Goal: Find specific page/section: Find specific page/section

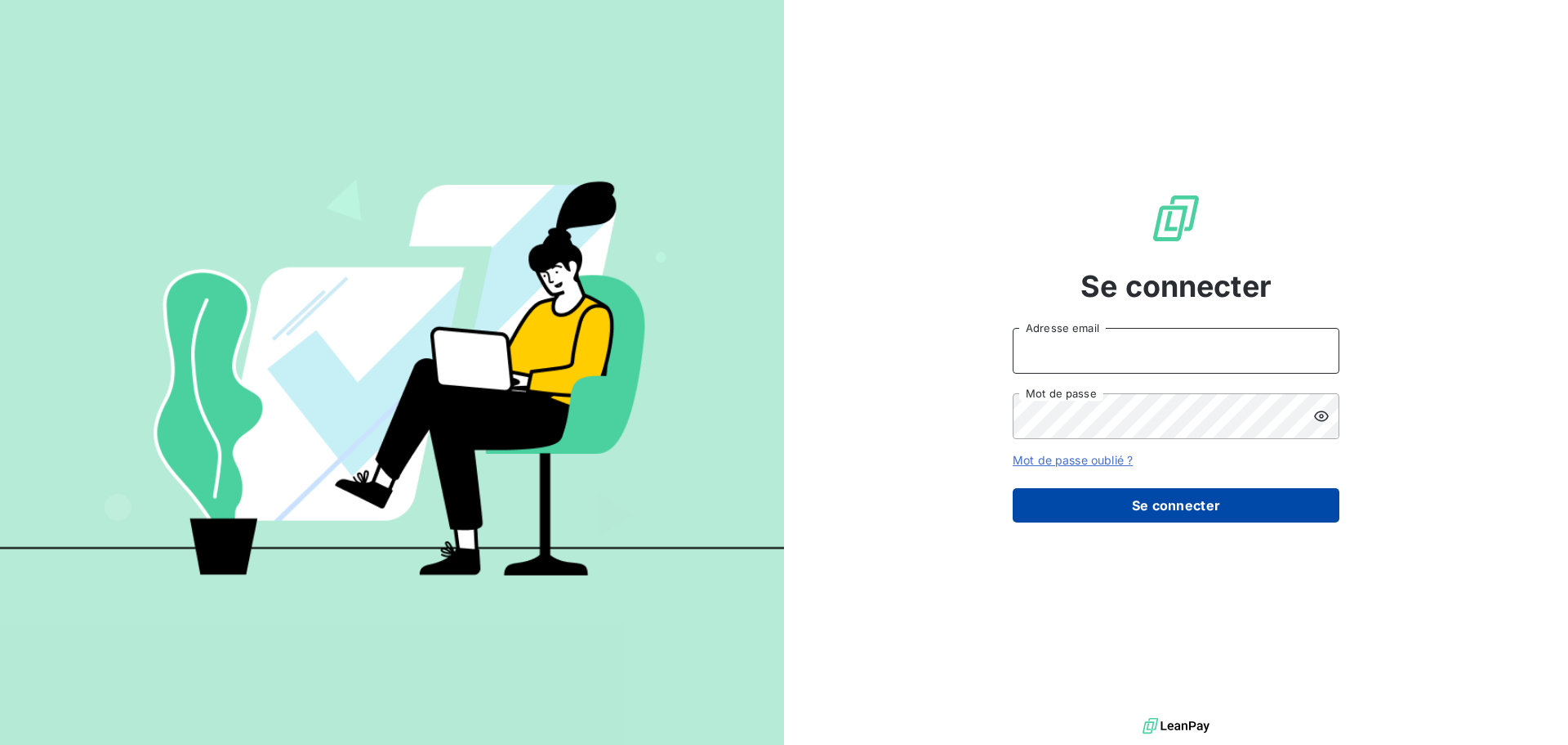
type input "[EMAIL_ADDRESS][DOMAIN_NAME]"
click at [1168, 506] on button "Se connecter" at bounding box center [1176, 504] width 326 height 35
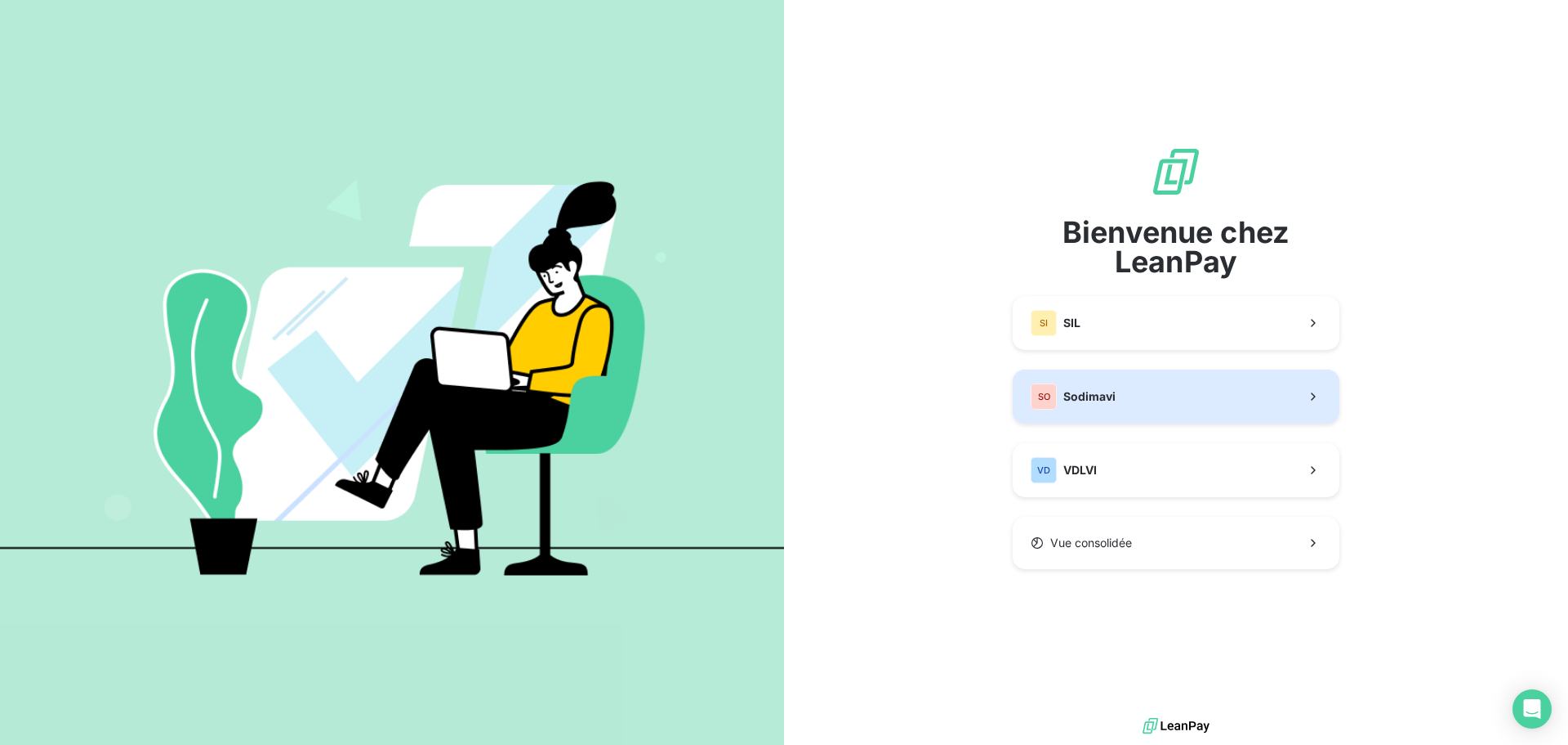
click at [1091, 389] on span "Sodimavi" at bounding box center [1089, 396] width 52 height 17
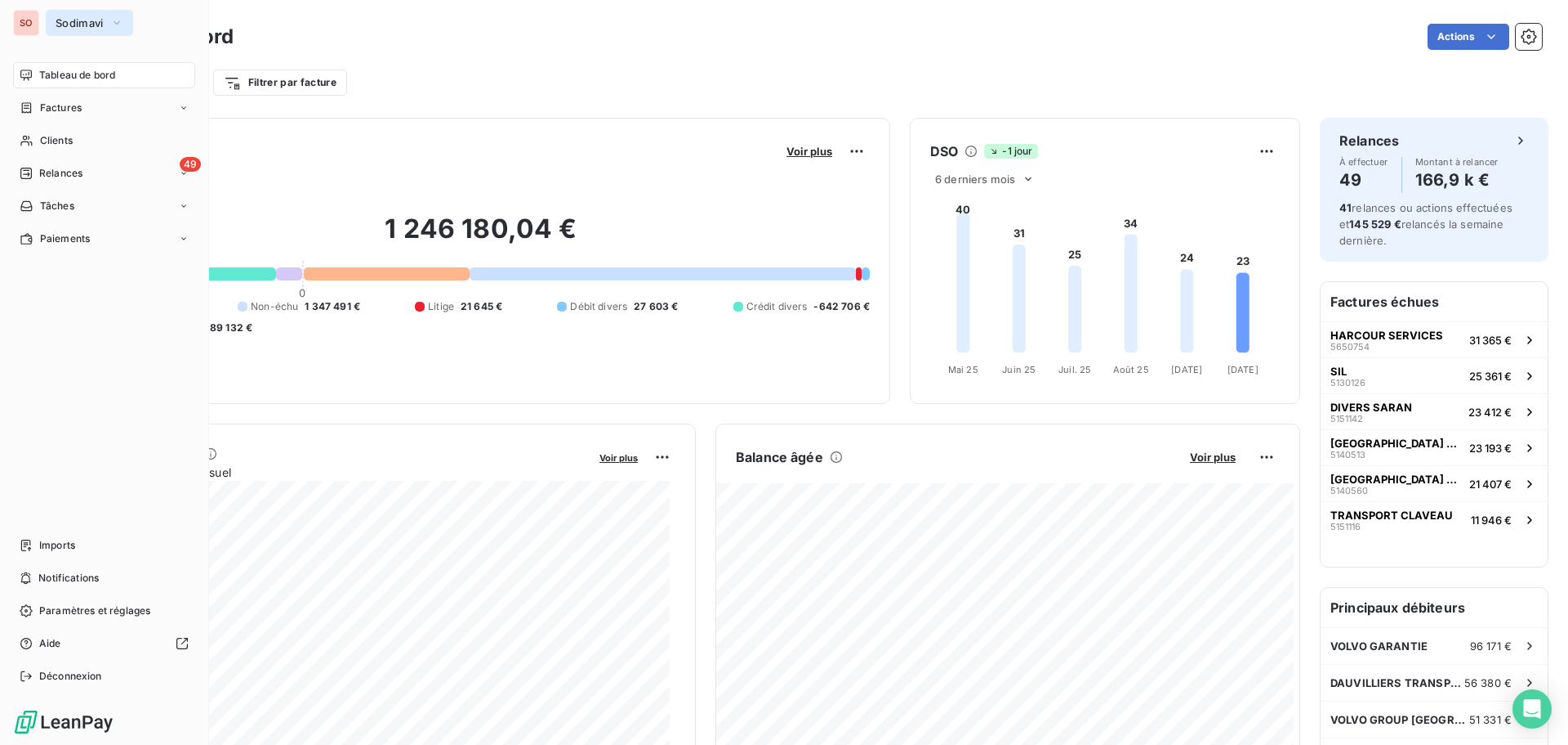
click at [91, 23] on span "Sodimavi" at bounding box center [79, 23] width 48 height 13
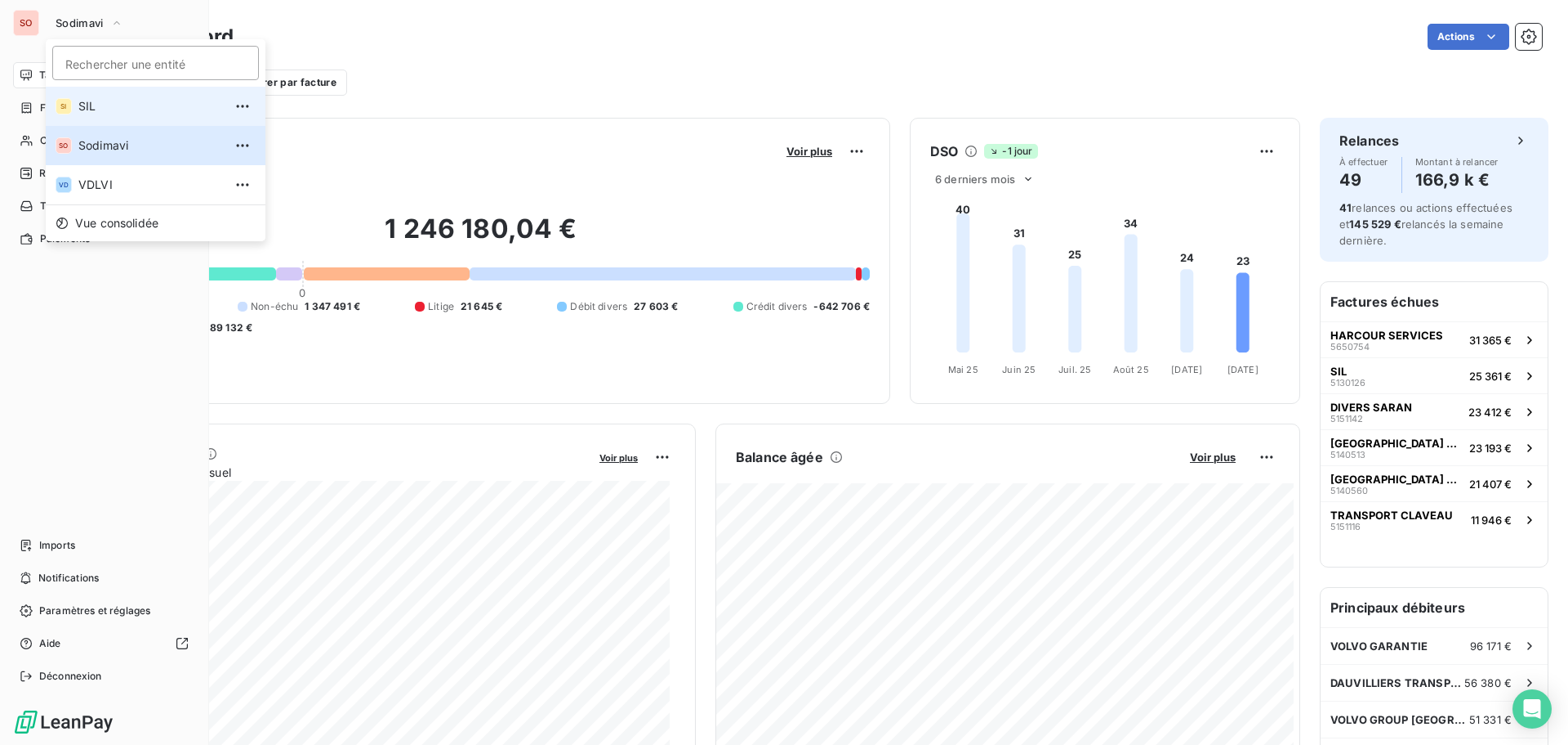
click at [83, 103] on span "SIL" at bounding box center [151, 106] width 145 height 17
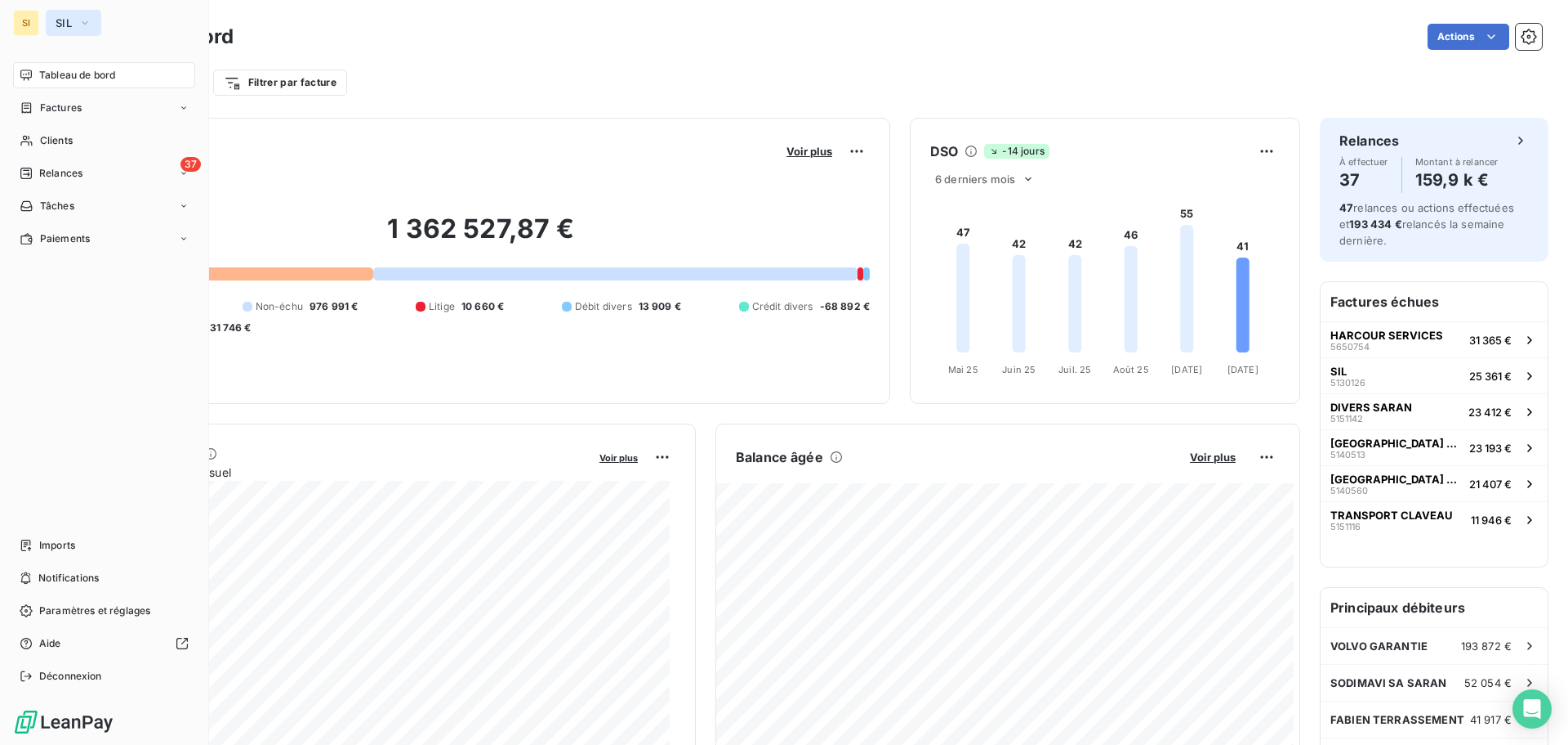
click at [69, 20] on span "SIL" at bounding box center [63, 23] width 17 height 13
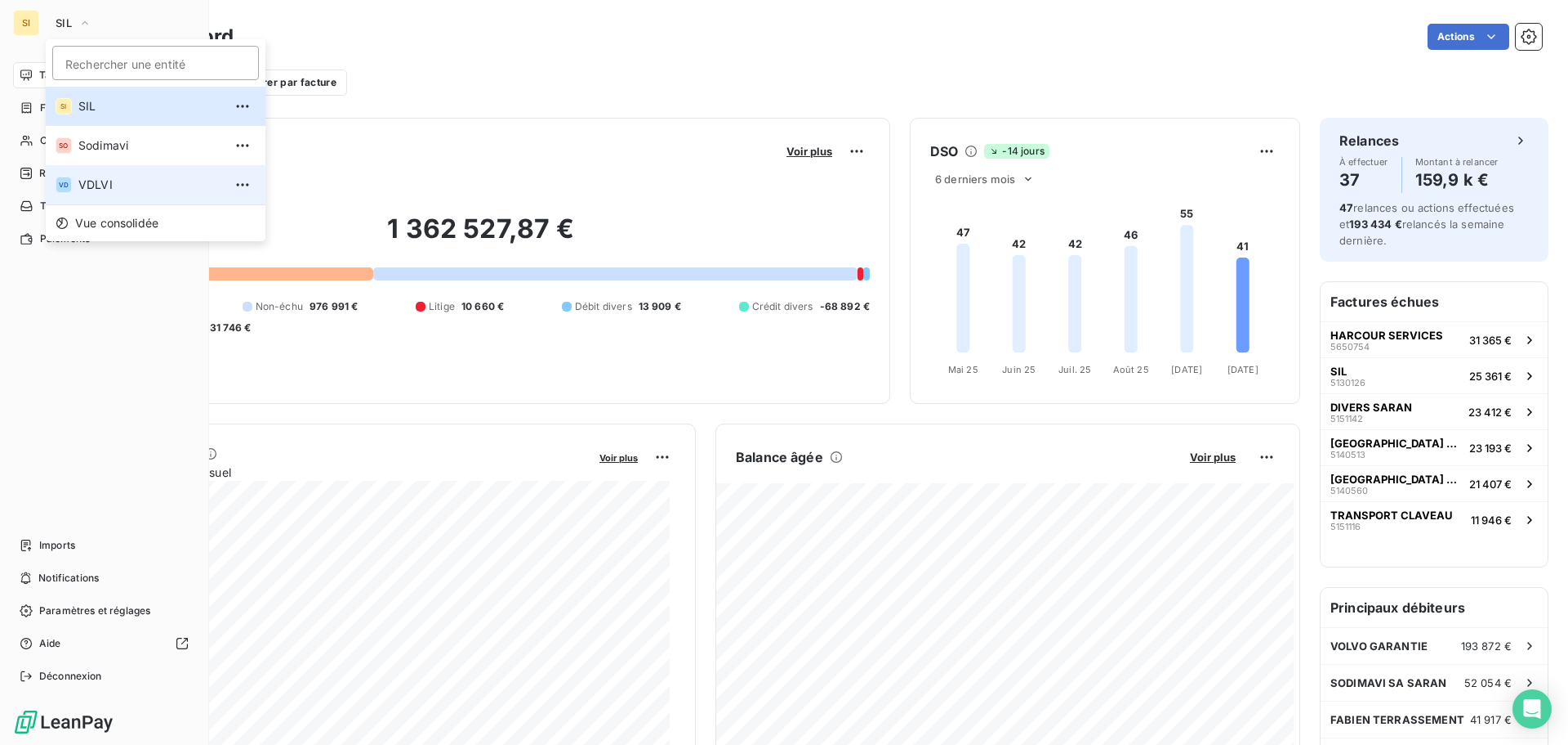
click at [98, 180] on span "VDLVI" at bounding box center [151, 185] width 145 height 17
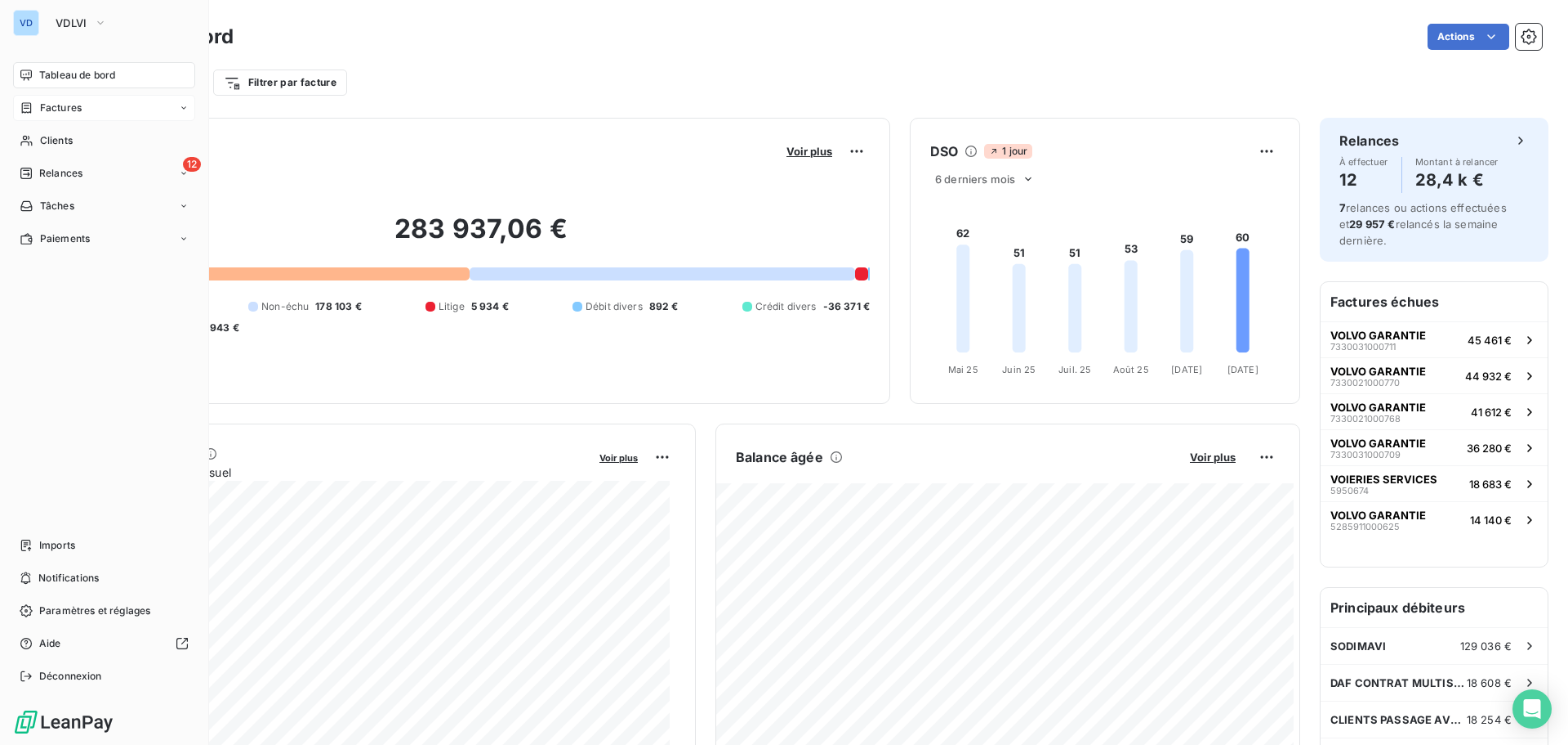
drag, startPoint x: 60, startPoint y: 104, endPoint x: 96, endPoint y: 98, distance: 36.5
click at [59, 104] on span "Factures" at bounding box center [61, 108] width 41 height 15
click at [44, 103] on span "Factures" at bounding box center [61, 108] width 41 height 15
click at [53, 110] on span "Factures" at bounding box center [61, 108] width 41 height 15
click at [54, 105] on span "Factures" at bounding box center [61, 108] width 41 height 15
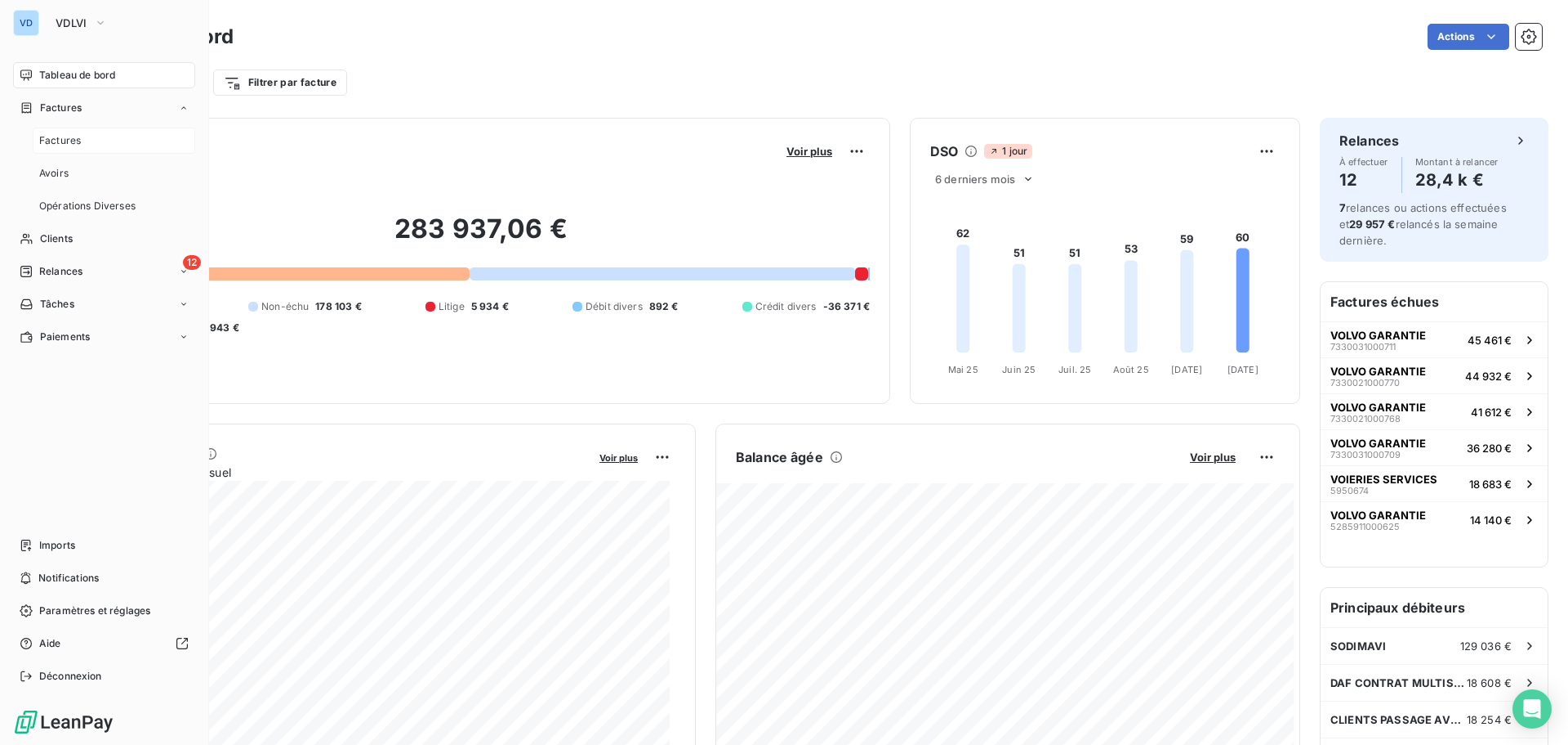
click at [58, 141] on span "Factures" at bounding box center [60, 140] width 41 height 15
click at [58, 245] on span "Clients" at bounding box center [56, 238] width 33 height 15
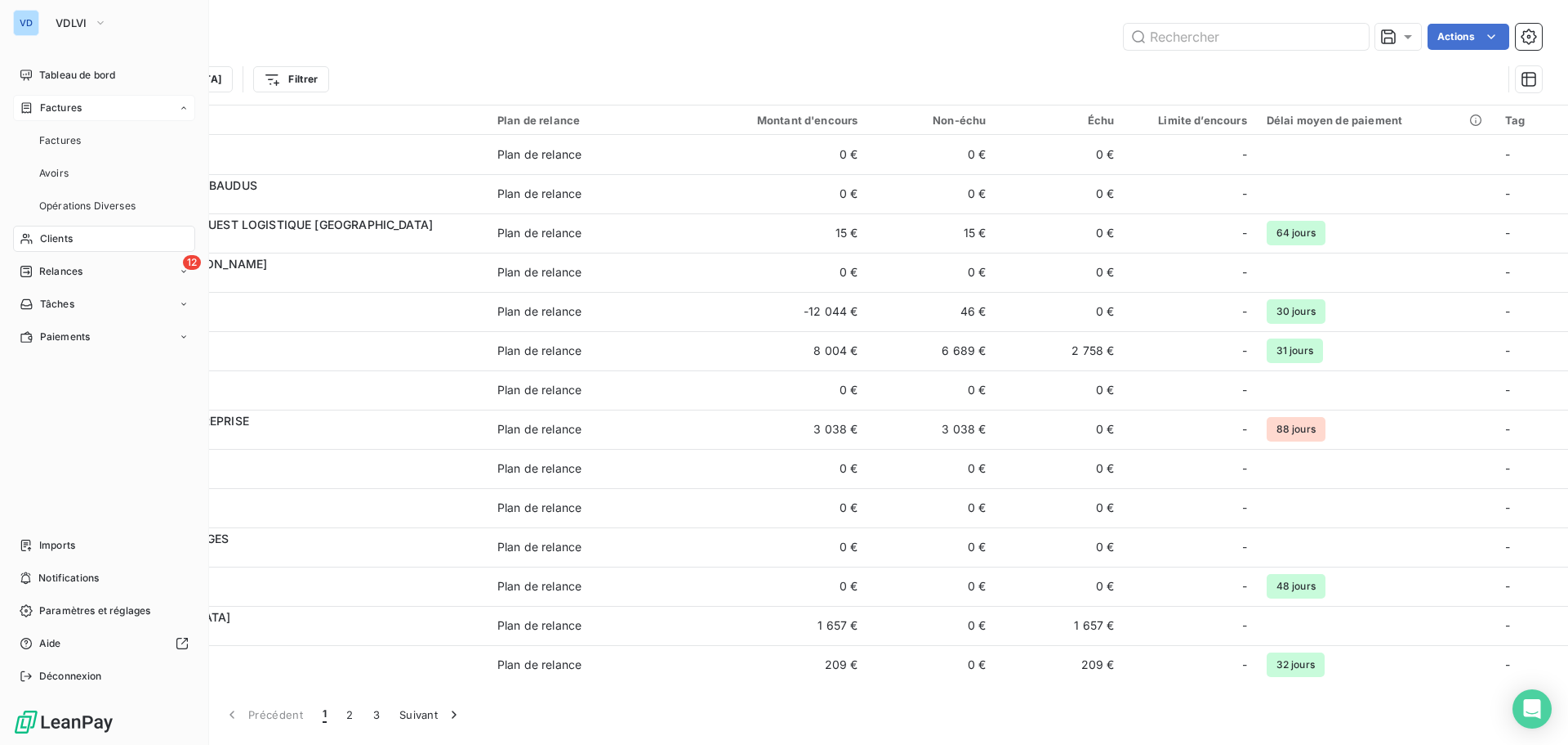
click at [37, 99] on div "Factures" at bounding box center [104, 108] width 182 height 27
click at [44, 104] on span "Factures" at bounding box center [61, 108] width 41 height 15
click at [50, 108] on span "Factures" at bounding box center [61, 108] width 41 height 15
click at [54, 139] on span "Factures" at bounding box center [60, 140] width 41 height 15
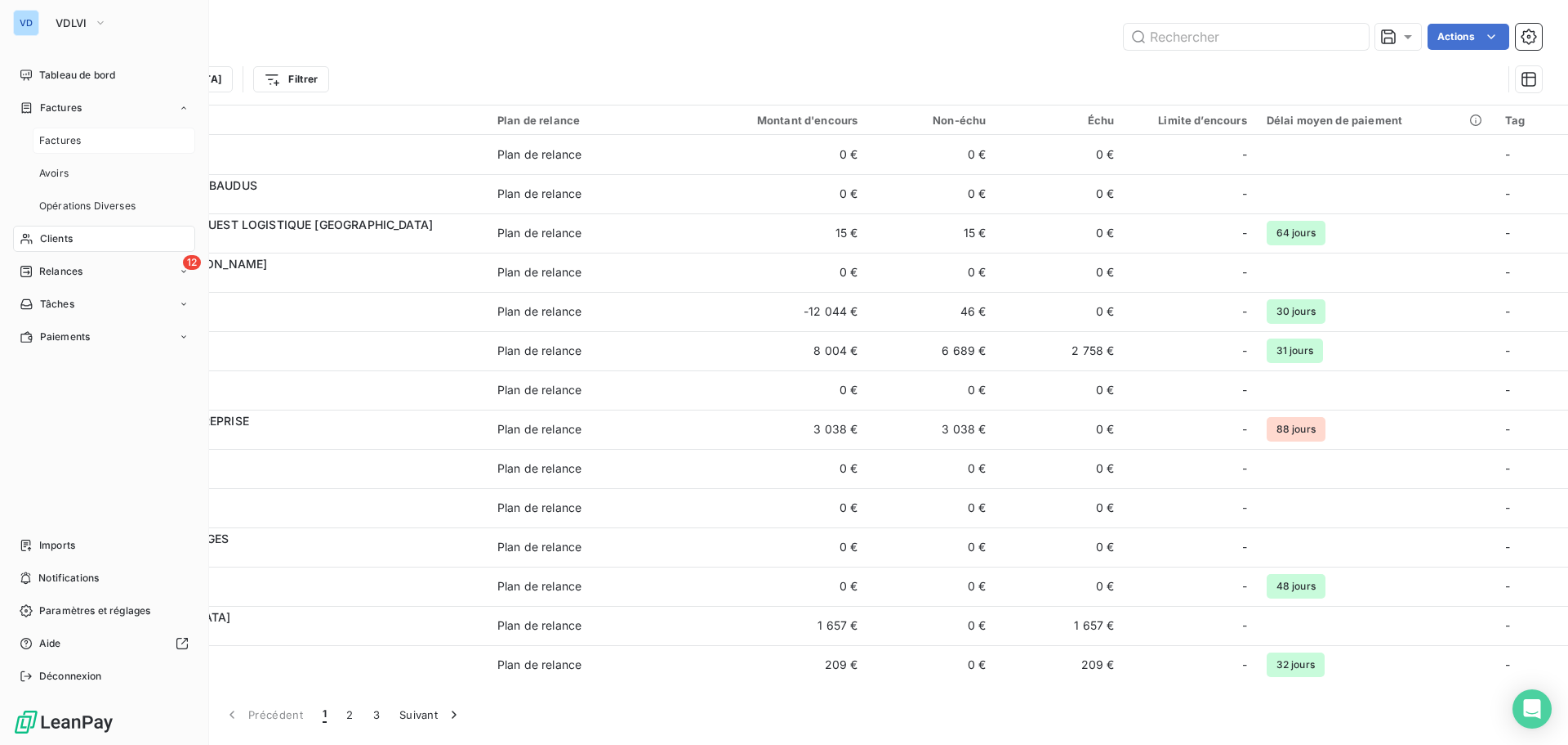
click at [54, 142] on span "Factures" at bounding box center [60, 140] width 41 height 15
click at [74, 17] on span "VDLVI" at bounding box center [71, 23] width 32 height 13
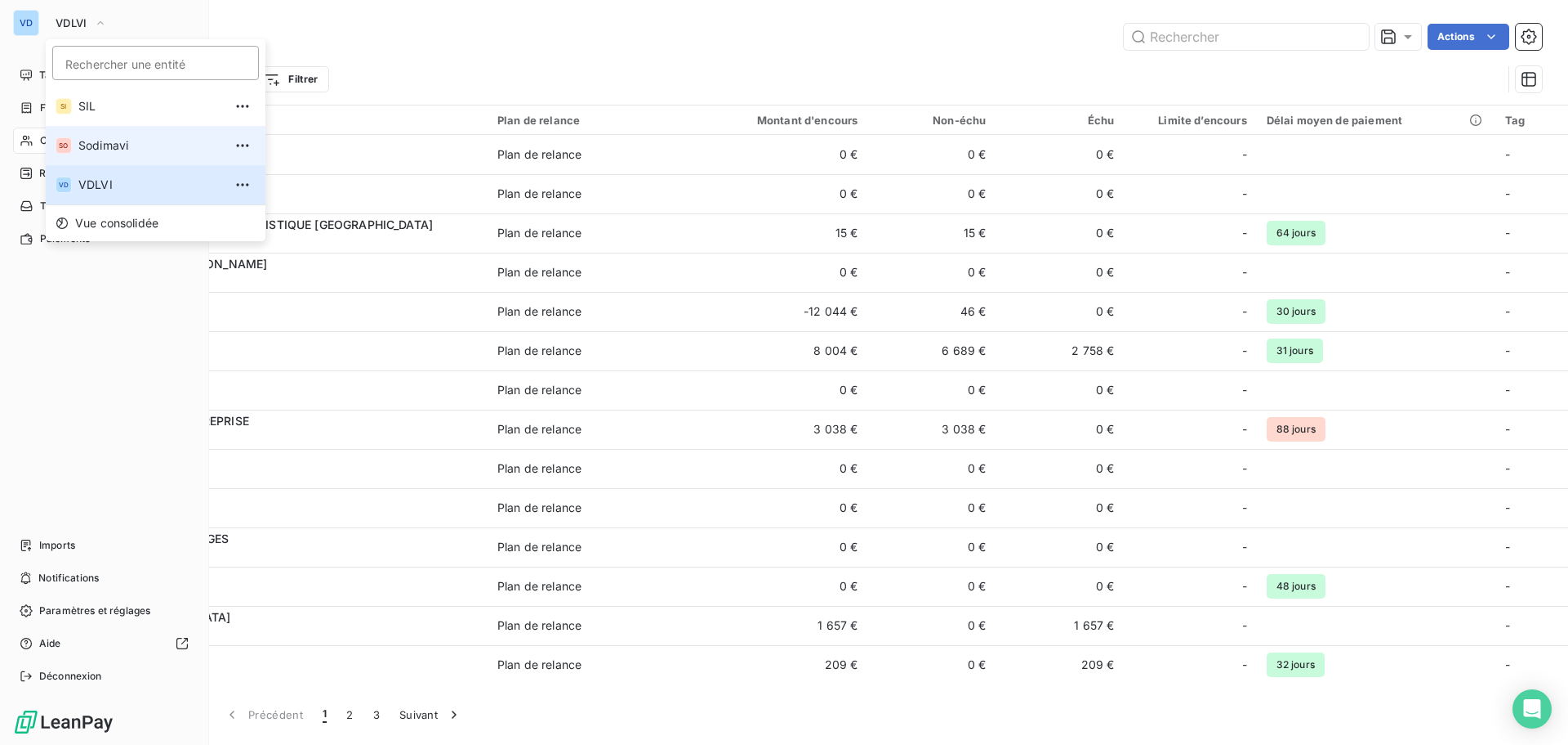
click at [93, 148] on span "Sodimavi" at bounding box center [151, 145] width 145 height 17
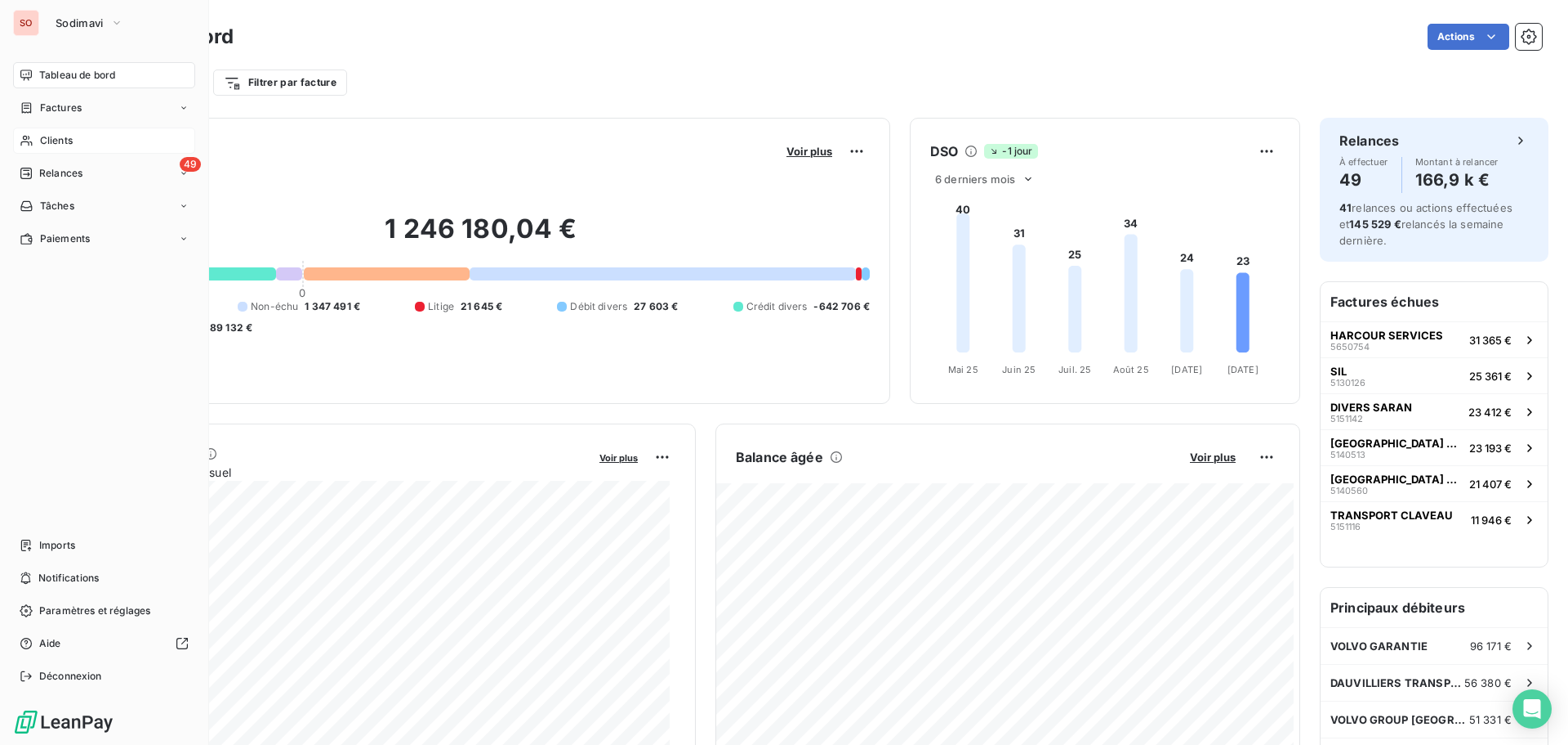
click at [40, 140] on span "Clients" at bounding box center [56, 140] width 33 height 15
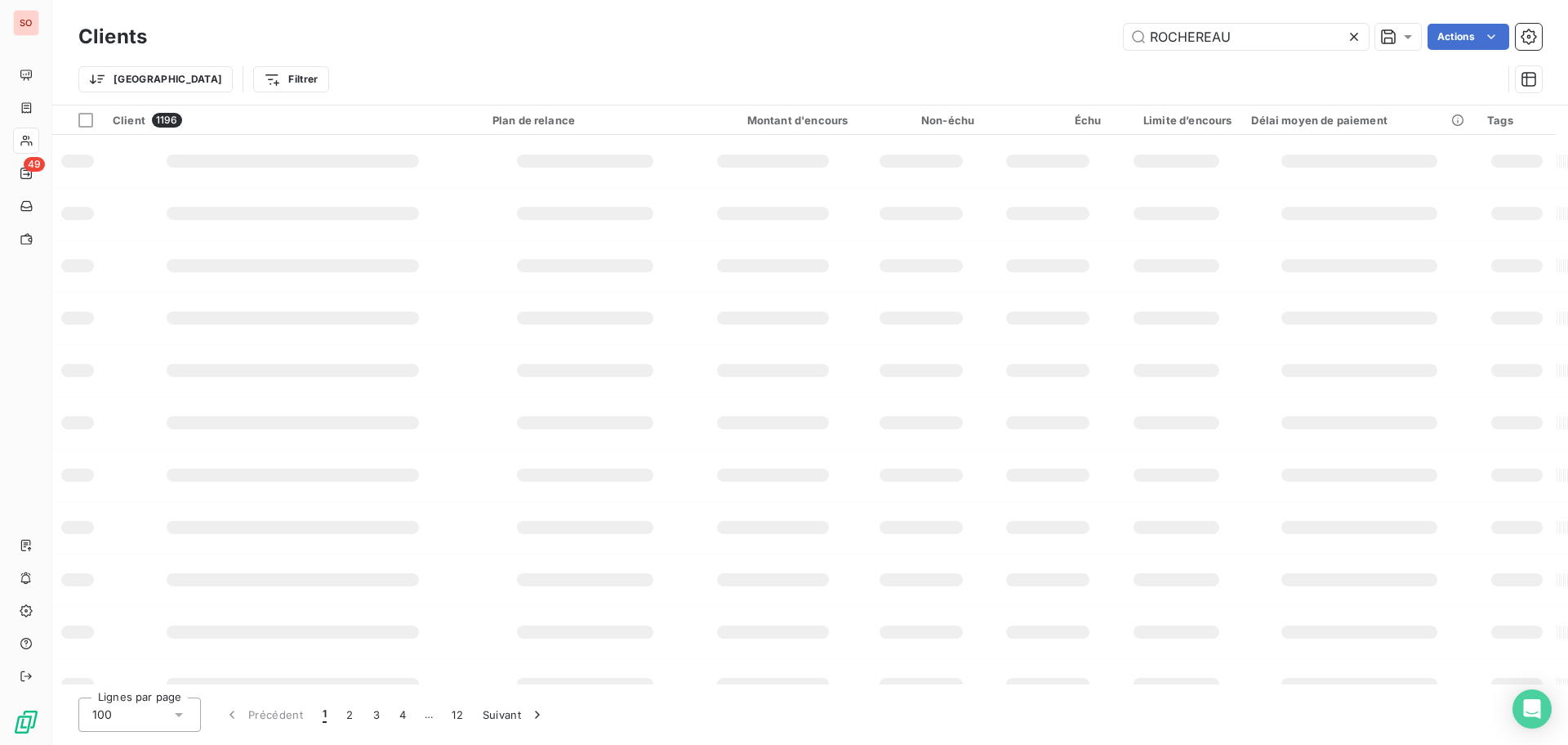
type input "ROCHEREAU"
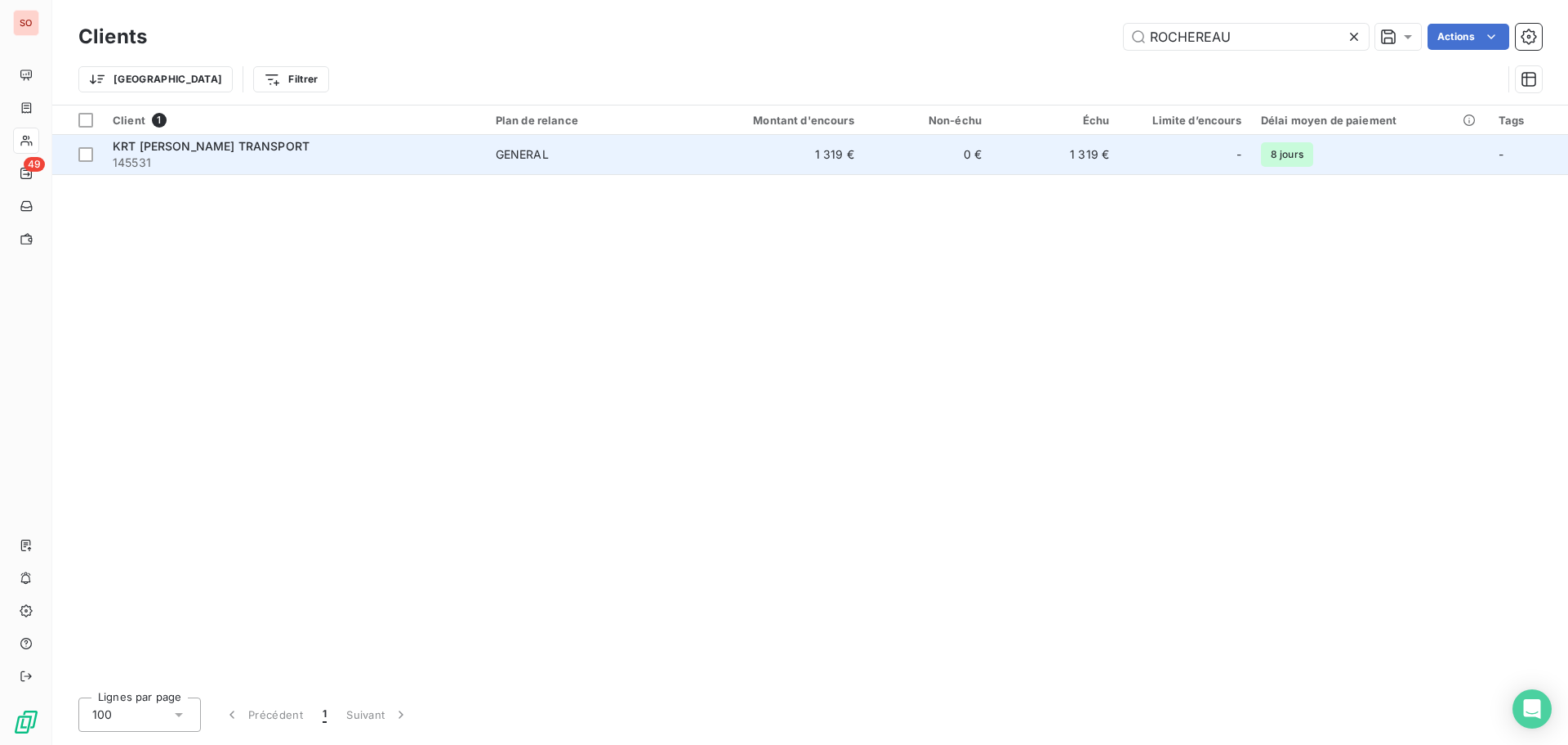
click at [207, 155] on span "145531" at bounding box center [294, 163] width 364 height 17
click at [199, 145] on span "KRT [PERSON_NAME] TRANSPORT" at bounding box center [211, 146] width 197 height 14
click at [135, 144] on span "KRT [PERSON_NAME] TRANSPORT" at bounding box center [211, 146] width 197 height 14
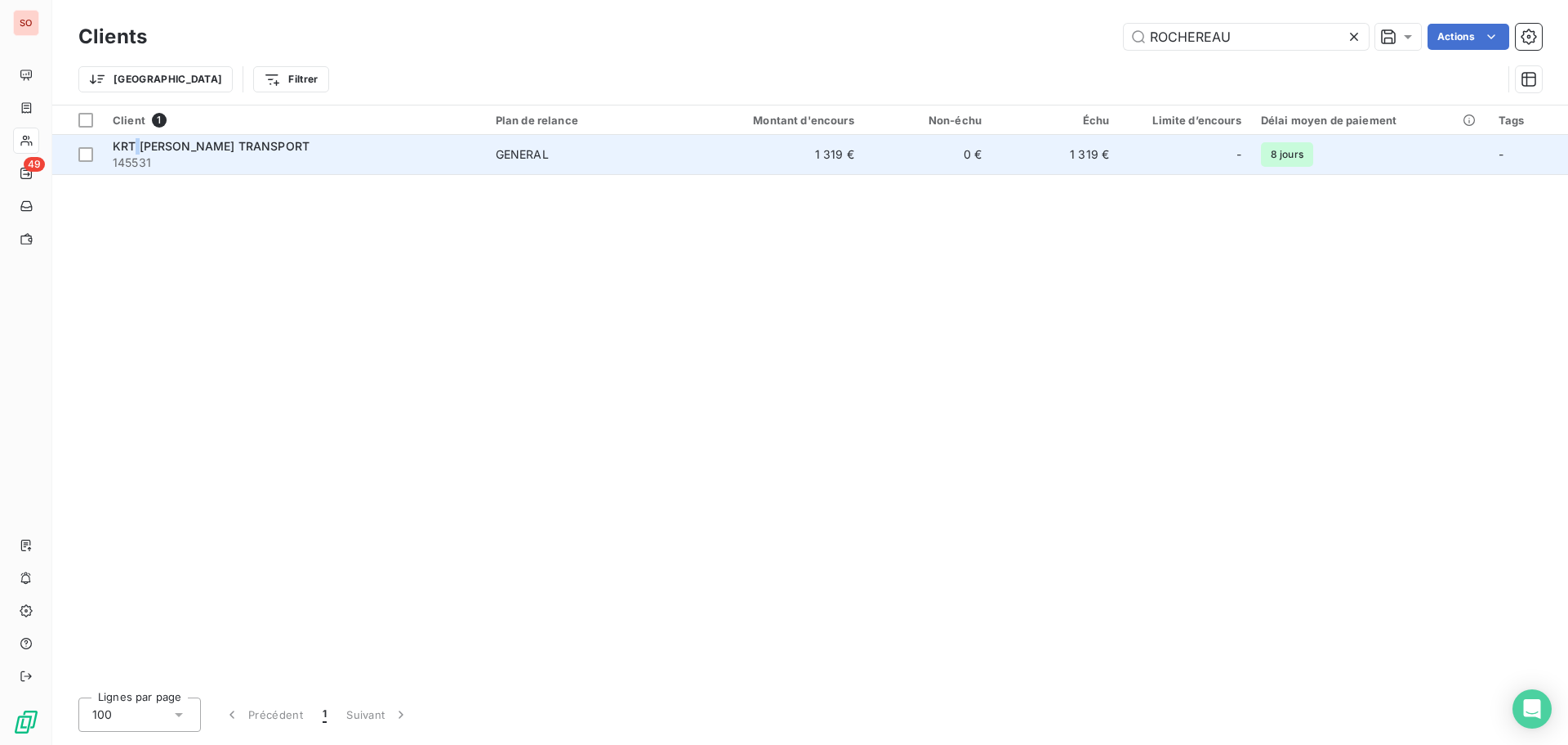
click at [135, 142] on span "KRT [PERSON_NAME] TRANSPORT" at bounding box center [211, 146] width 197 height 14
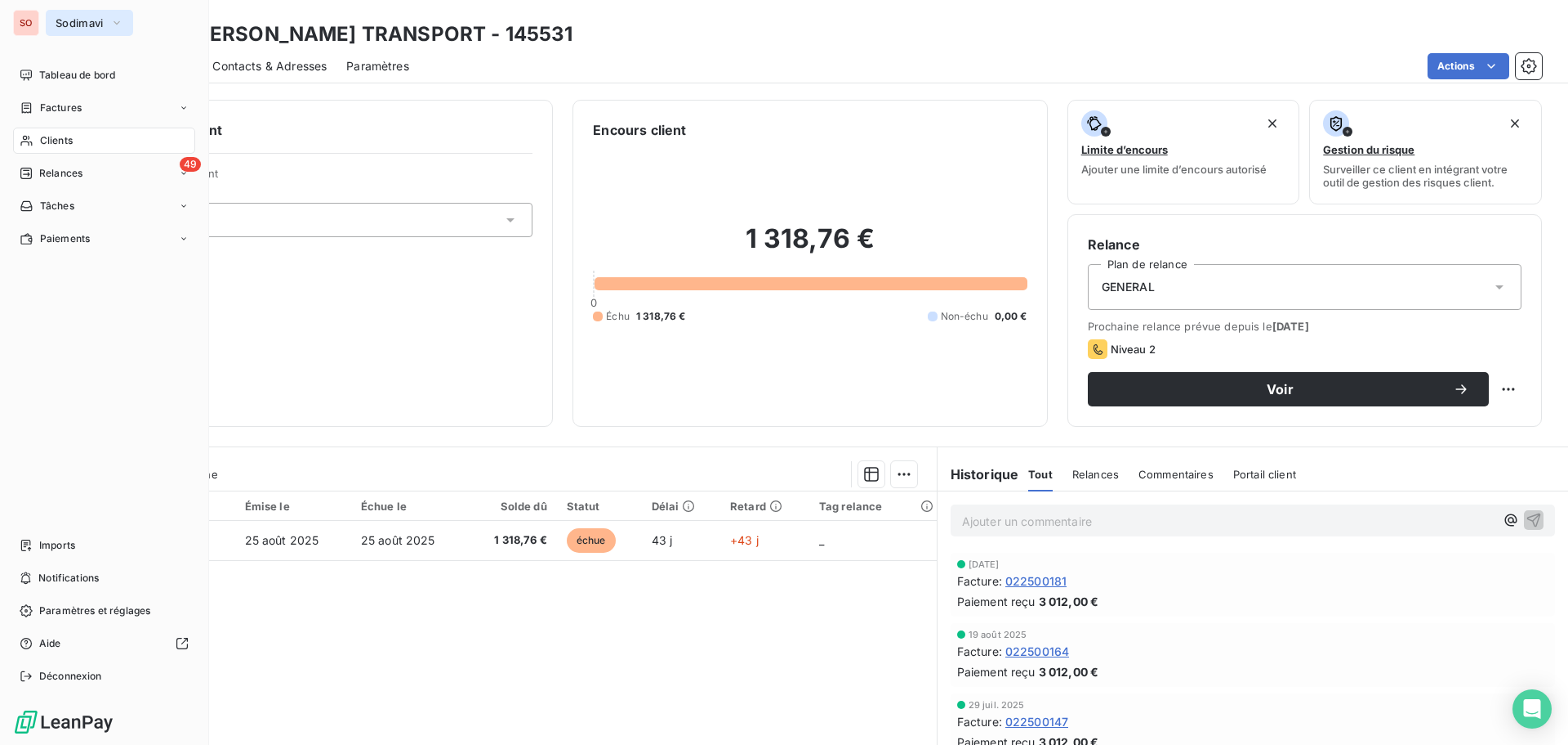
click at [79, 27] on span "Sodimavi" at bounding box center [79, 23] width 48 height 13
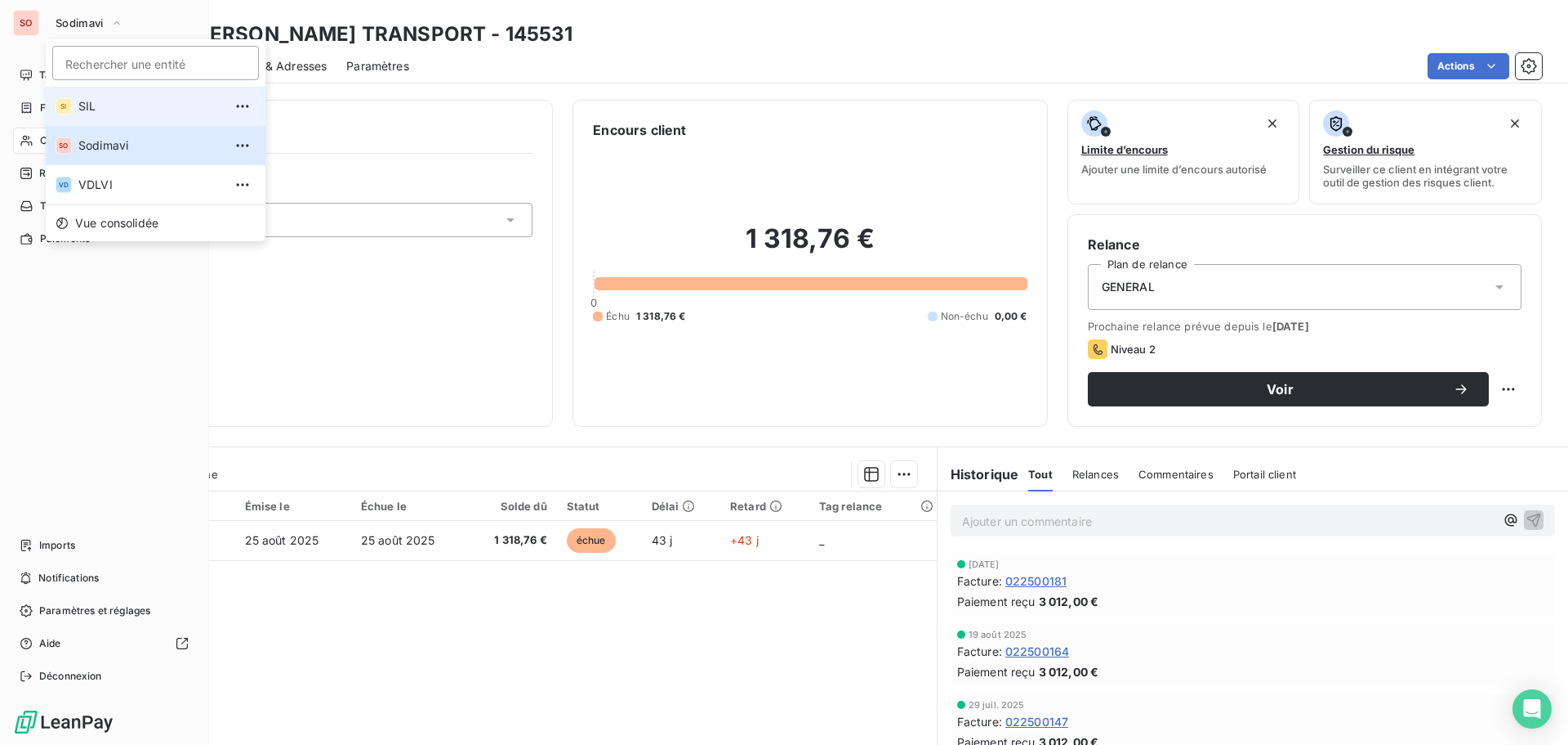
click at [83, 112] on span "SIL" at bounding box center [151, 106] width 145 height 17
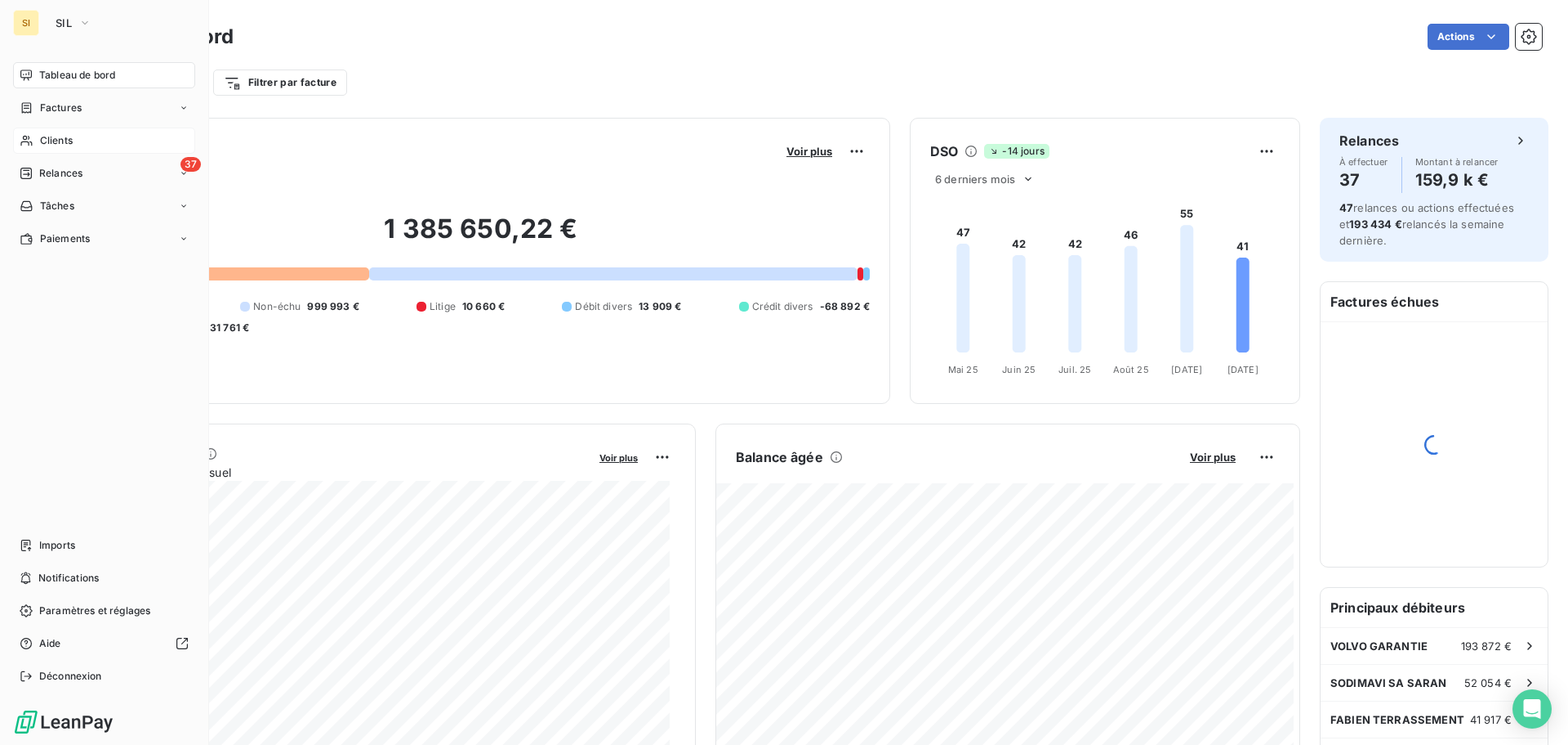
click at [54, 145] on span "Clients" at bounding box center [56, 140] width 33 height 15
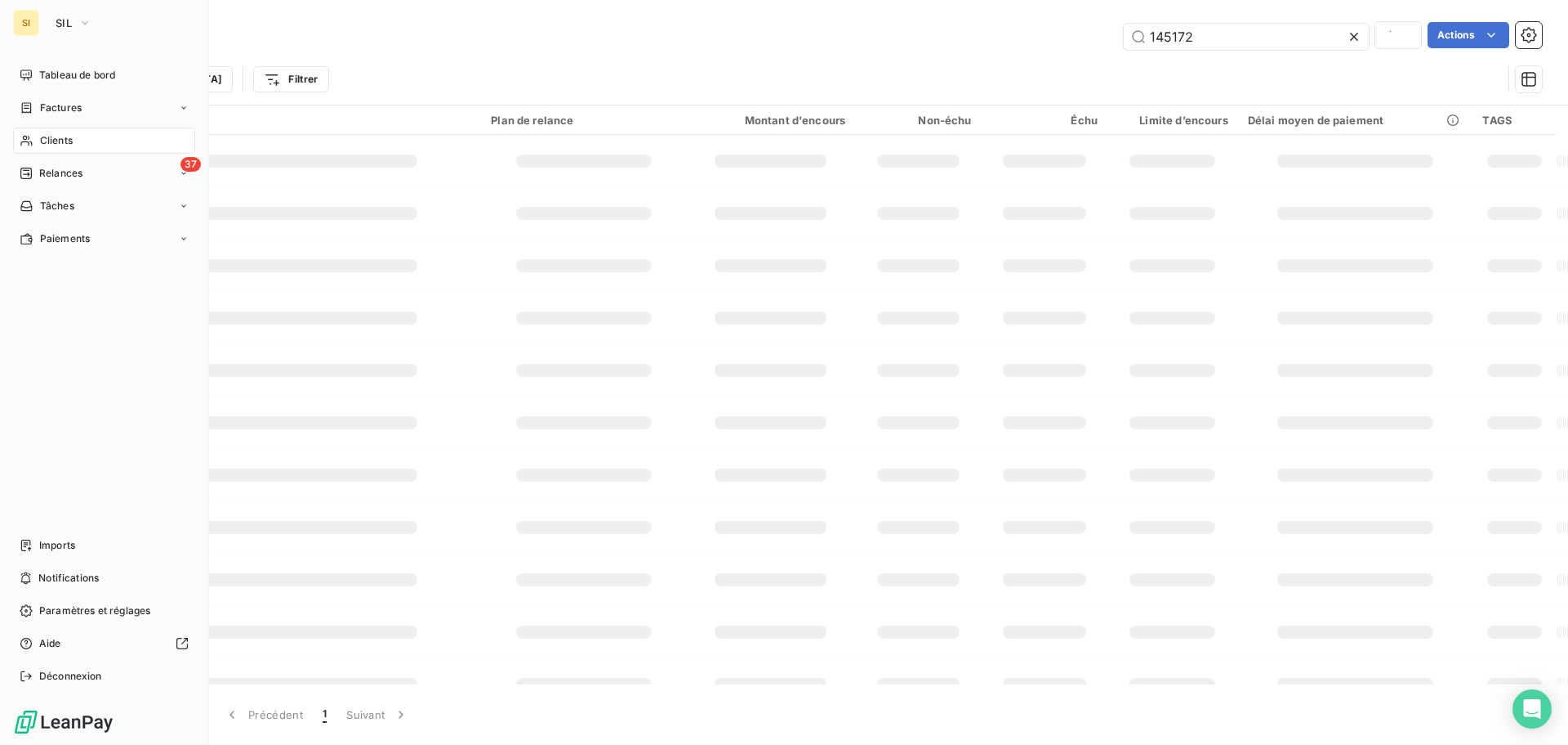
type input "ROCHEREAU"
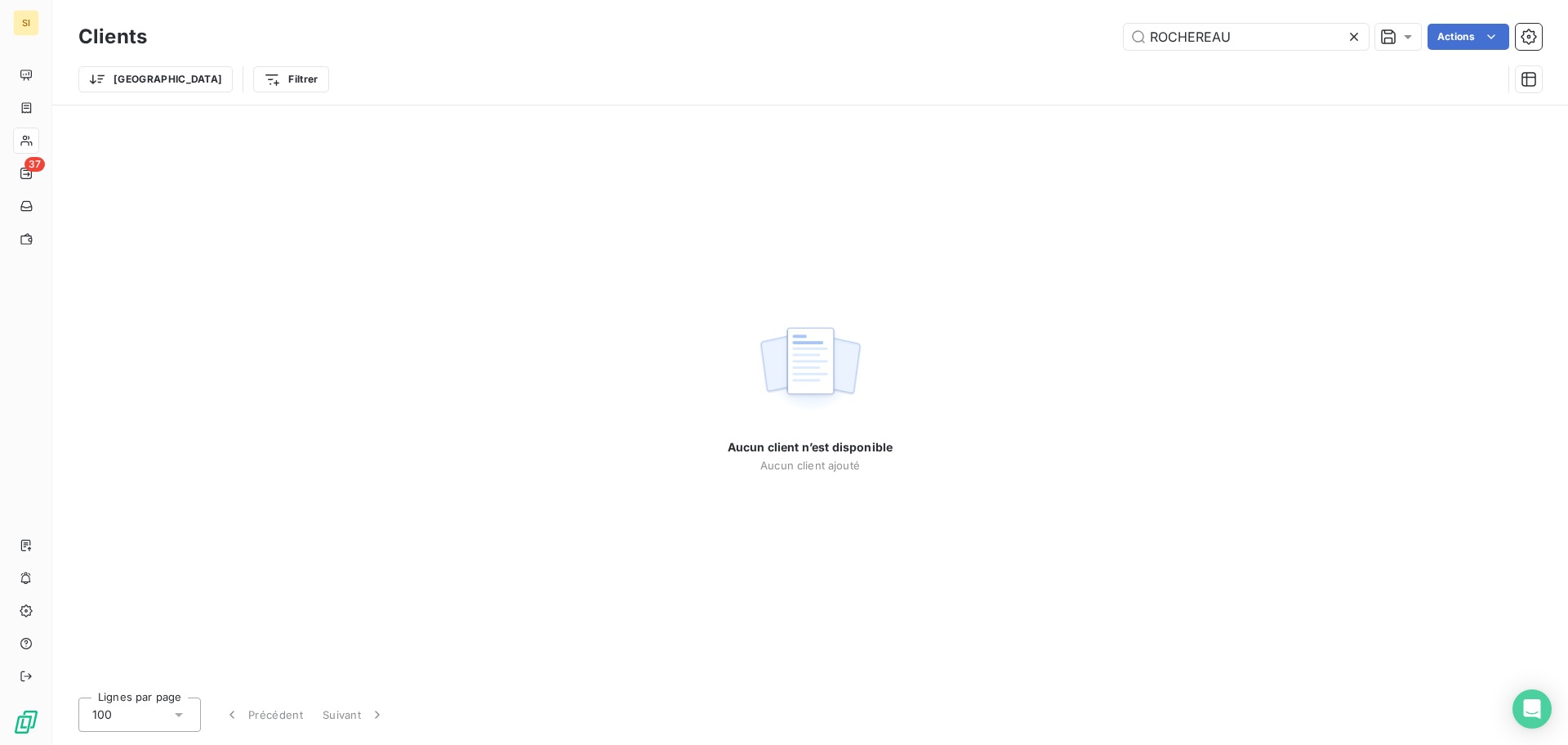
click at [1354, 36] on icon at bounding box center [1354, 37] width 8 height 8
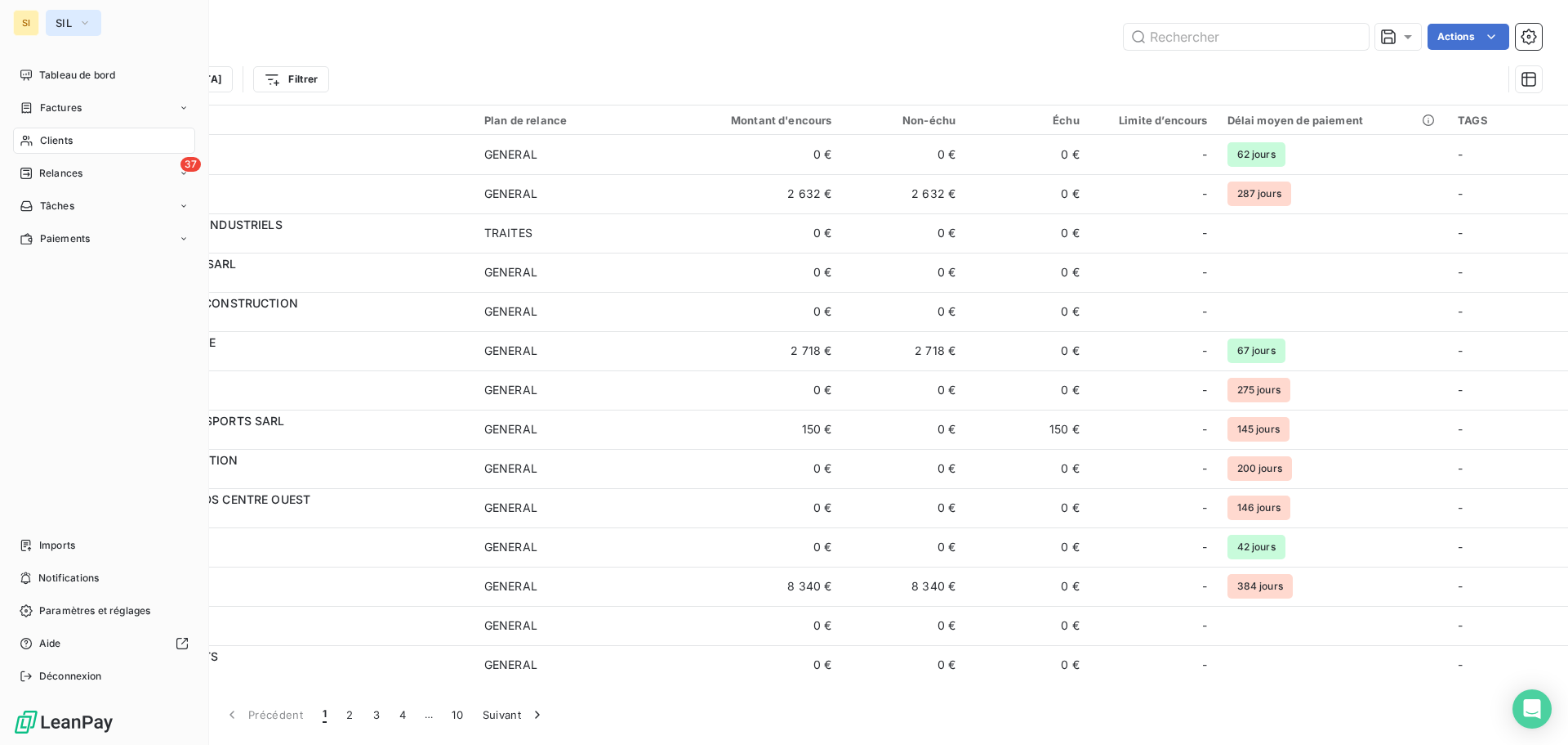
click at [79, 18] on icon "button" at bounding box center [85, 23] width 13 height 17
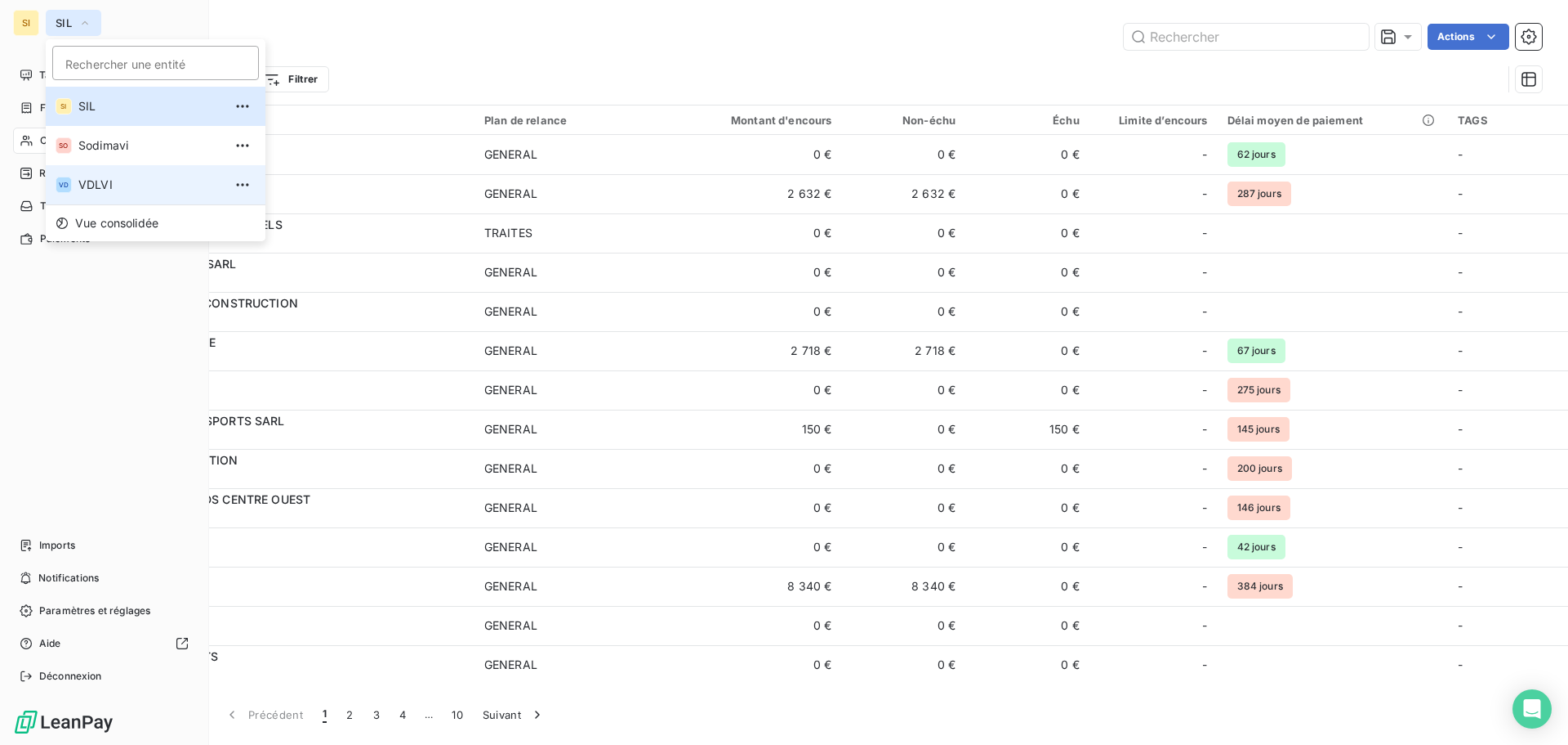
click at [99, 184] on span "VDLVI" at bounding box center [151, 185] width 145 height 17
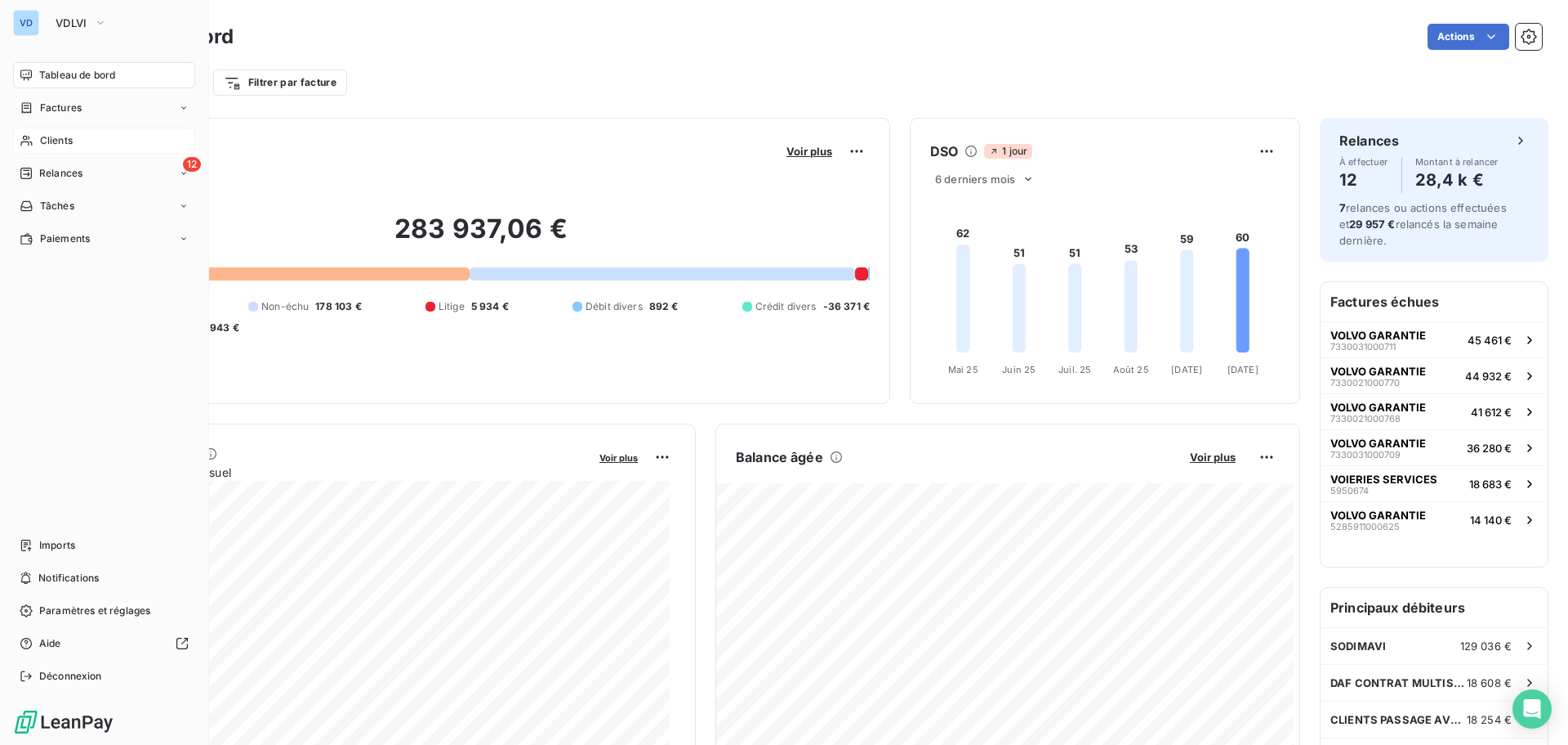
click at [58, 143] on span "Clients" at bounding box center [56, 140] width 33 height 15
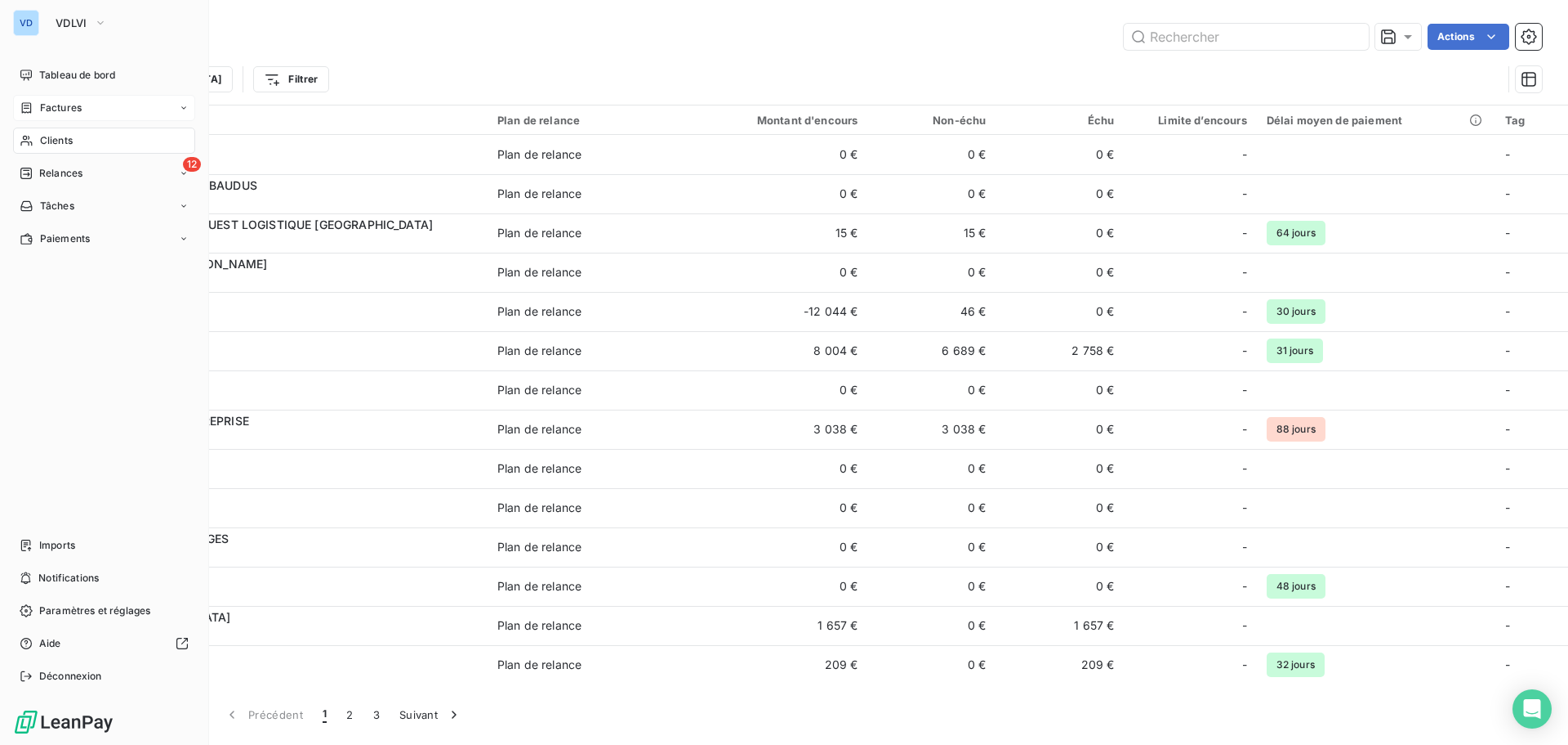
click at [59, 107] on span "Factures" at bounding box center [61, 108] width 41 height 15
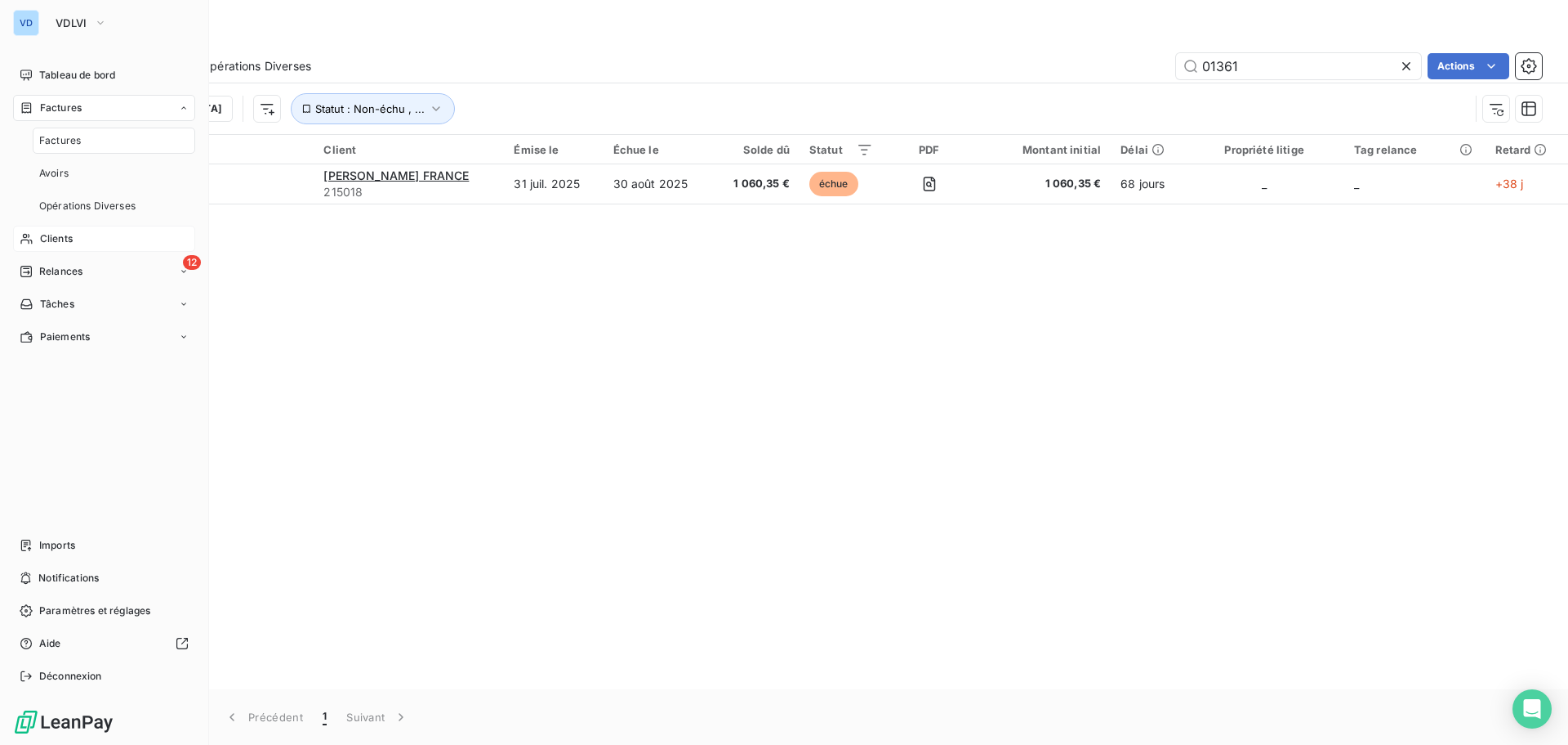
click at [51, 245] on span "Clients" at bounding box center [56, 238] width 33 height 15
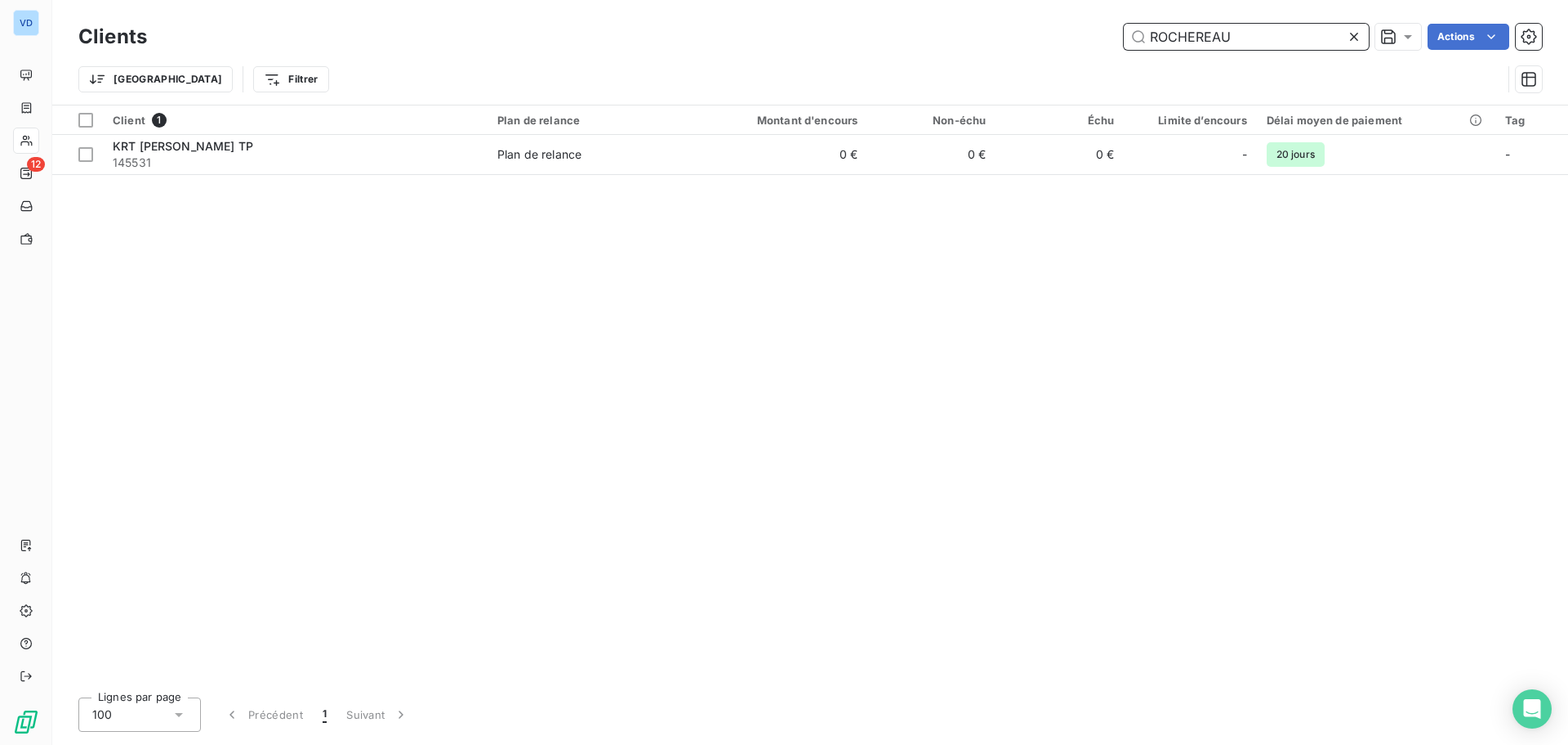
drag, startPoint x: 1248, startPoint y: 37, endPoint x: 1036, endPoint y: 25, distance: 212.3
click at [1037, 25] on div "ROCHEREAU Actions" at bounding box center [854, 37] width 1376 height 27
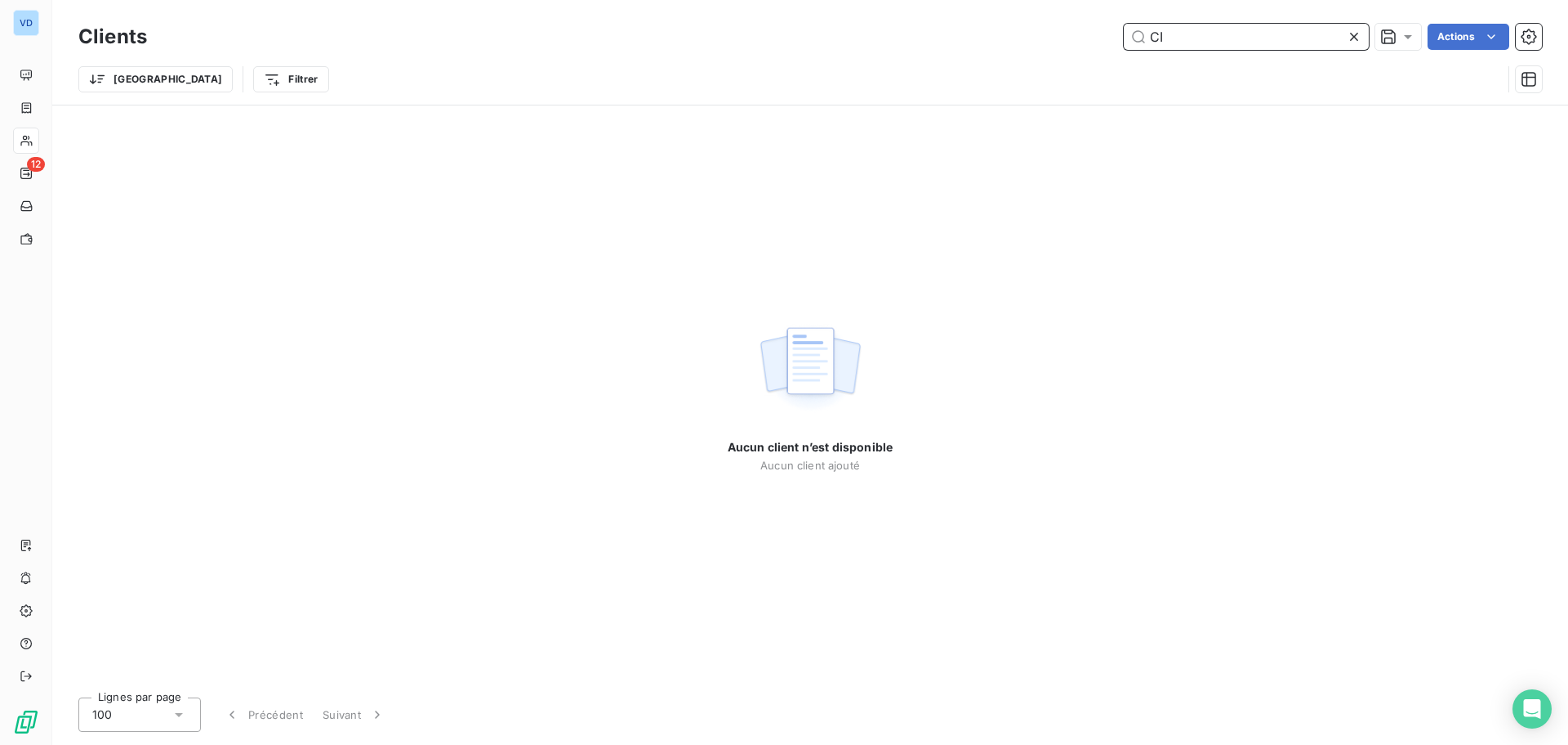
type input "C"
type input "S"
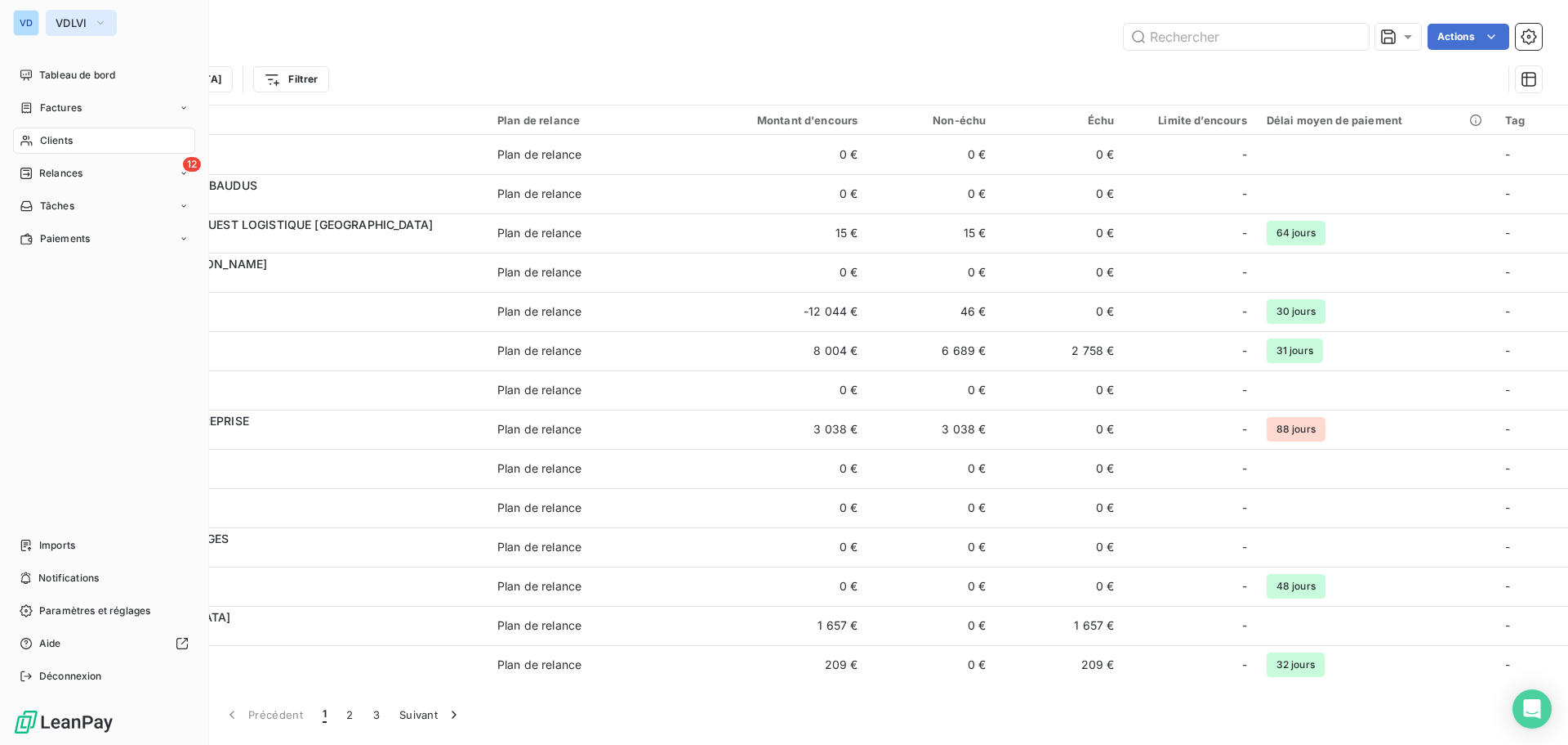
click at [70, 19] on span "VDLVI" at bounding box center [71, 23] width 32 height 13
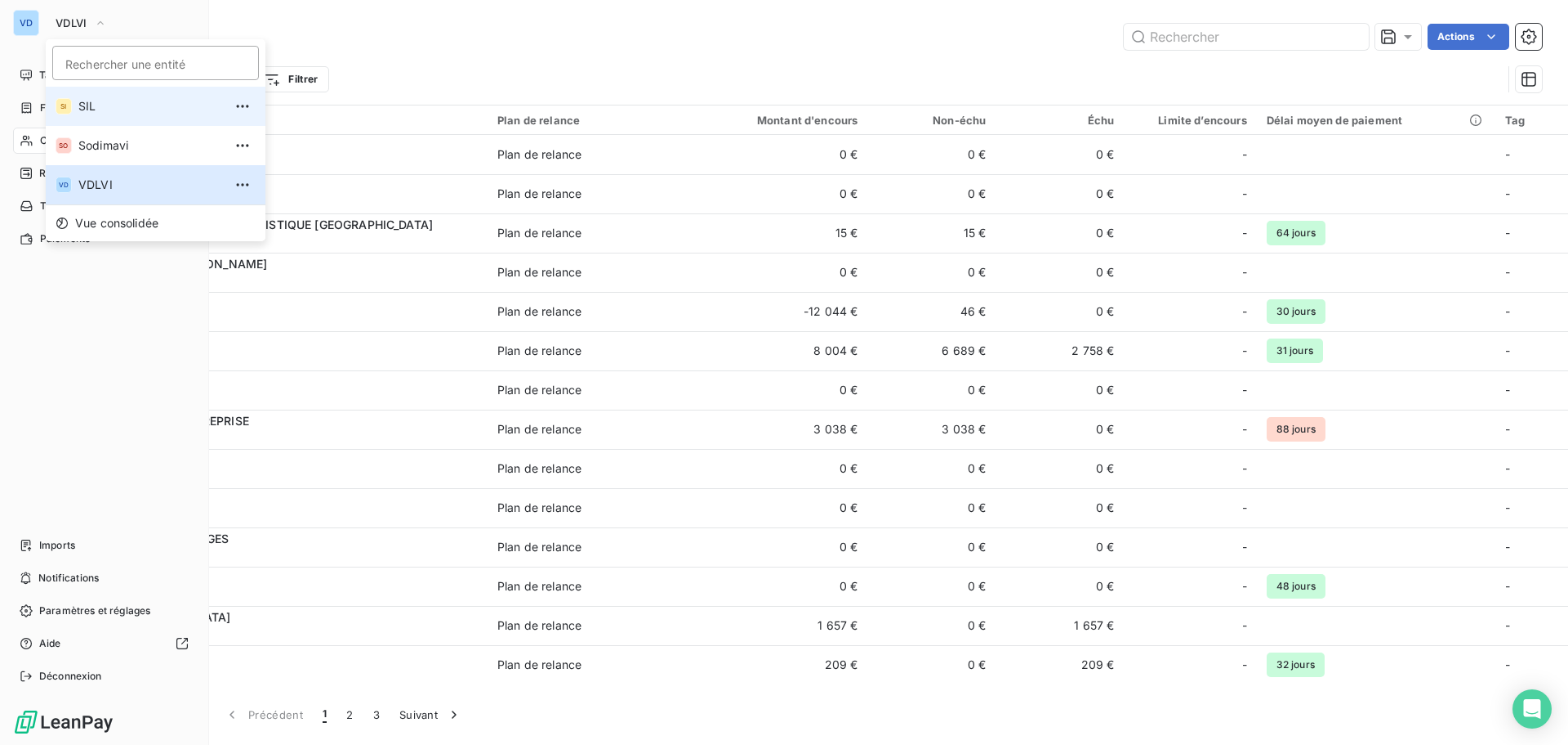
click at [87, 103] on span "SIL" at bounding box center [151, 106] width 145 height 17
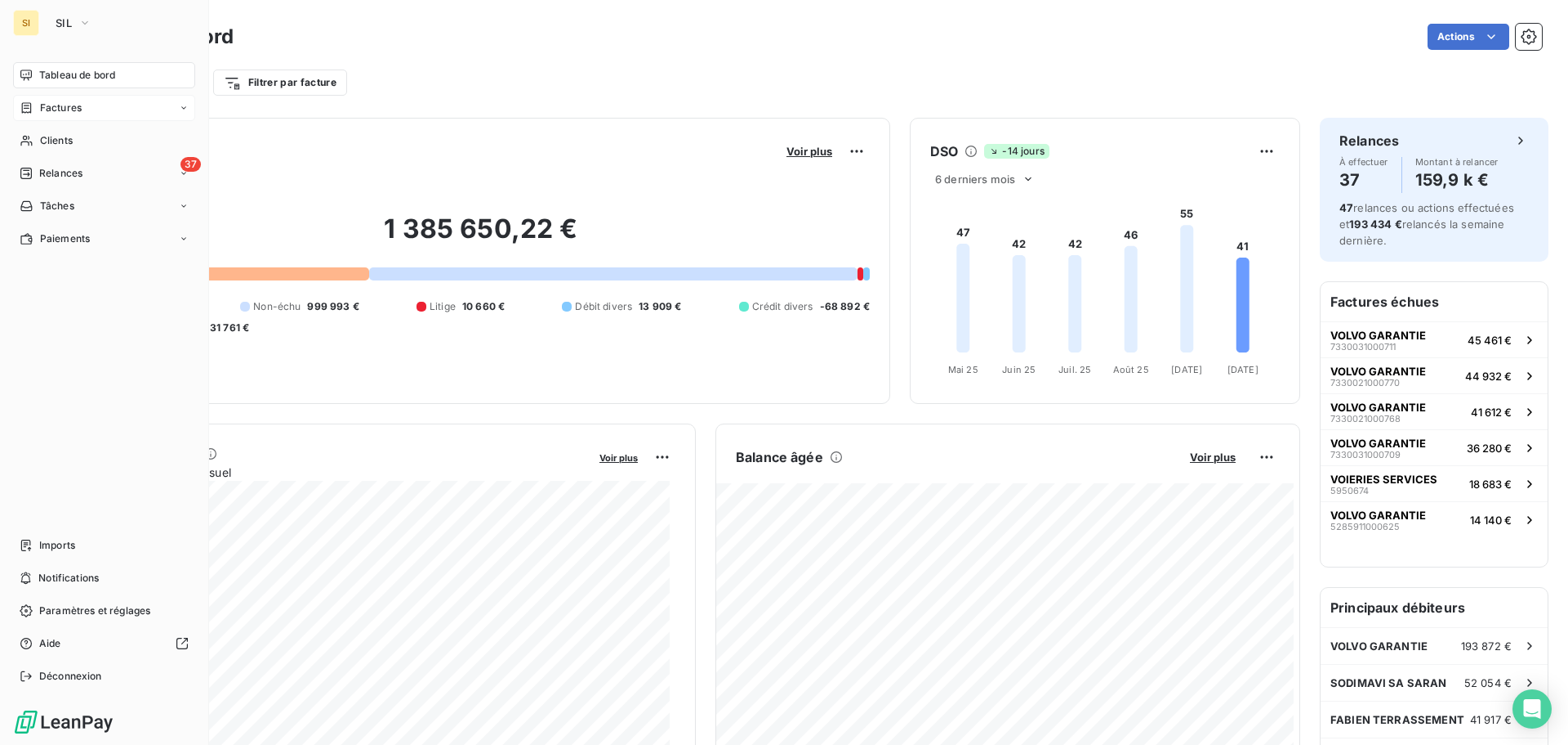
click at [63, 107] on span "Factures" at bounding box center [61, 108] width 41 height 15
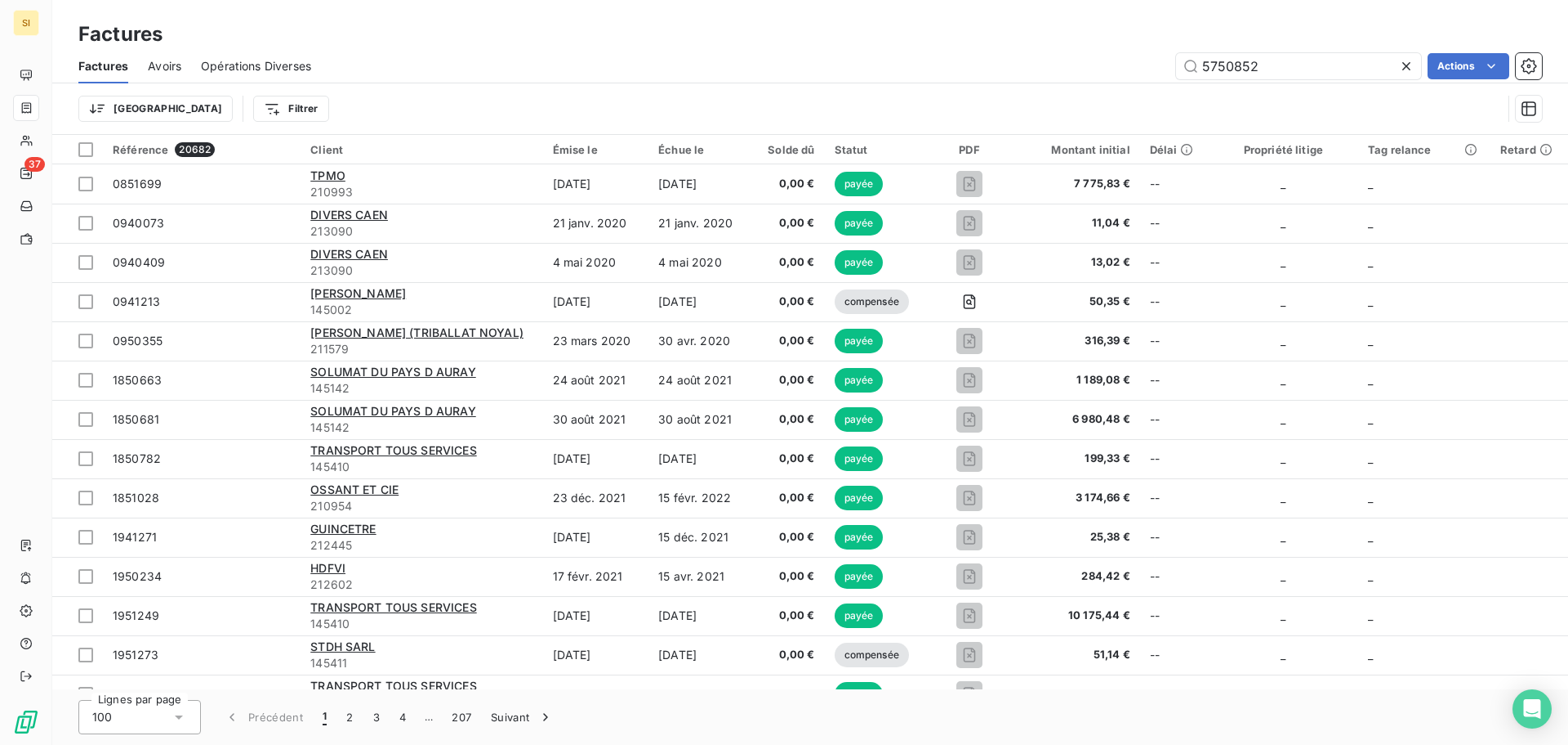
type input "5750852"
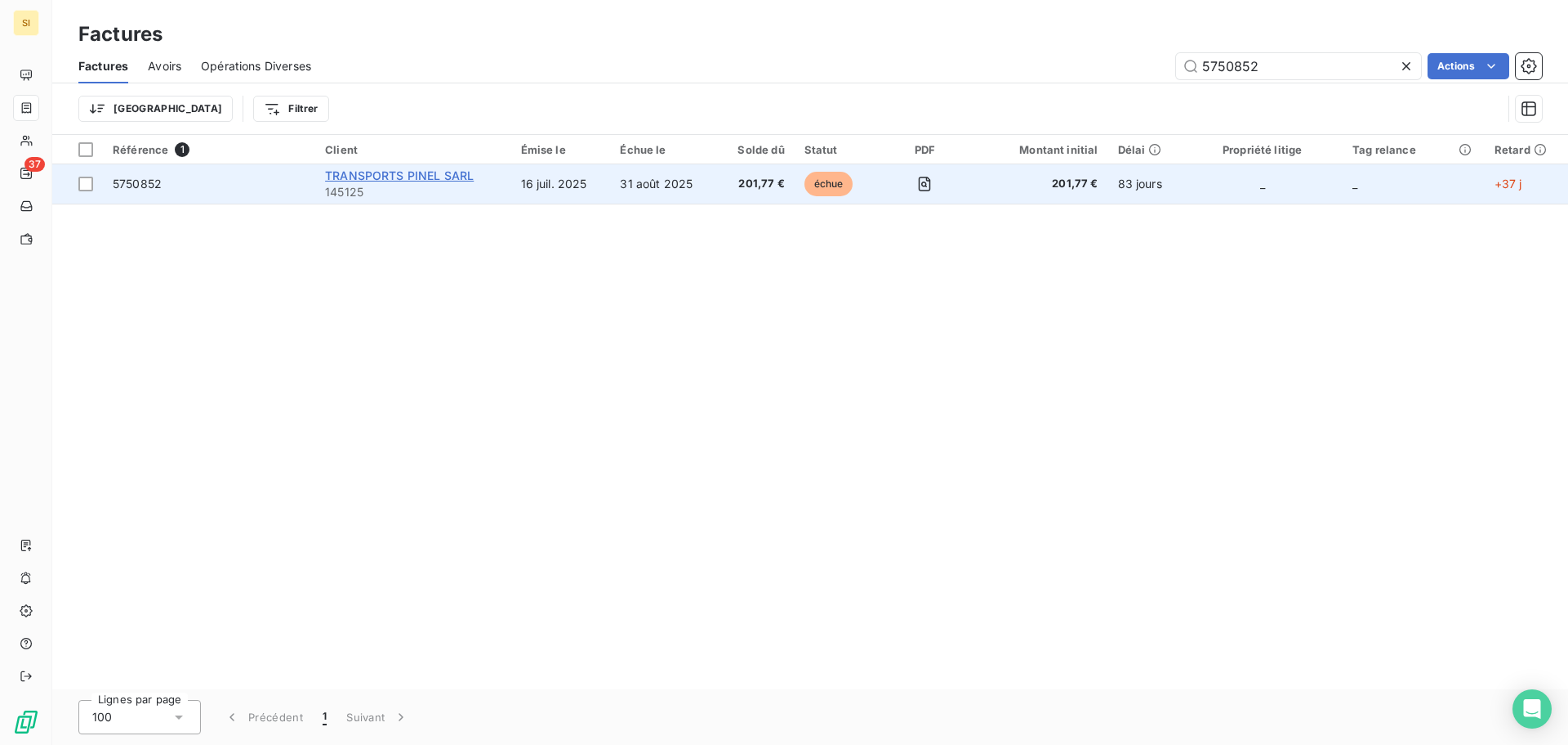
click at [383, 176] on span "TRANSPORTS PINEL SARL" at bounding box center [399, 176] width 149 height 14
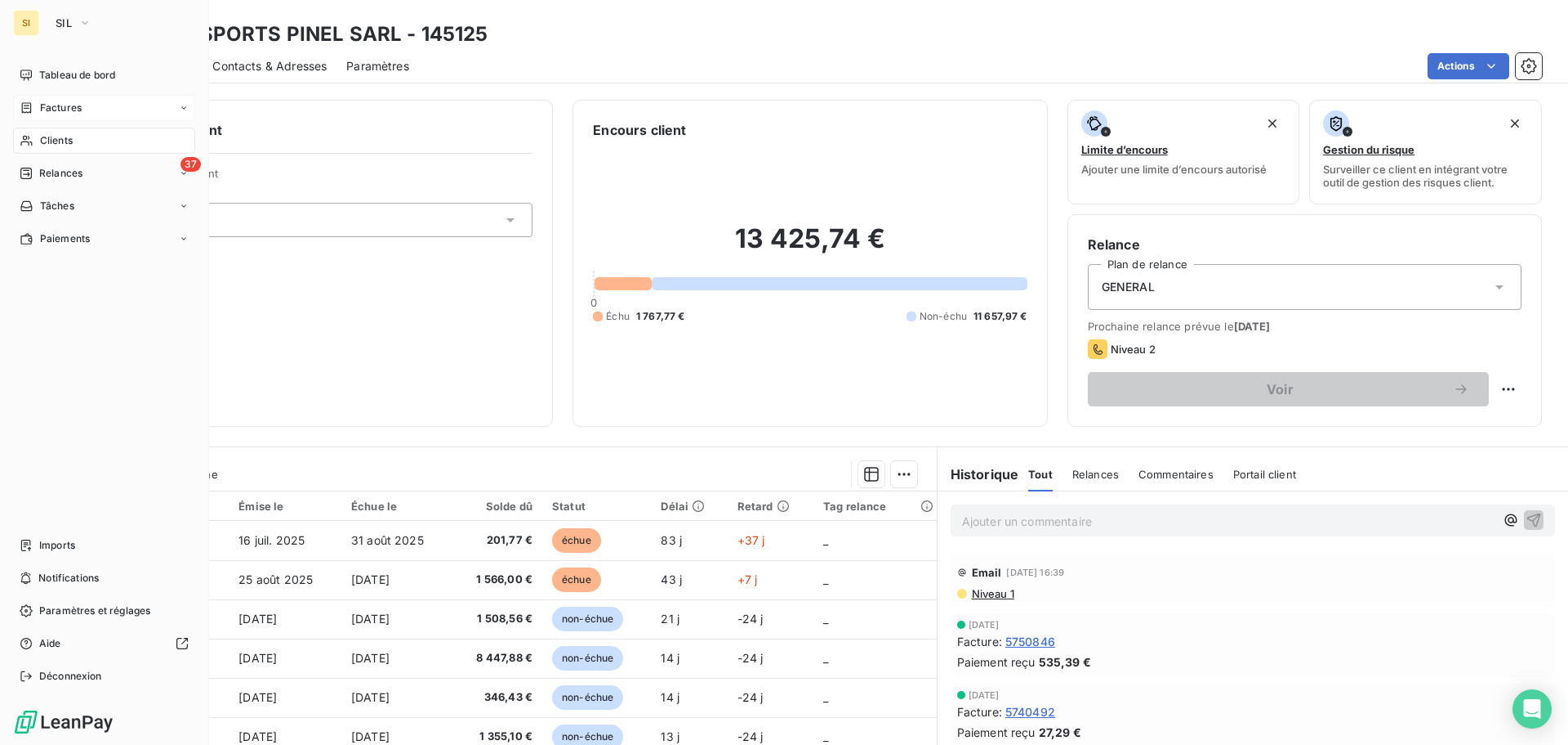
click at [51, 140] on span "Clients" at bounding box center [56, 140] width 33 height 15
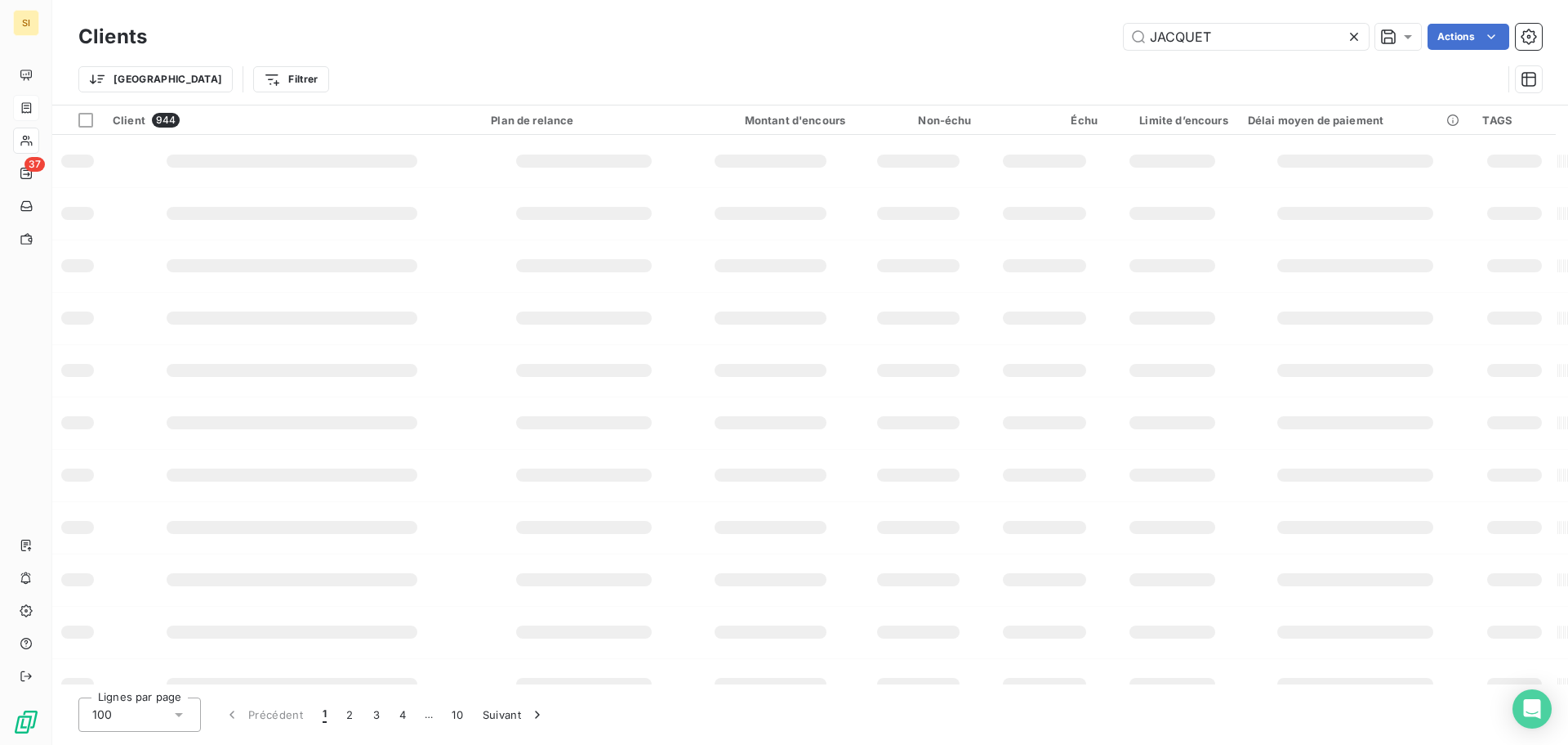
type input "JACQUET"
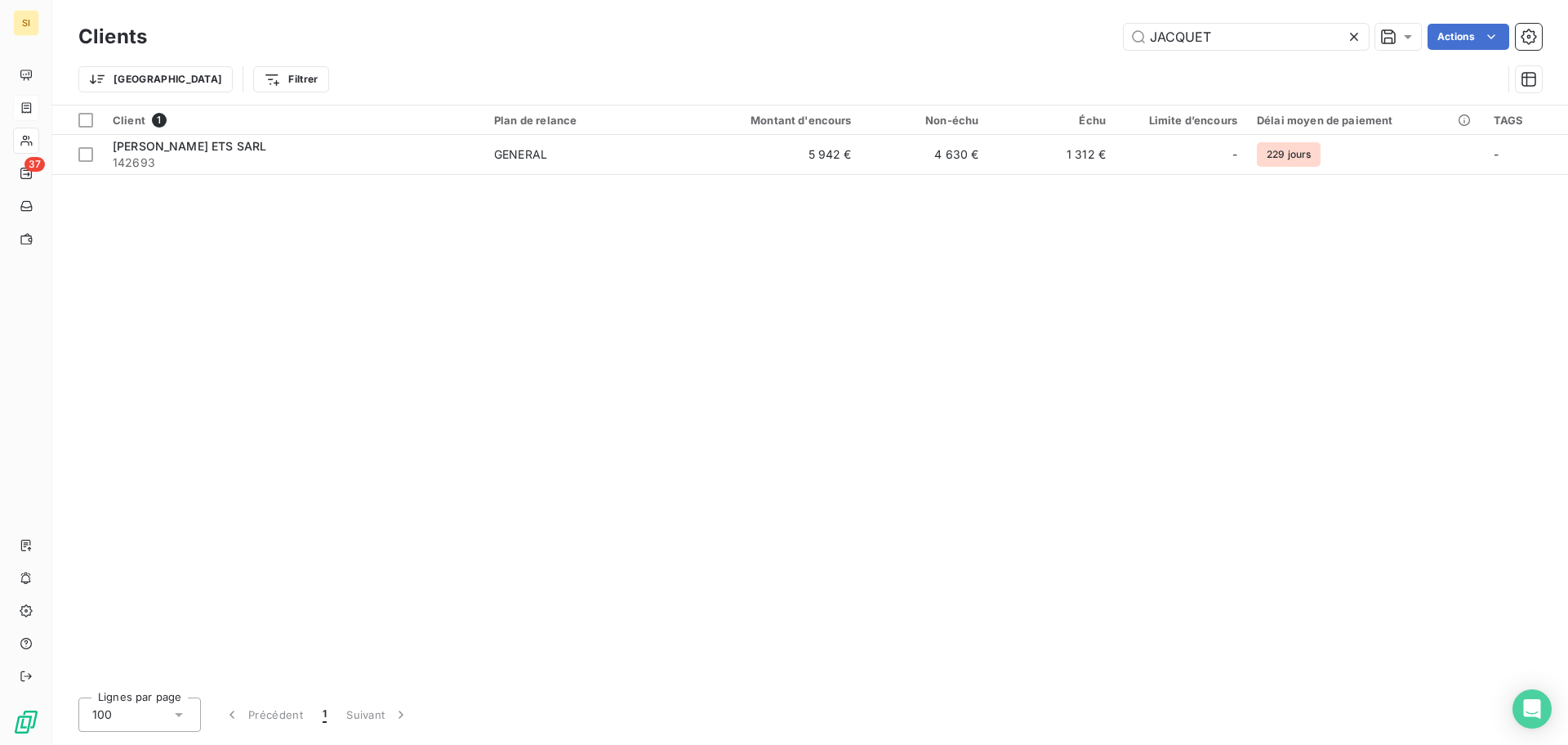
click at [1354, 36] on icon at bounding box center [1354, 37] width 8 height 8
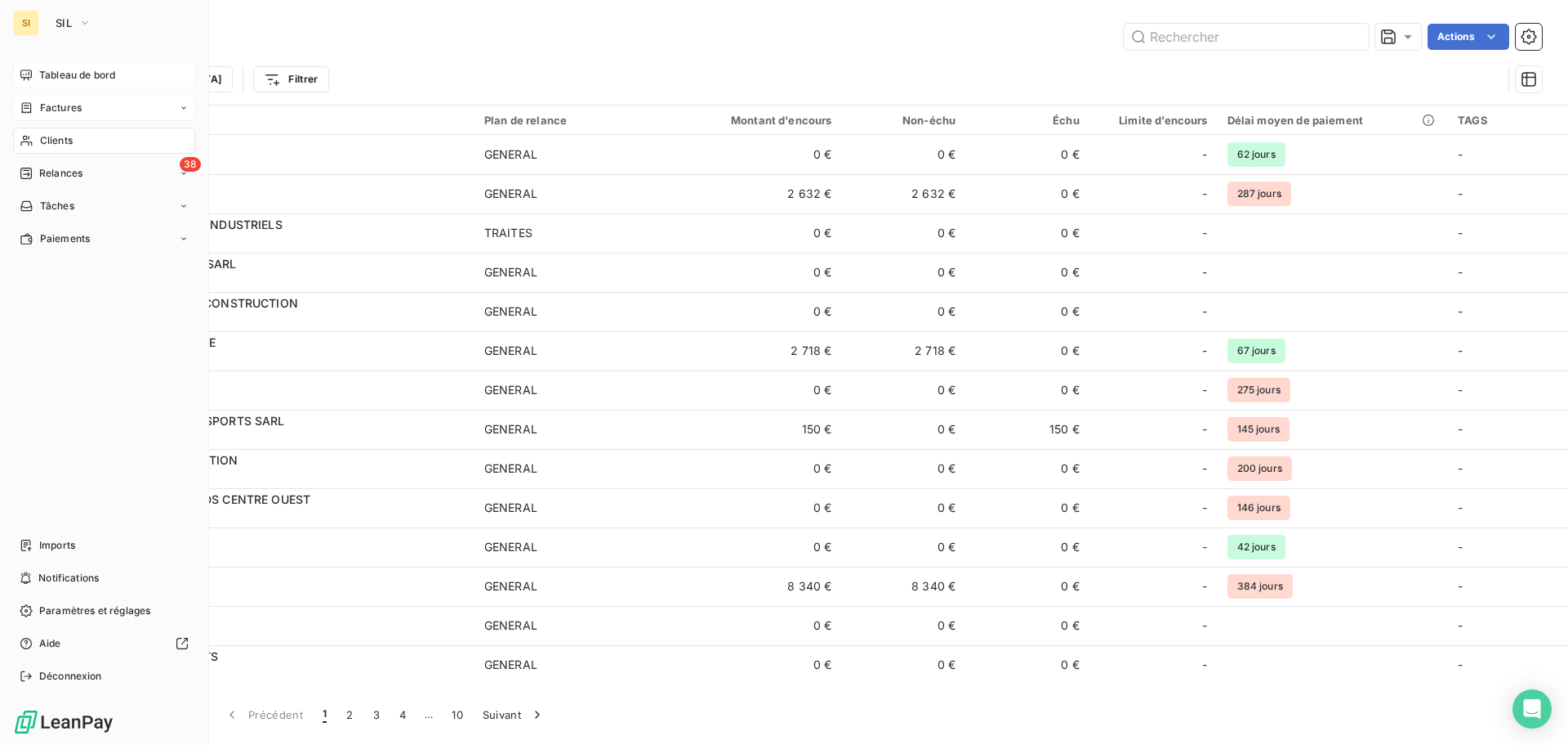
click at [64, 76] on span "Tableau de bord" at bounding box center [77, 75] width 76 height 15
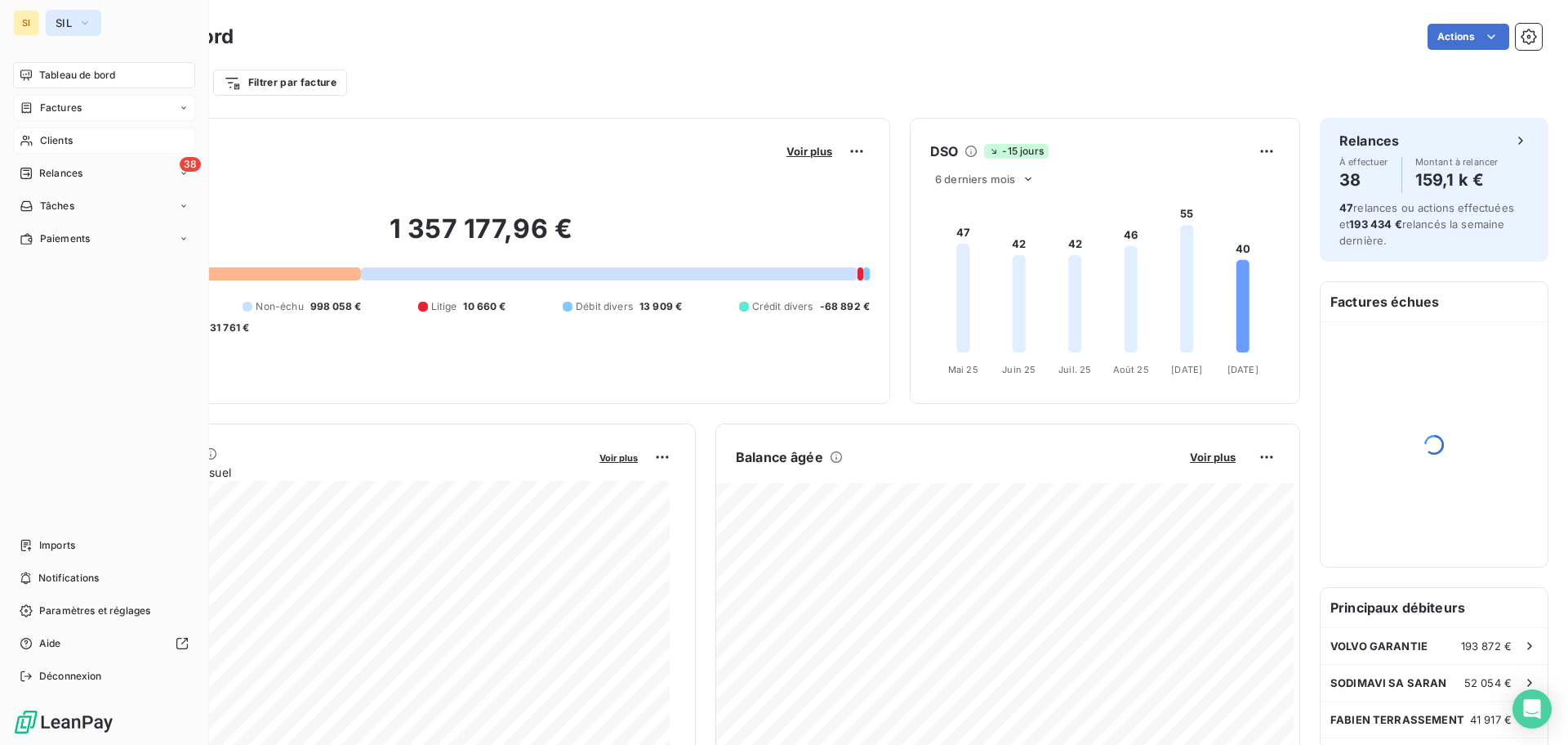
click at [87, 22] on icon "button" at bounding box center [85, 23] width 13 height 17
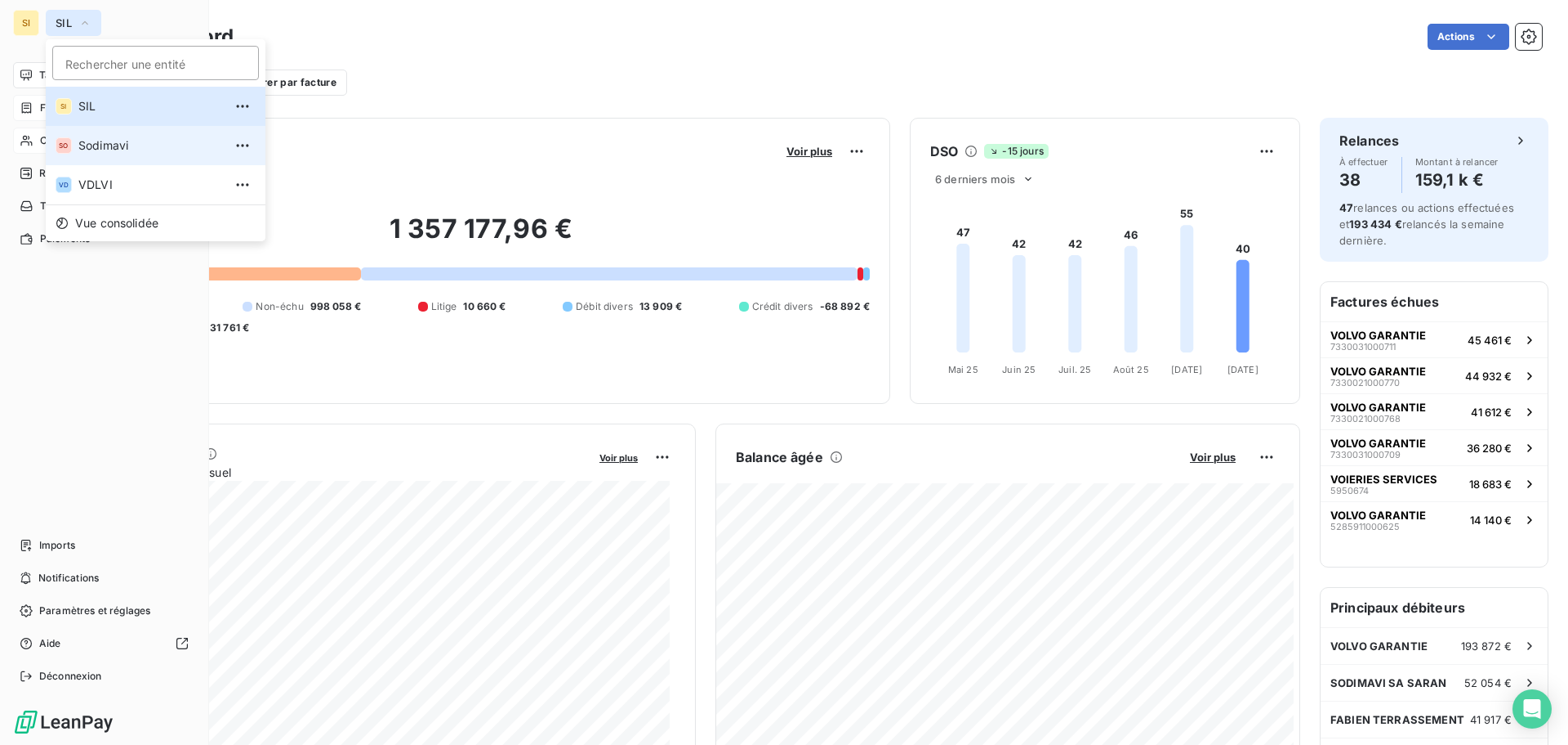
click at [103, 143] on span "Sodimavi" at bounding box center [151, 145] width 145 height 17
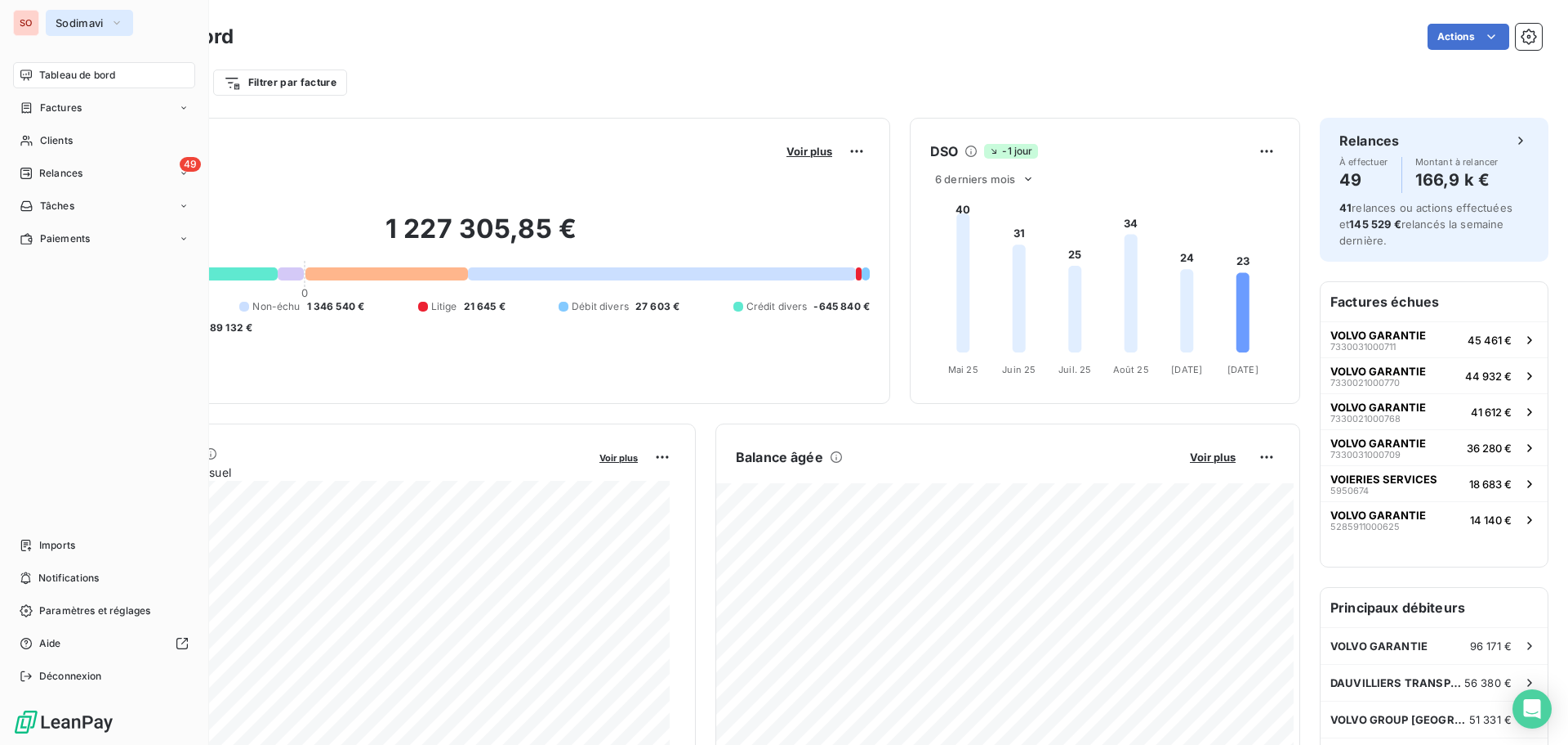
click at [88, 18] on span "Sodimavi" at bounding box center [79, 23] width 48 height 13
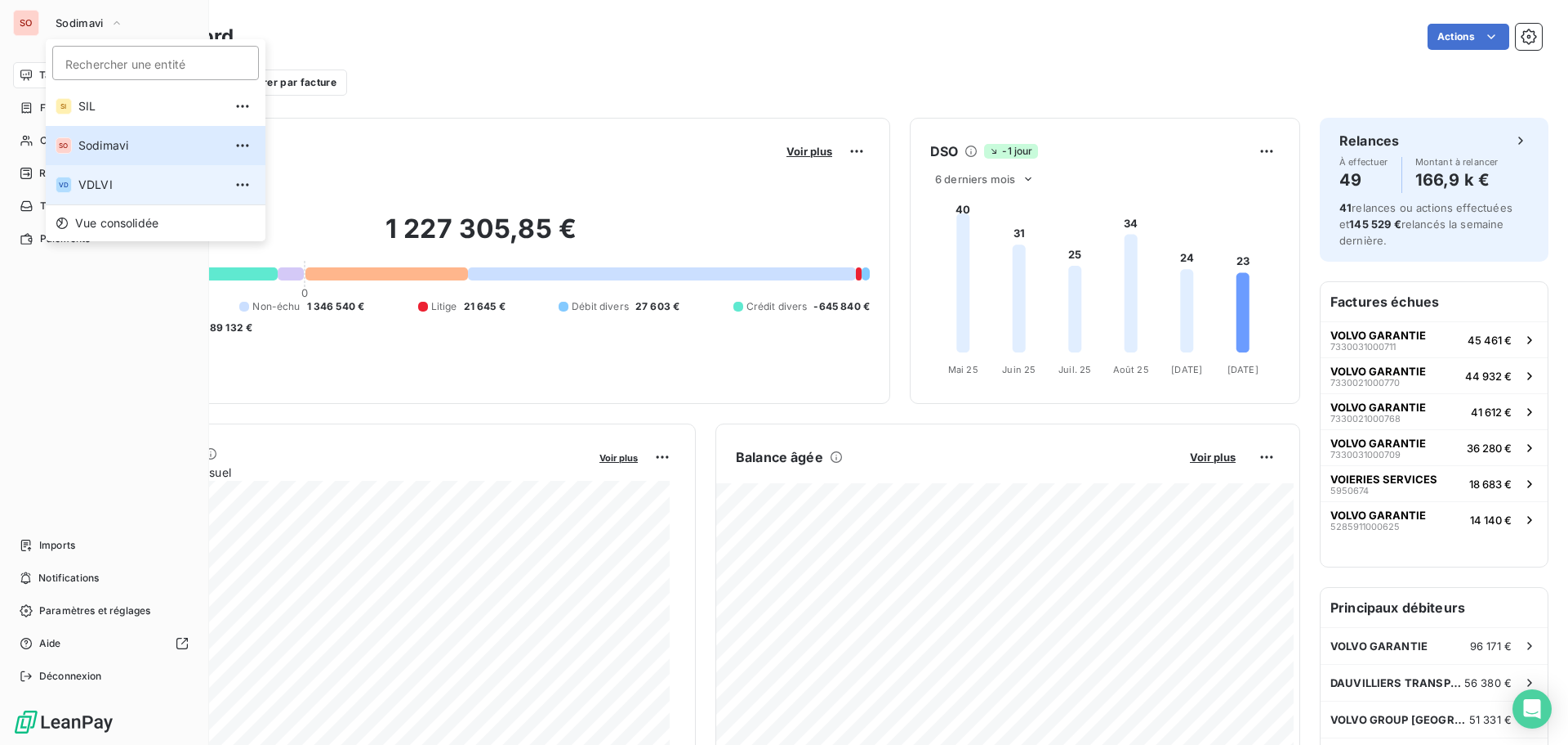
click at [92, 182] on span "VDLVI" at bounding box center [151, 185] width 145 height 17
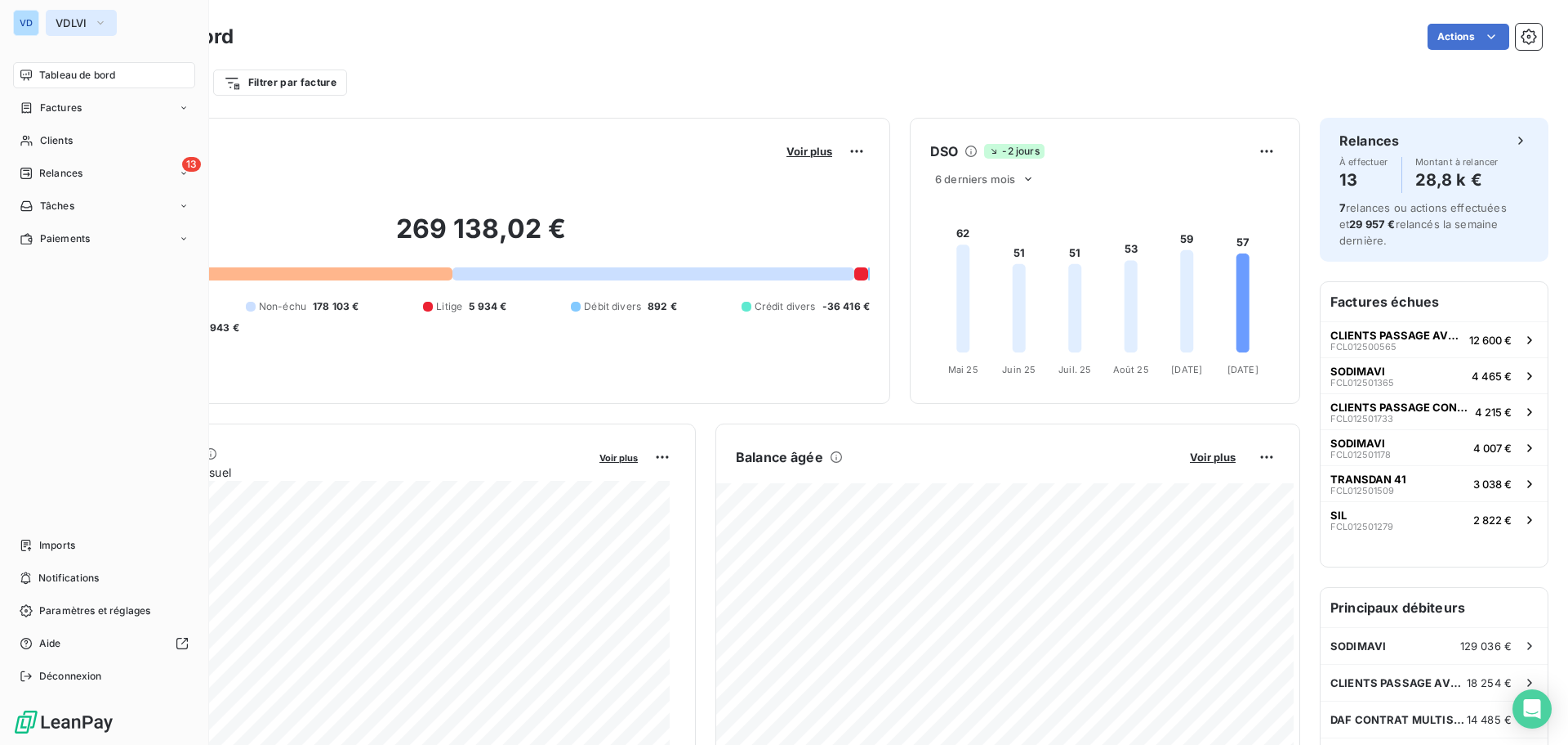
click at [74, 28] on span "VDLVI" at bounding box center [71, 23] width 32 height 13
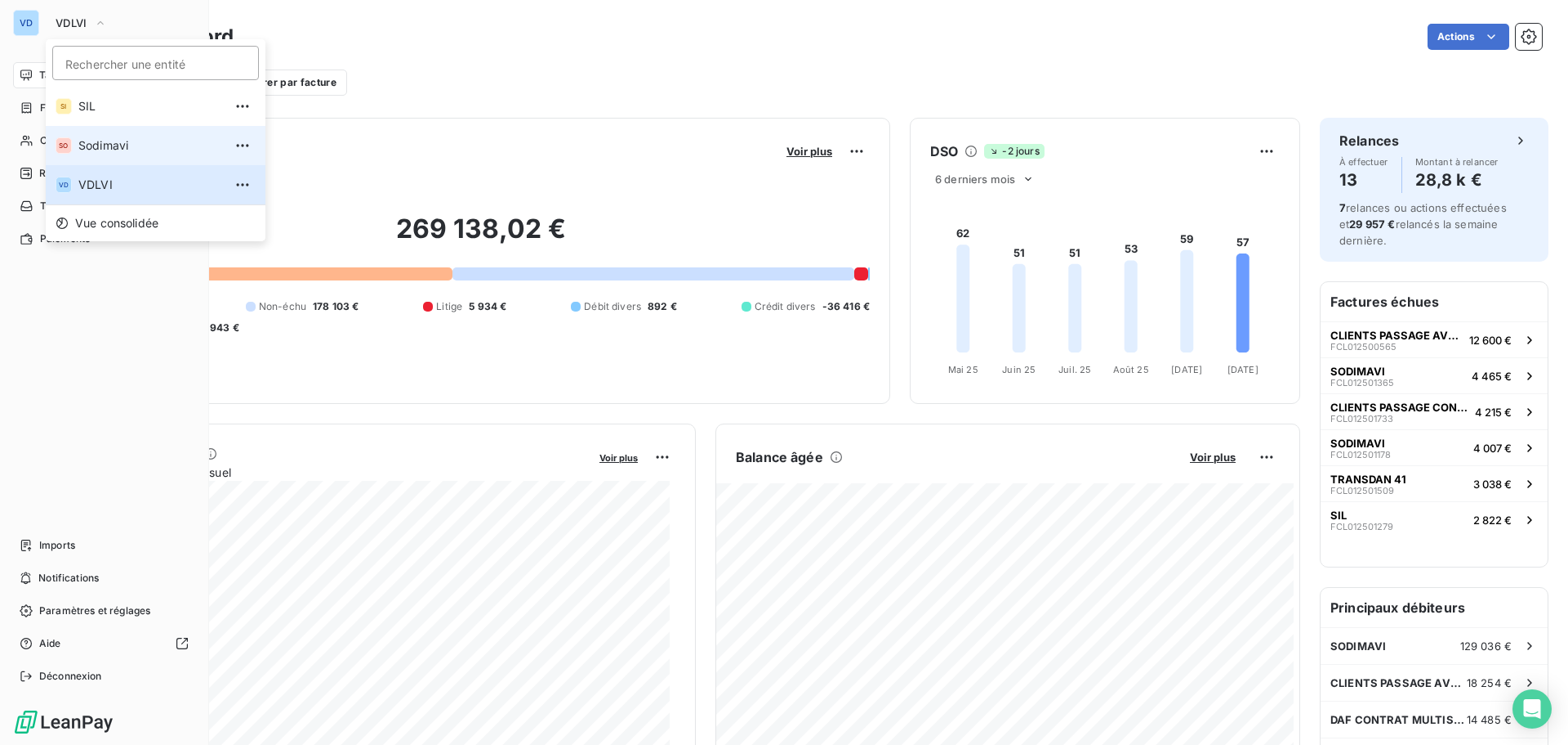
click at [90, 144] on span "Sodimavi" at bounding box center [151, 145] width 145 height 17
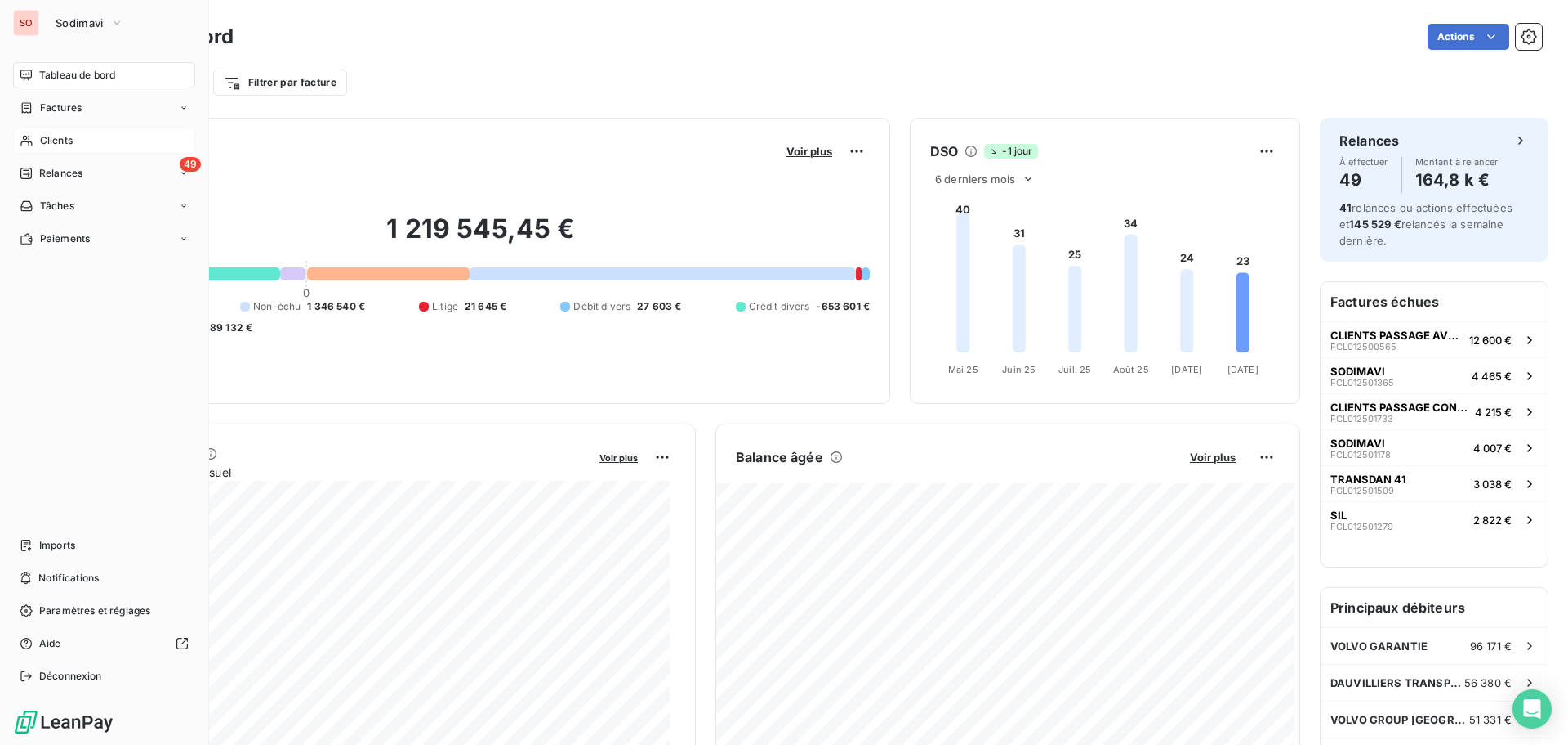
click at [54, 141] on span "Clients" at bounding box center [56, 140] width 33 height 15
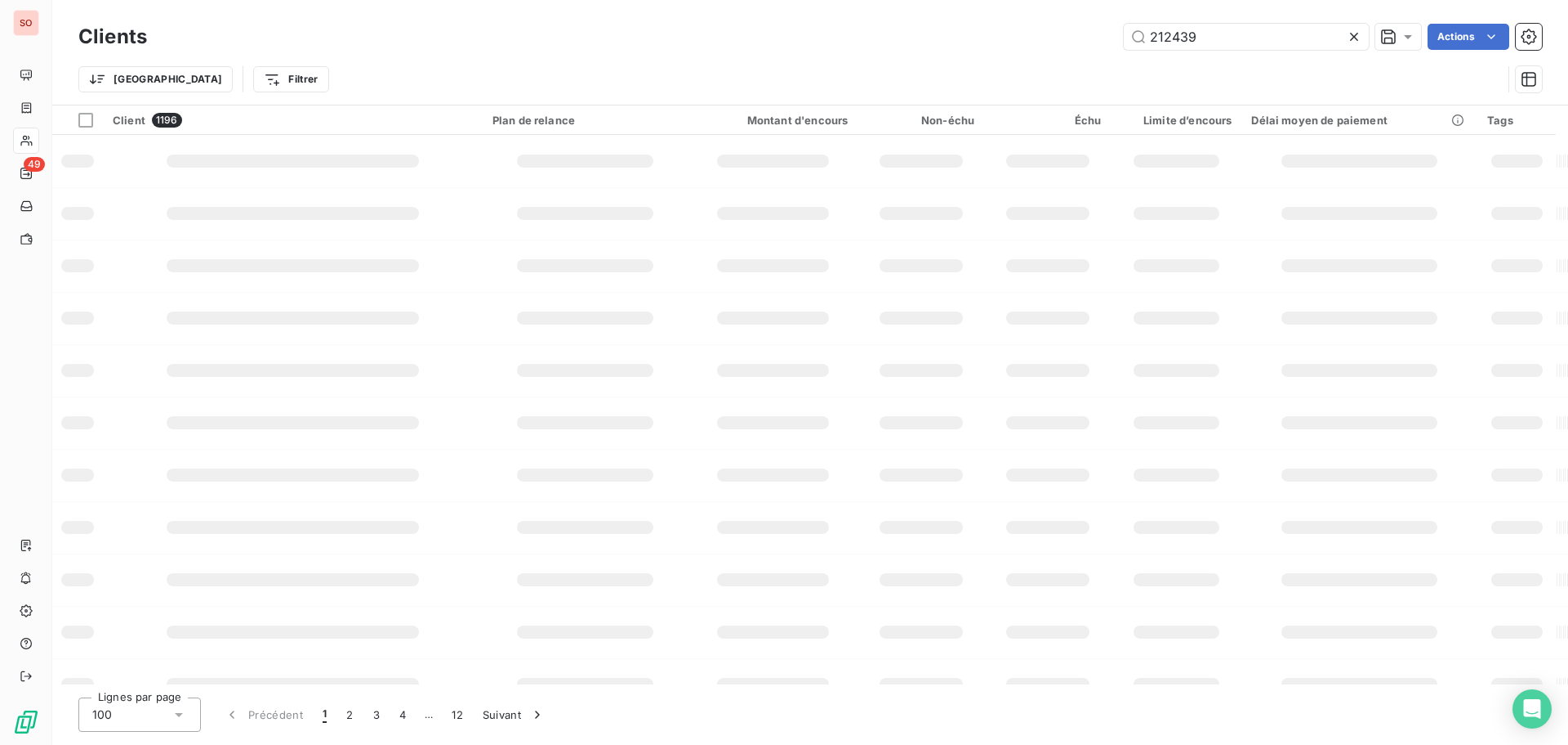
type input "212439"
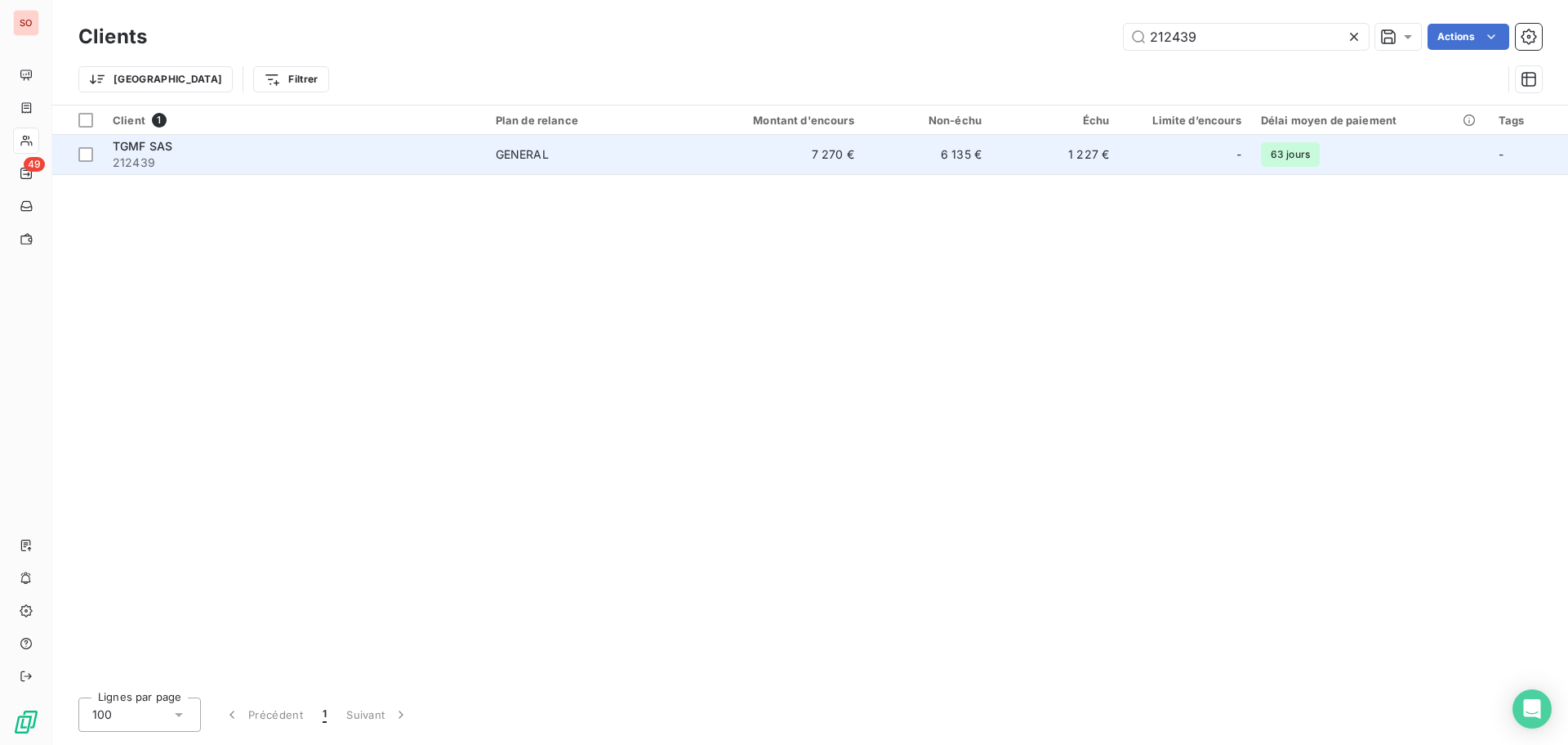
click at [144, 140] on span "TGMF SAS" at bounding box center [142, 146] width 59 height 14
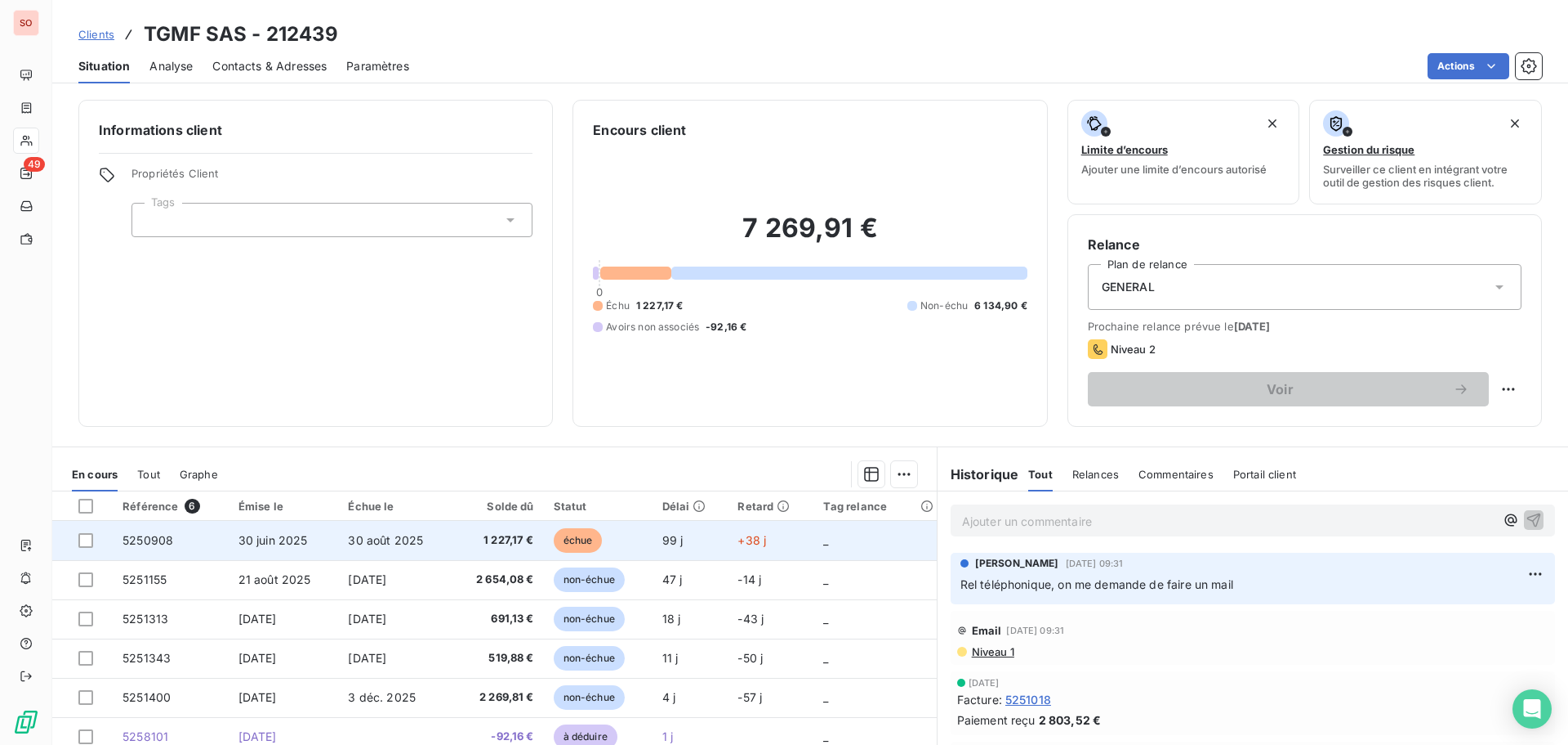
click at [396, 542] on span "30 août 2025" at bounding box center [386, 540] width 75 height 14
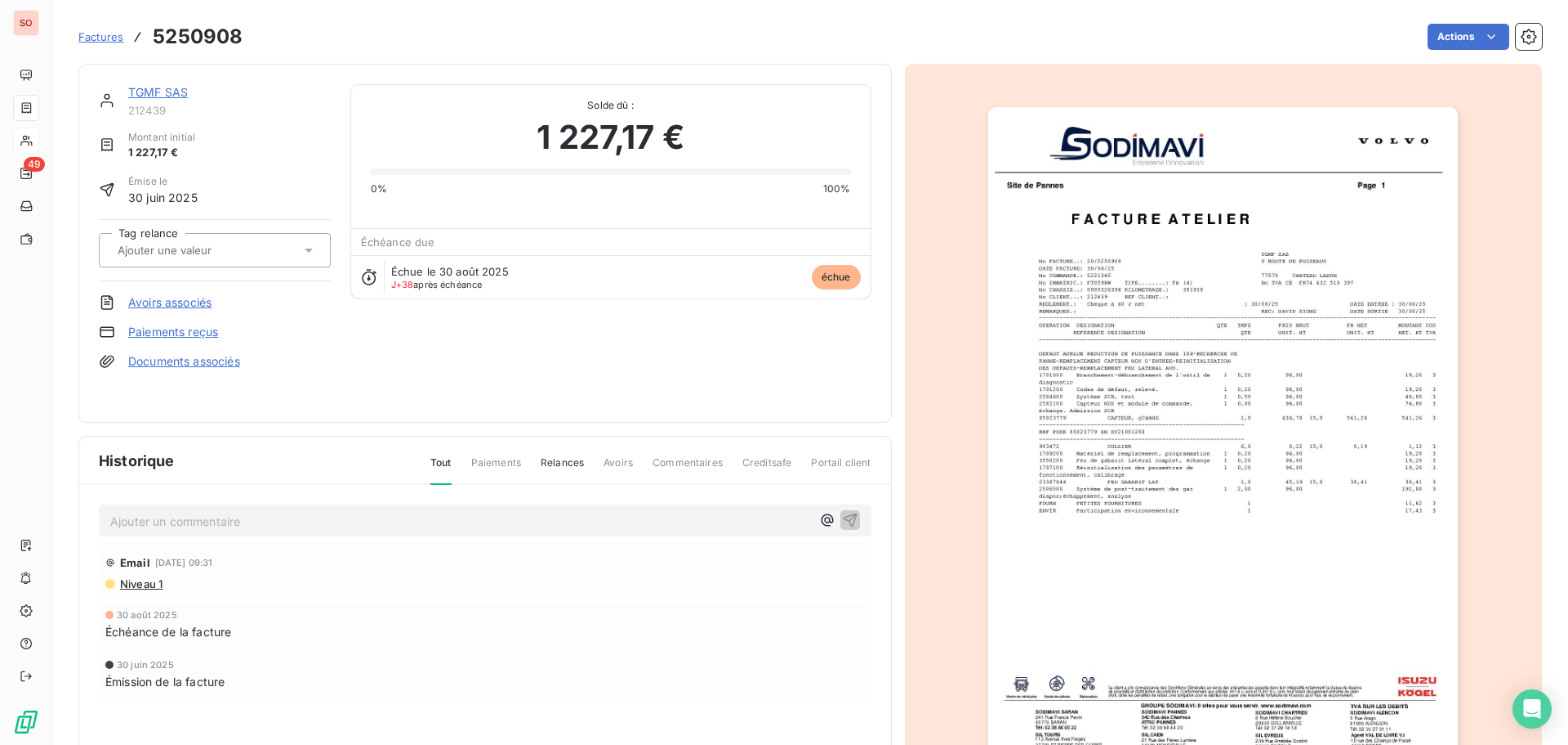
click at [208, 517] on p "Ajouter un commentaire ﻿" at bounding box center [461, 521] width 701 height 21
click at [842, 521] on icon "button" at bounding box center [850, 519] width 17 height 17
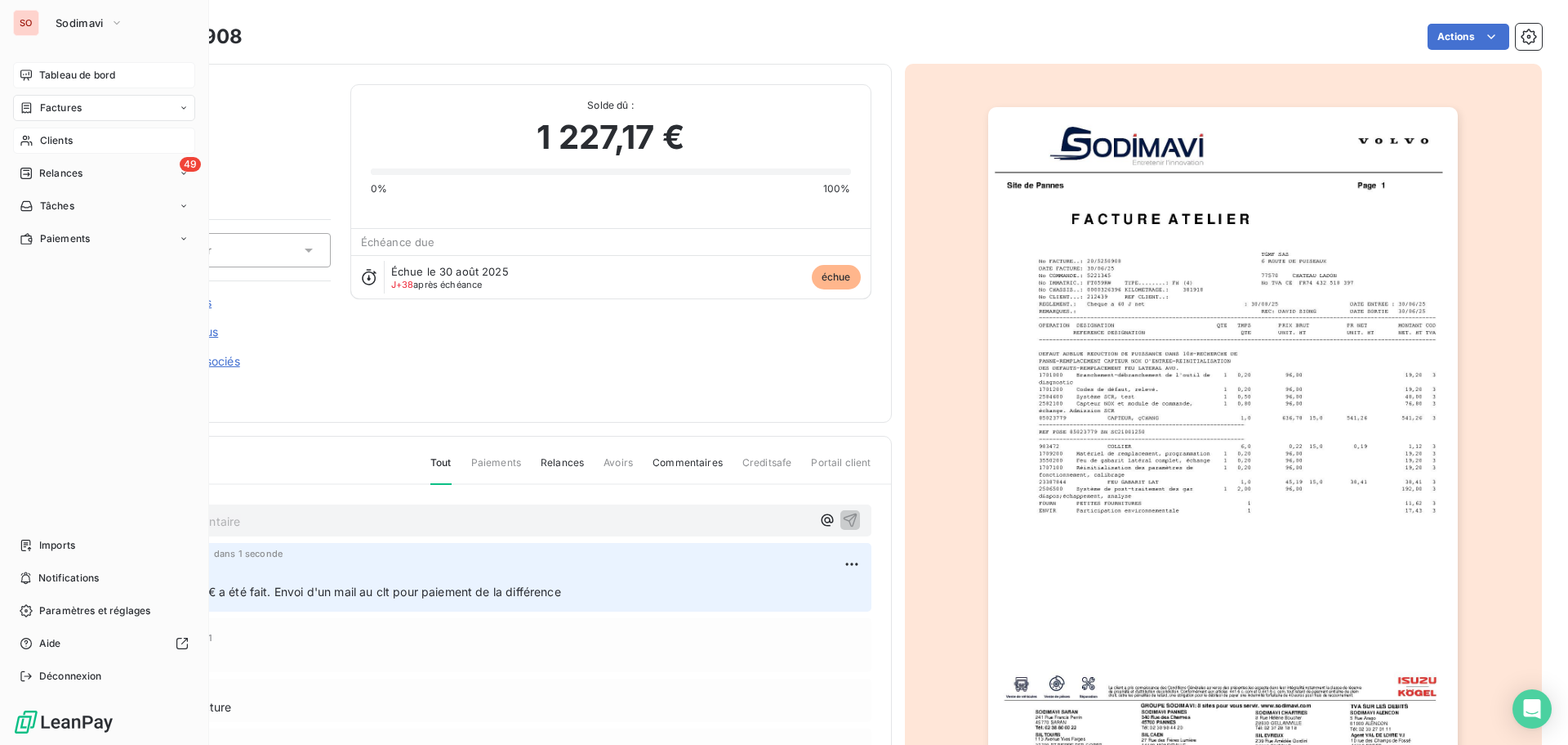
click at [52, 73] on span "Tableau de bord" at bounding box center [77, 75] width 76 height 15
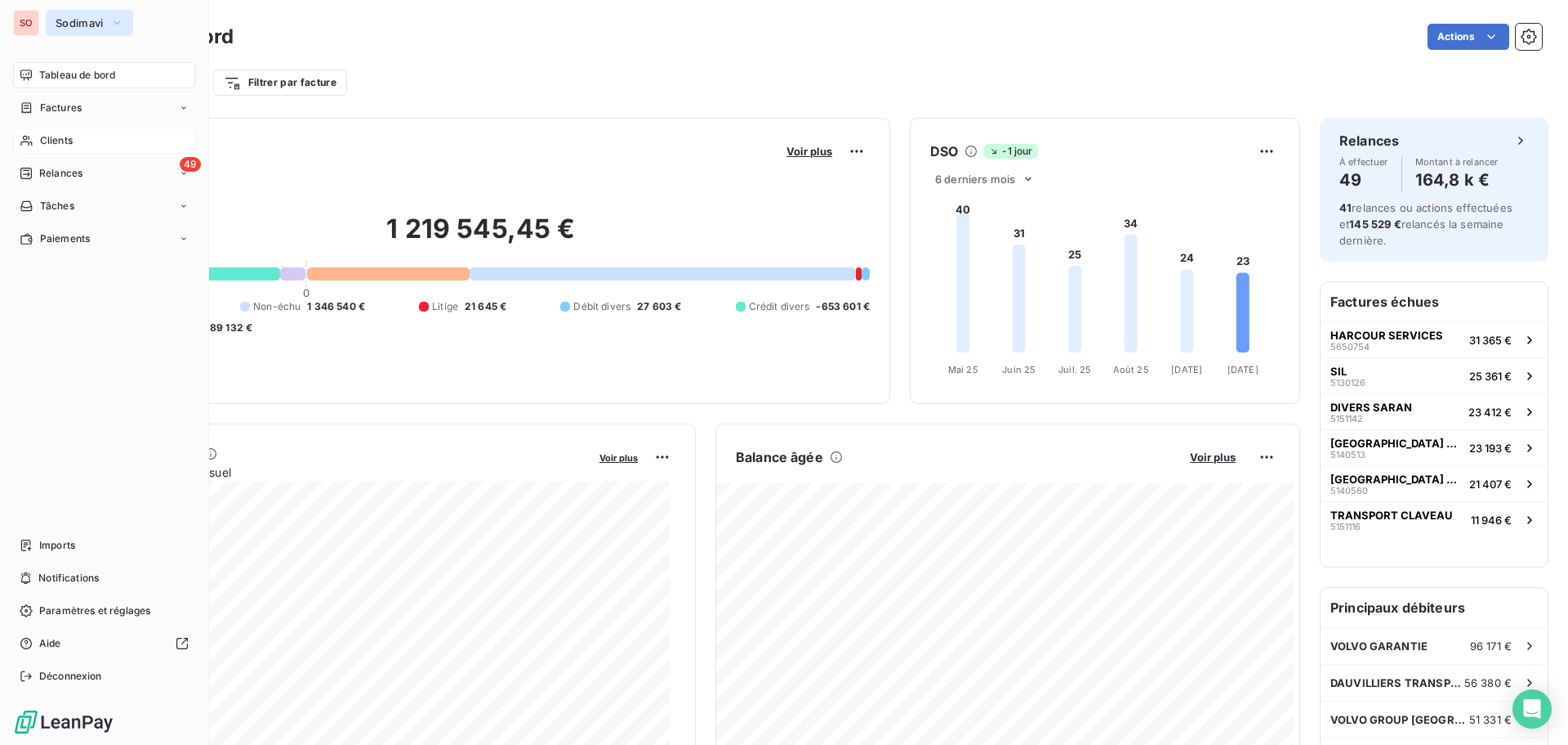
click at [64, 20] on span "Sodimavi" at bounding box center [79, 23] width 48 height 13
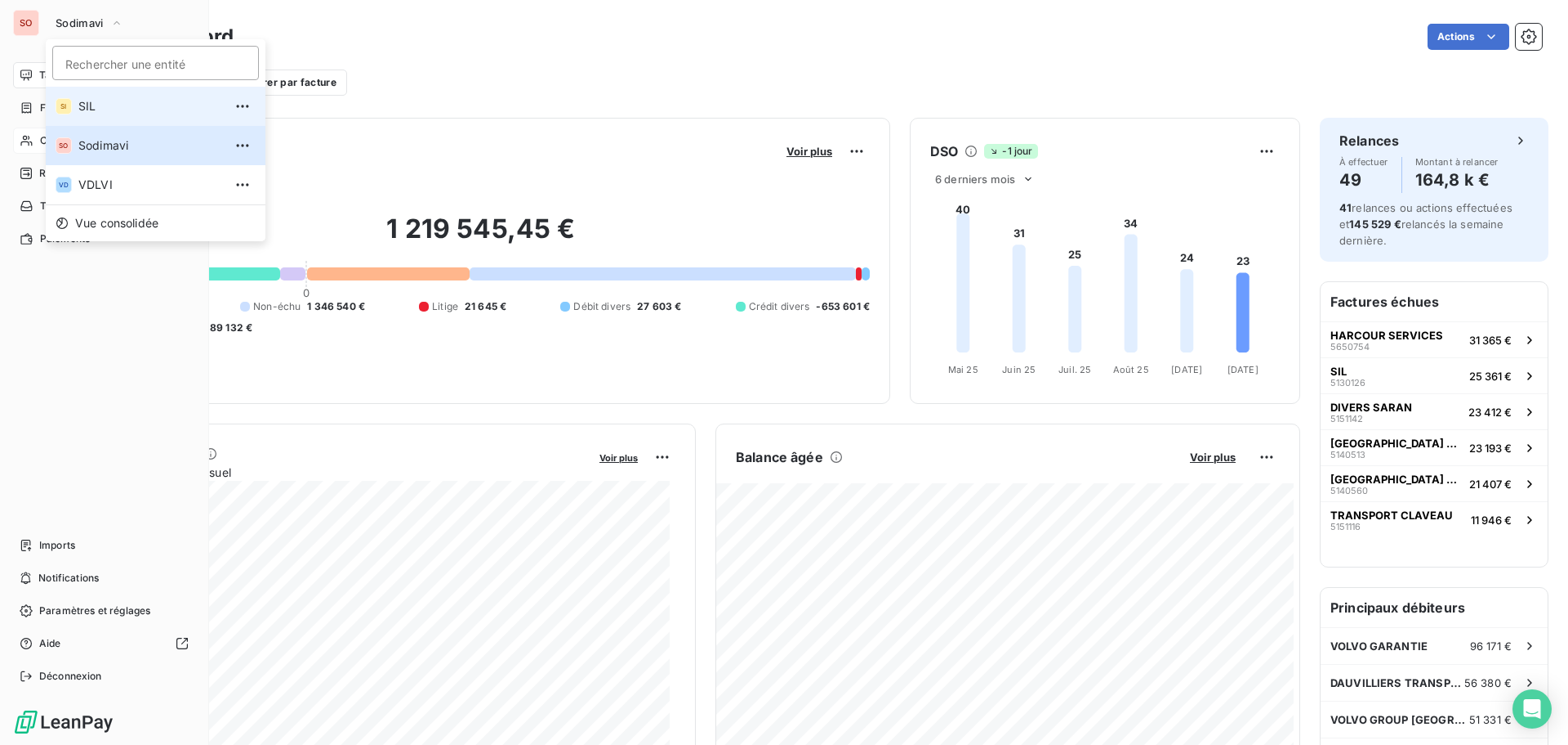
click at [89, 109] on span "SIL" at bounding box center [151, 106] width 145 height 17
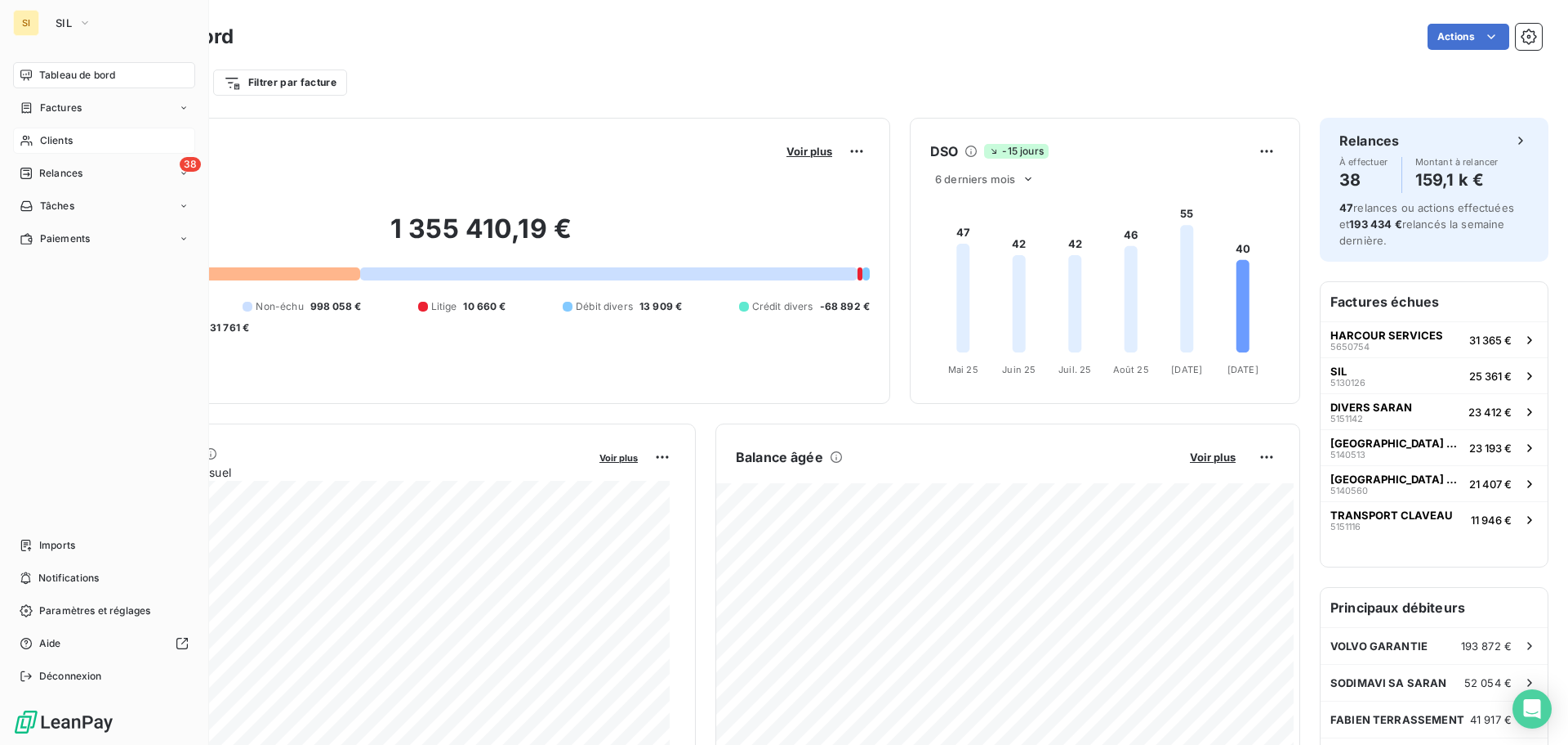
click at [50, 140] on span "Clients" at bounding box center [56, 140] width 33 height 15
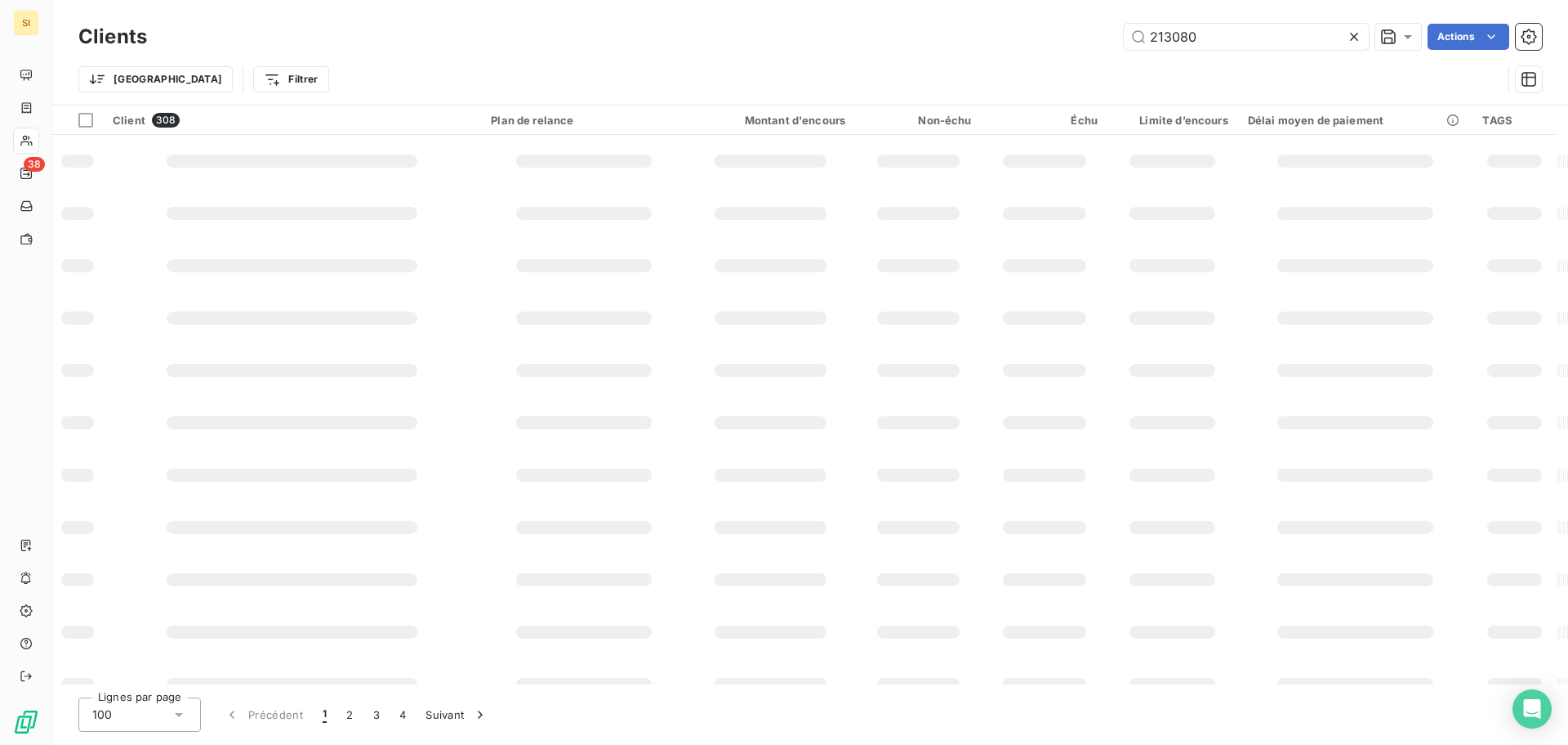
type input "213080"
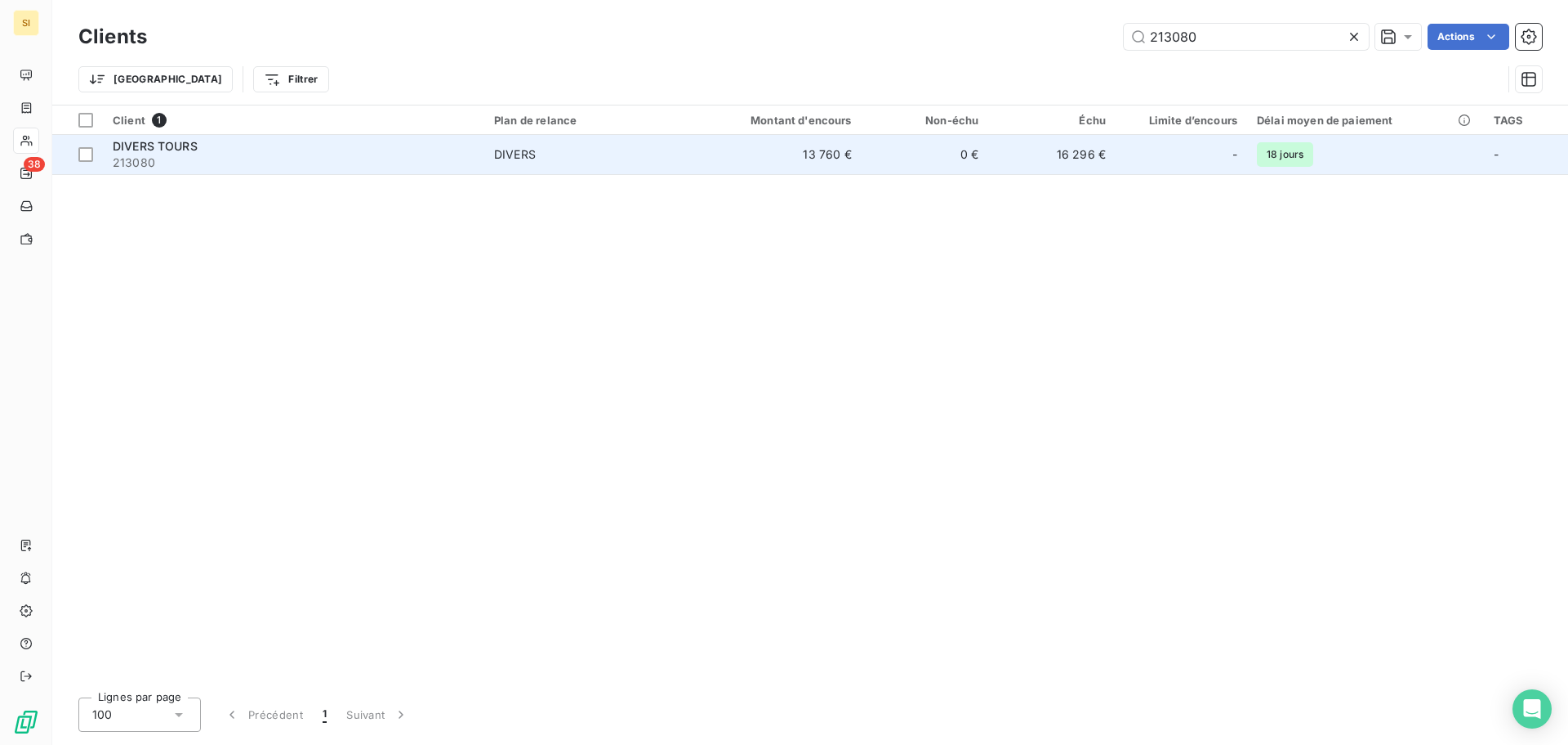
click at [169, 149] on span "DIVERS TOURS" at bounding box center [155, 146] width 85 height 14
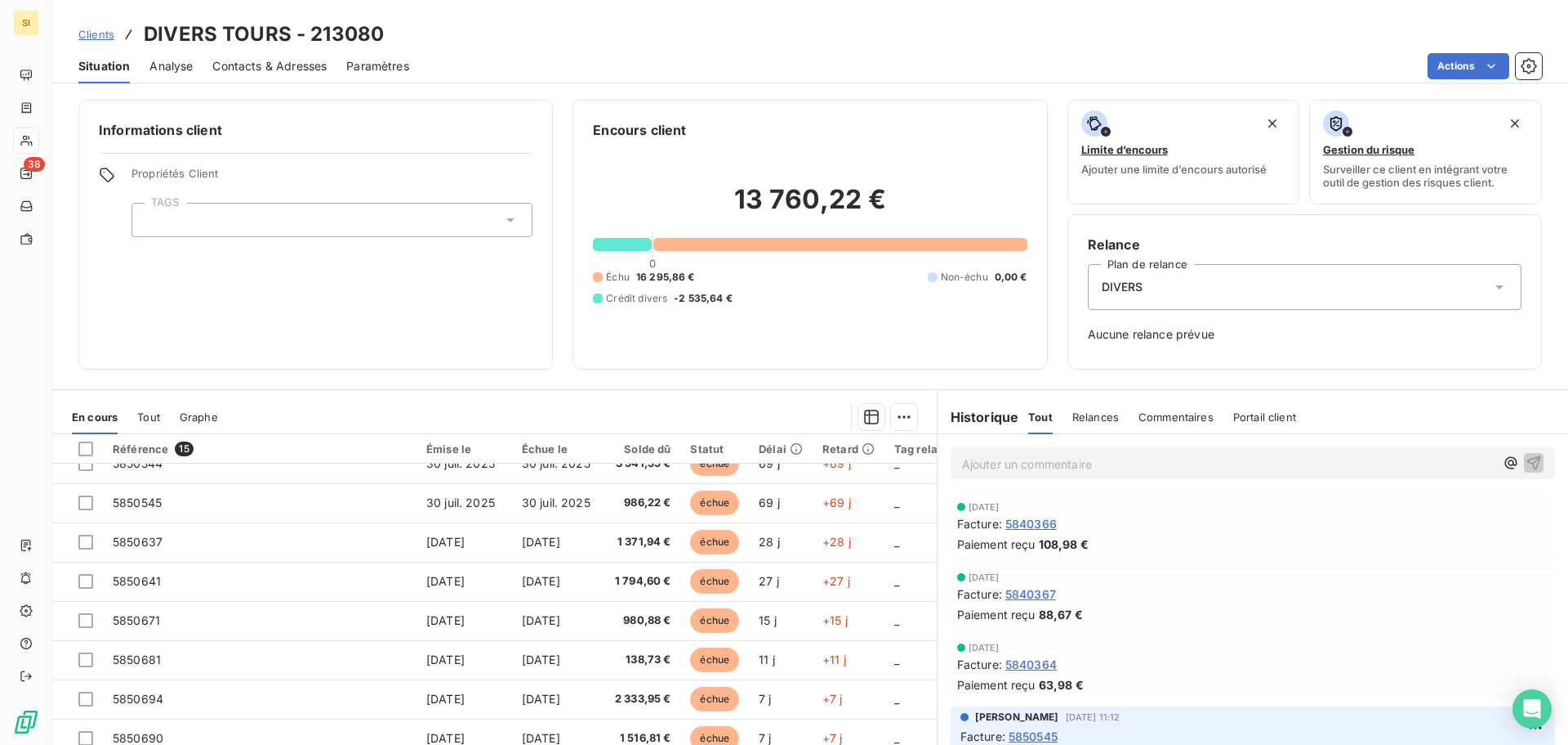
scroll to position [245, 0]
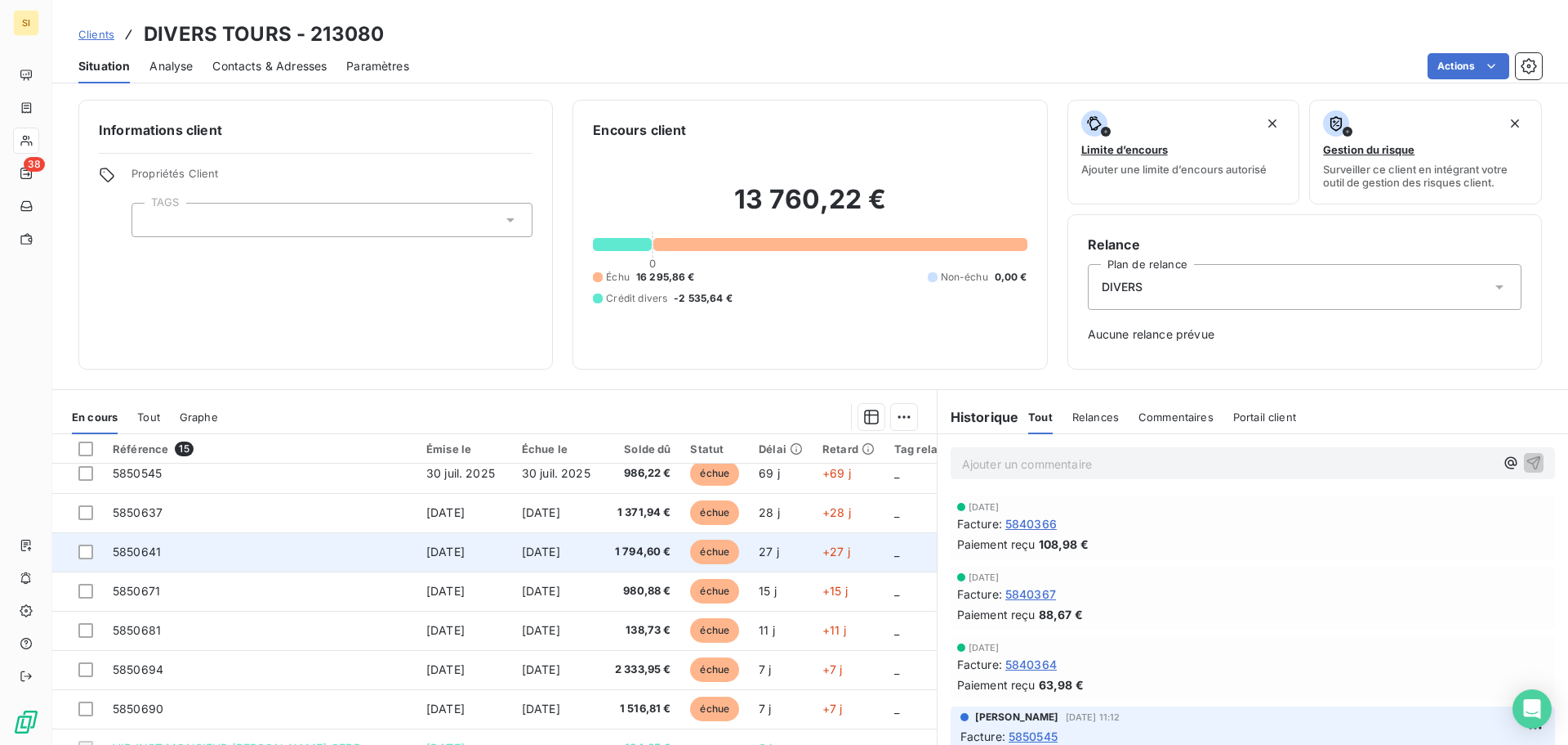
click at [457, 555] on span "[DATE]" at bounding box center [445, 552] width 38 height 14
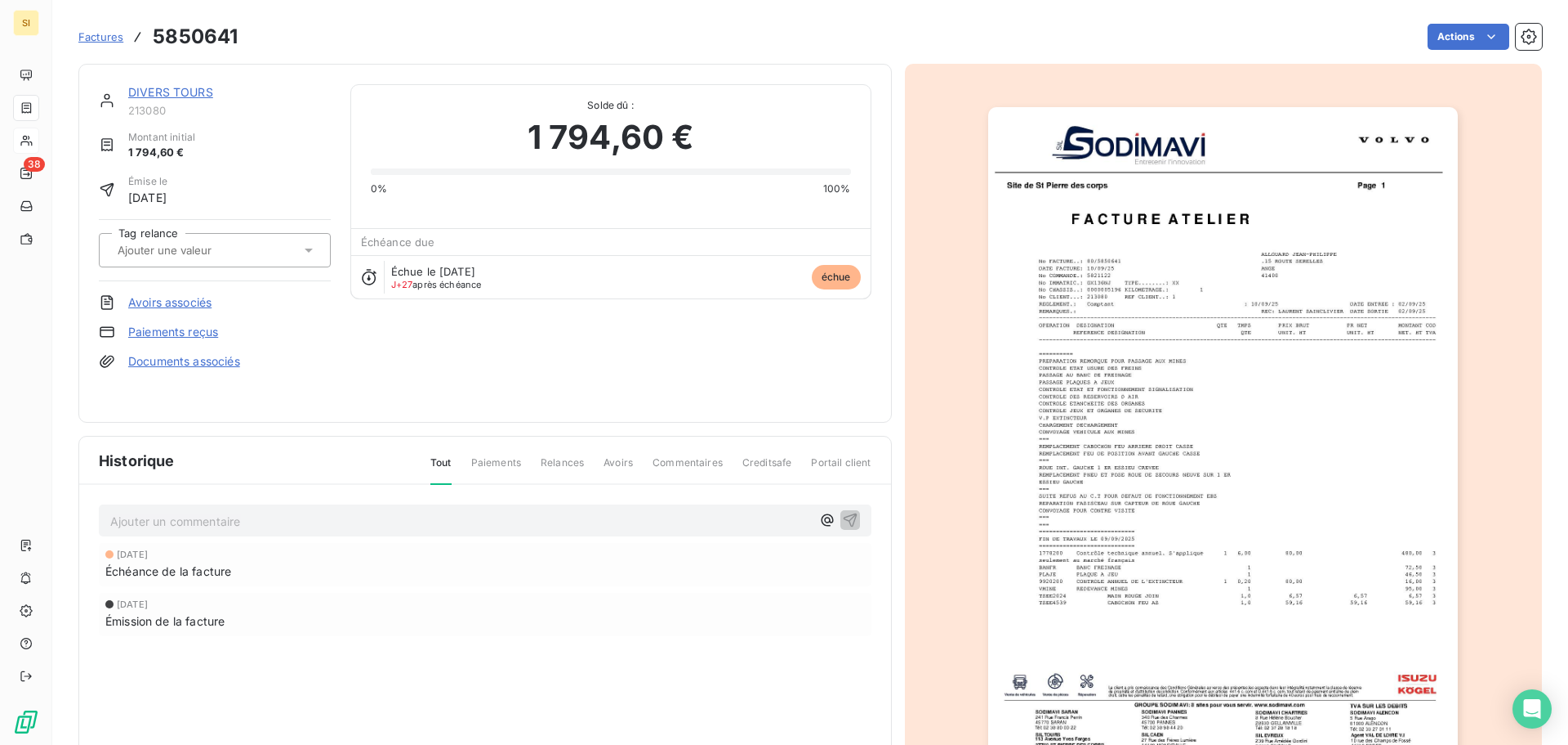
click at [1126, 390] on img "button" at bounding box center [1223, 439] width 469 height 665
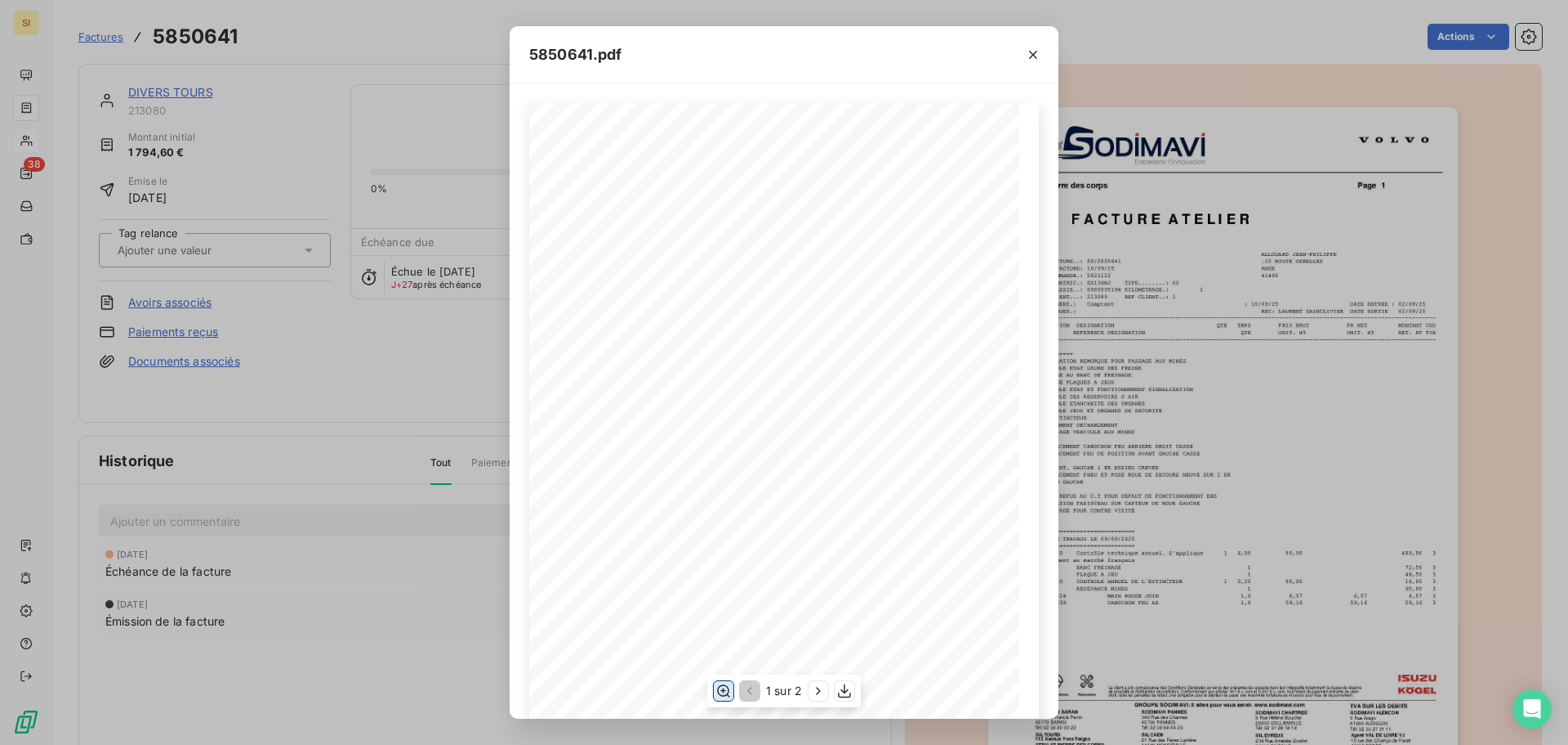
click at [725, 695] on icon "button" at bounding box center [724, 691] width 17 height 17
click at [1034, 59] on icon "button" at bounding box center [1033, 54] width 17 height 17
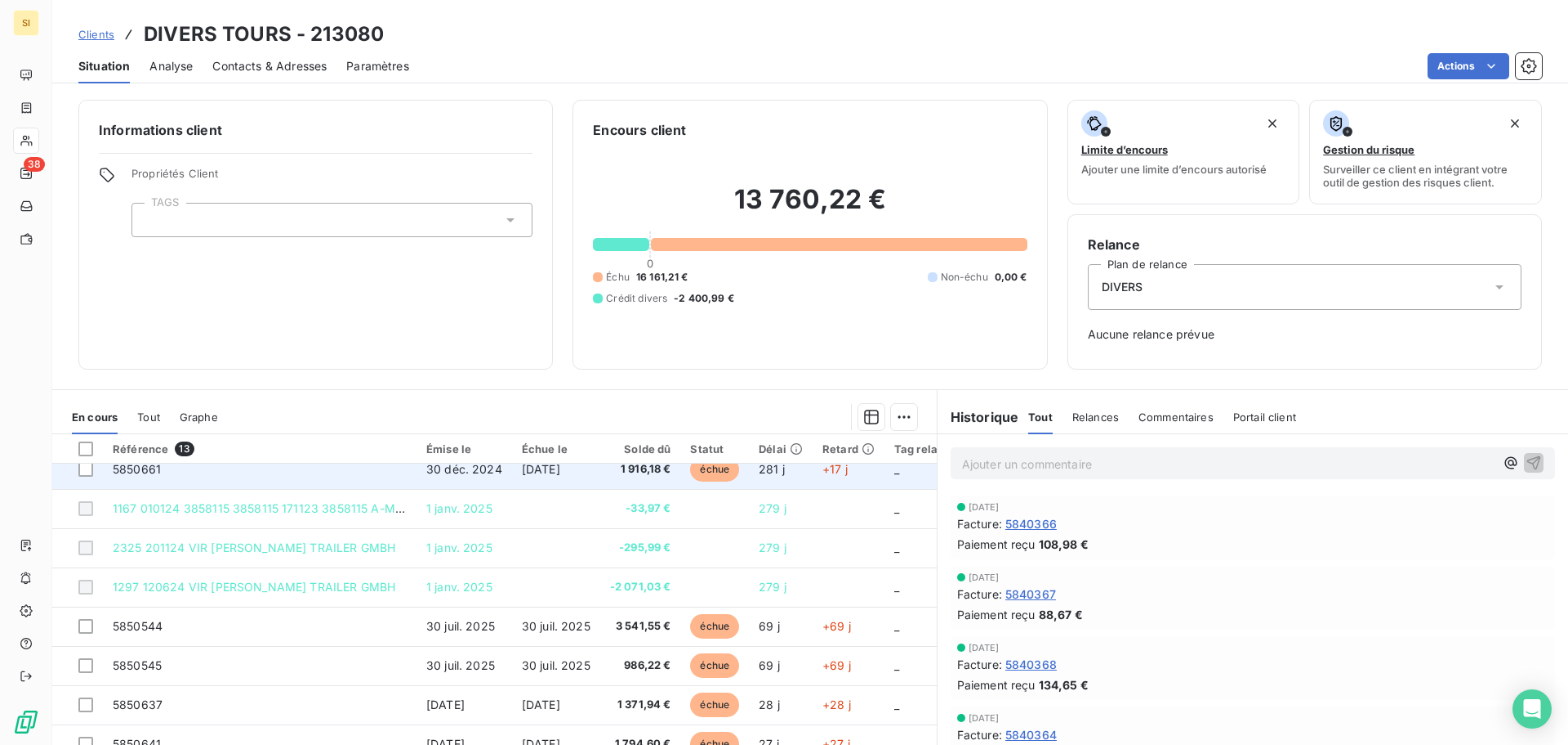
scroll to position [82, 0]
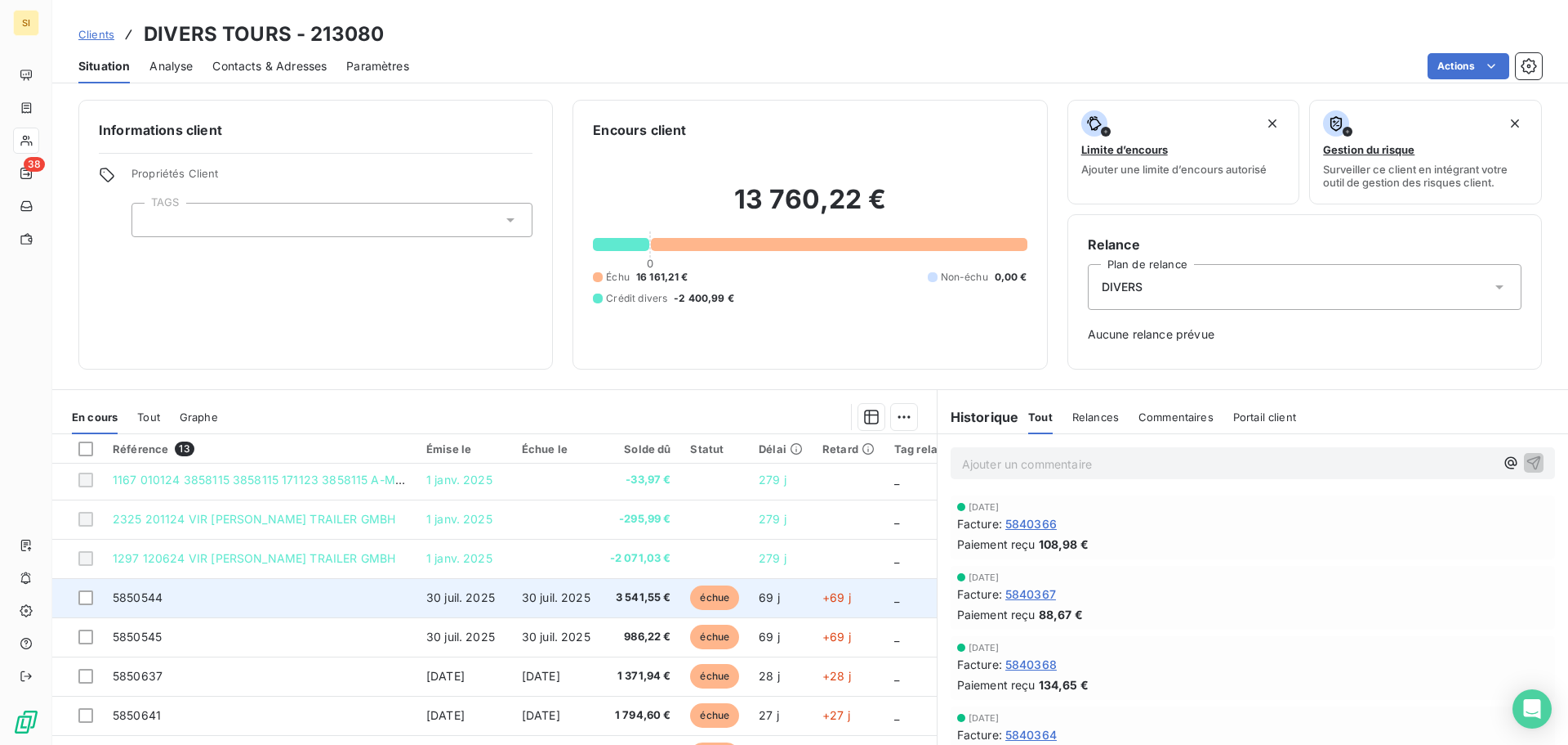
click at [483, 592] on span "30 juil. 2025" at bounding box center [461, 597] width 69 height 14
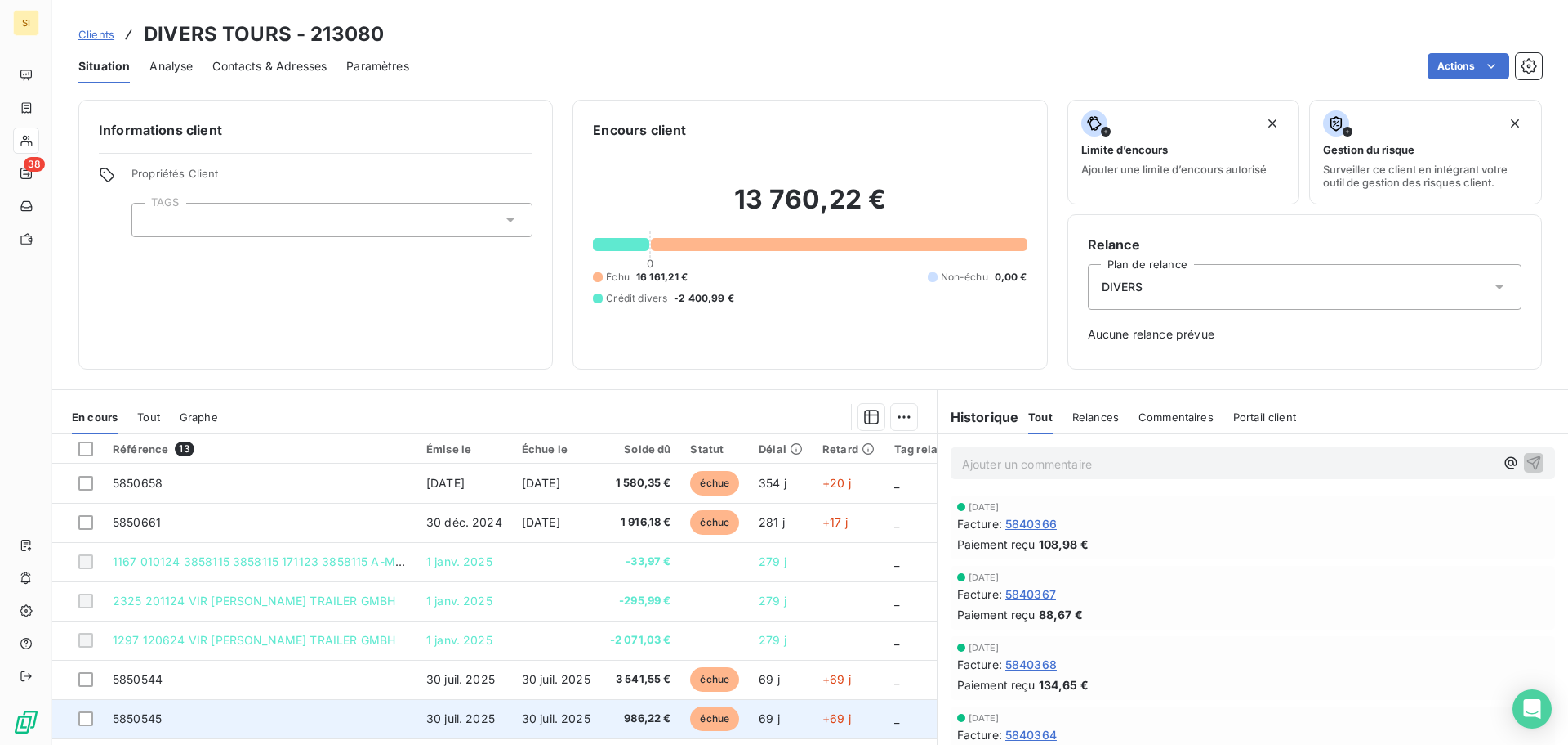
click at [544, 722] on span "30 juil. 2025" at bounding box center [556, 718] width 69 height 14
